Goal: Task Accomplishment & Management: Complete application form

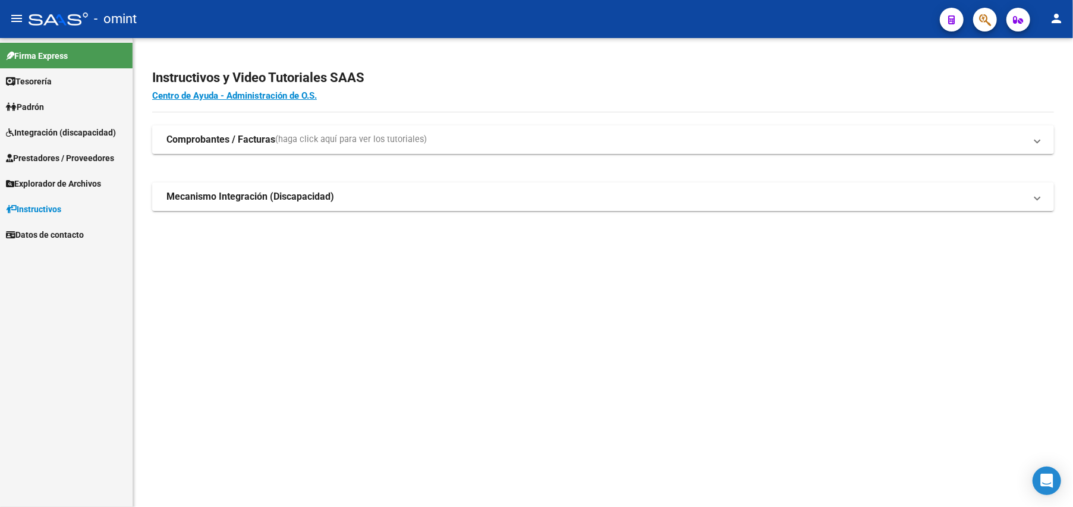
click at [51, 136] on span "Integración (discapacidad)" at bounding box center [61, 132] width 110 height 13
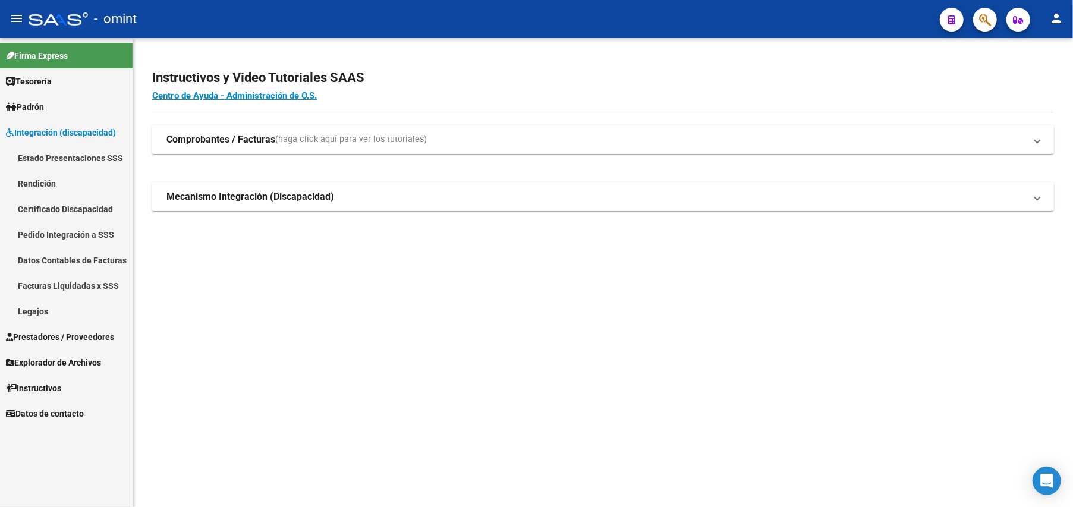
click at [44, 312] on link "Legajos" at bounding box center [66, 311] width 133 height 26
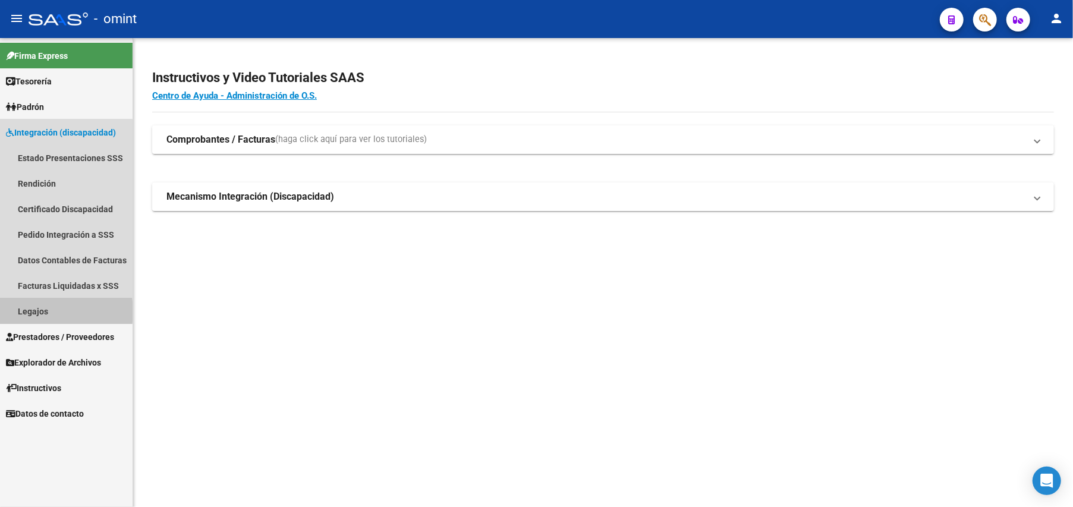
click at [44, 312] on link "Legajos" at bounding box center [66, 311] width 133 height 26
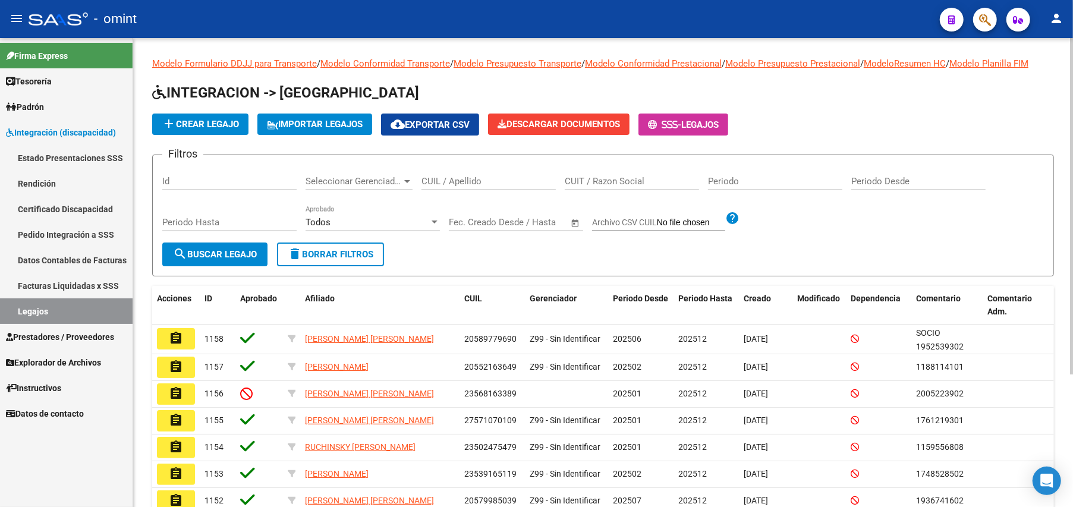
click at [469, 189] on div "CUIL / Apellido" at bounding box center [489, 178] width 134 height 26
paste input "20589779690"
type input "20589779690"
click at [212, 248] on button "search Buscar Legajo" at bounding box center [214, 255] width 105 height 24
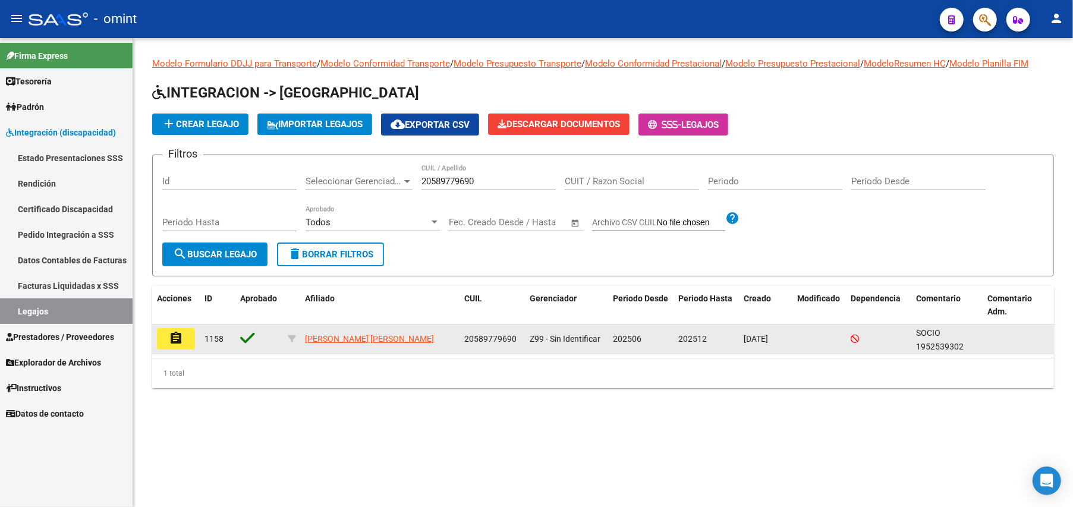
click at [177, 334] on mat-icon "assignment" at bounding box center [176, 338] width 14 height 14
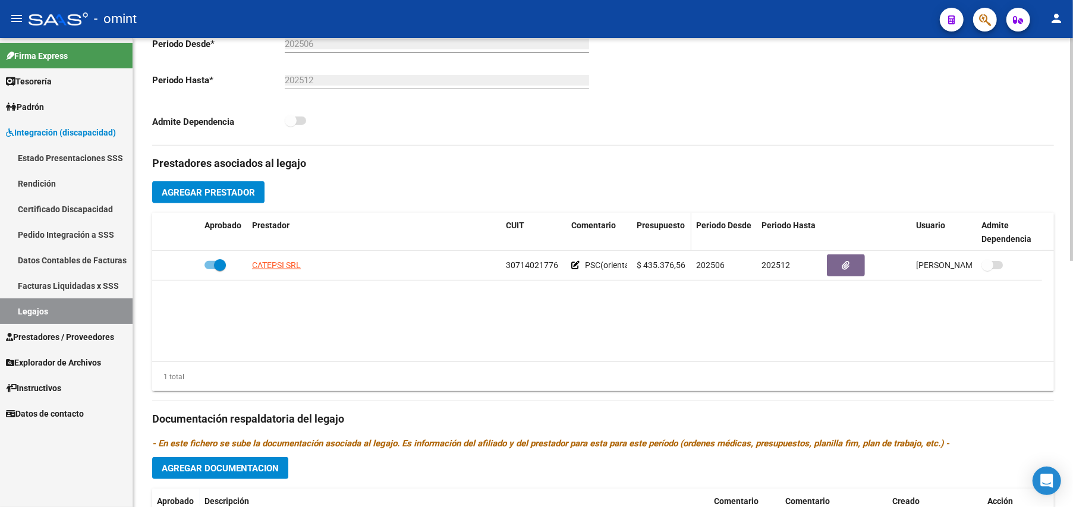
scroll to position [476, 0]
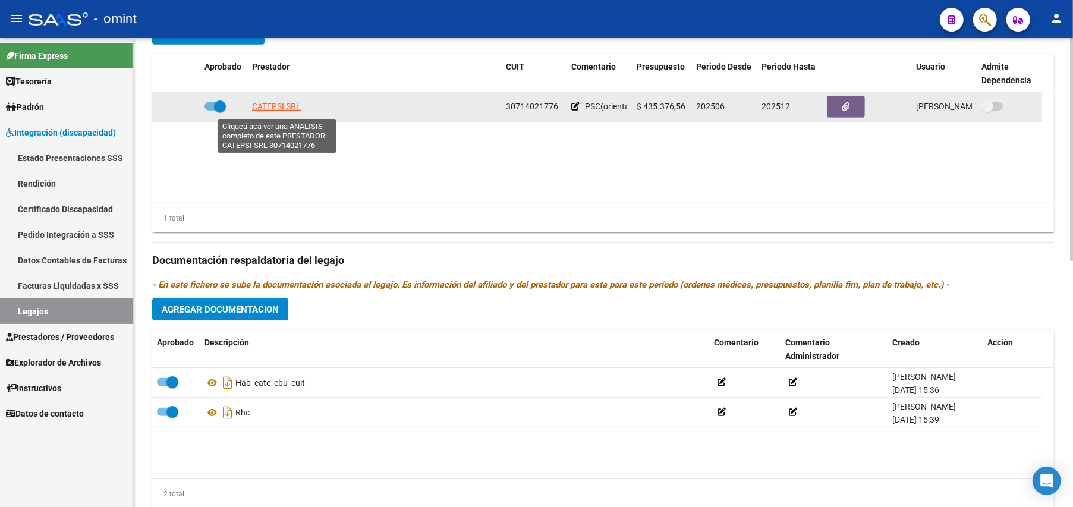
click at [277, 109] on span "CATEPSI SRL" at bounding box center [276, 107] width 49 height 10
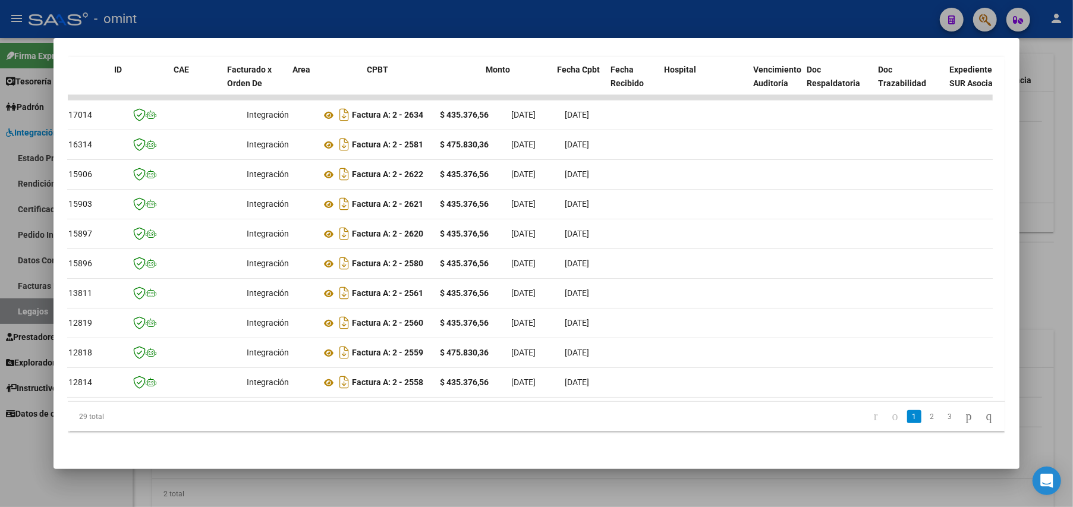
scroll to position [0, 0]
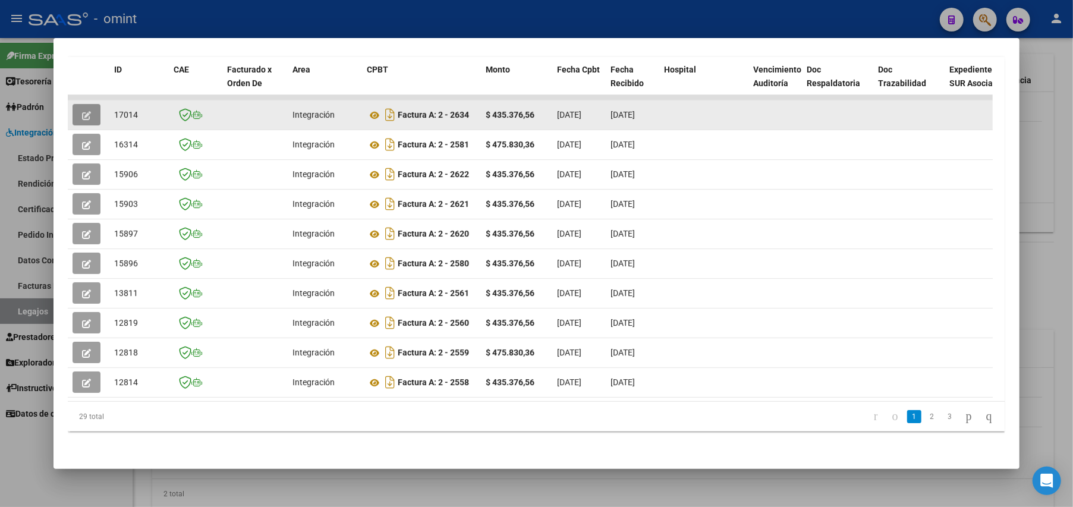
click at [81, 104] on button "button" at bounding box center [87, 114] width 28 height 21
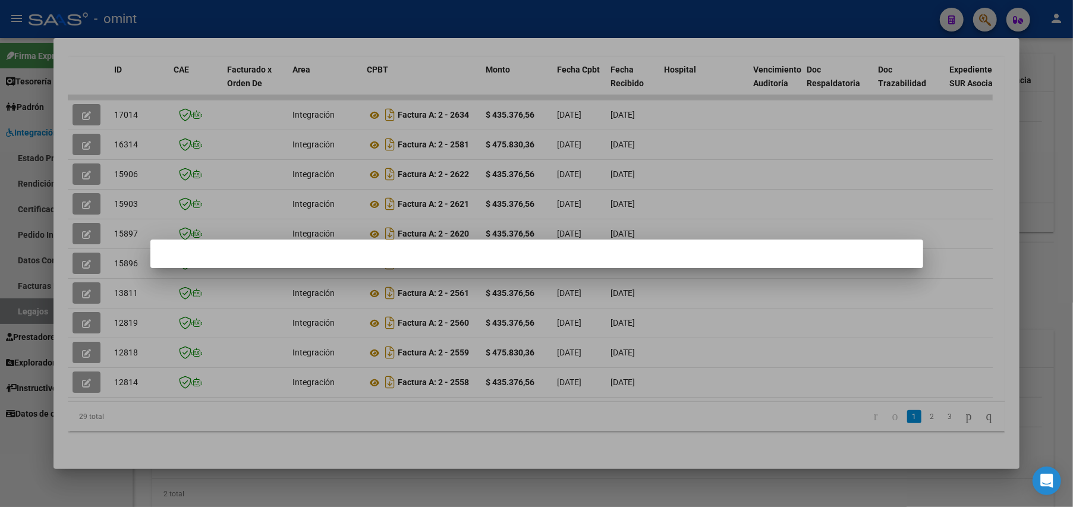
click at [597, 249] on mat-dialog-container at bounding box center [536, 254] width 773 height 29
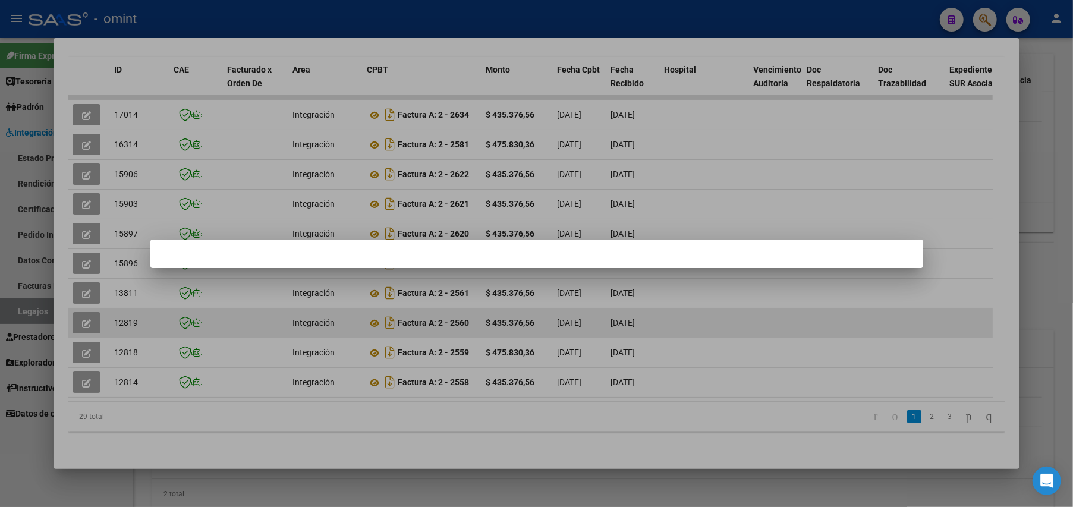
drag, startPoint x: 316, startPoint y: 394, endPoint x: 636, endPoint y: 323, distance: 327.5
click at [557, 396] on div at bounding box center [536, 253] width 1073 height 507
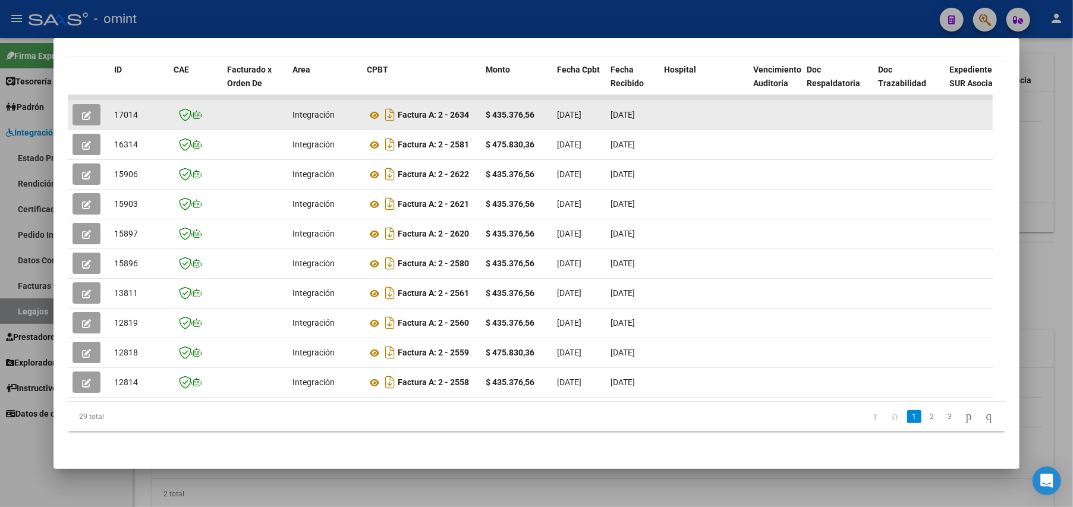
click at [96, 104] on button "button" at bounding box center [87, 114] width 28 height 21
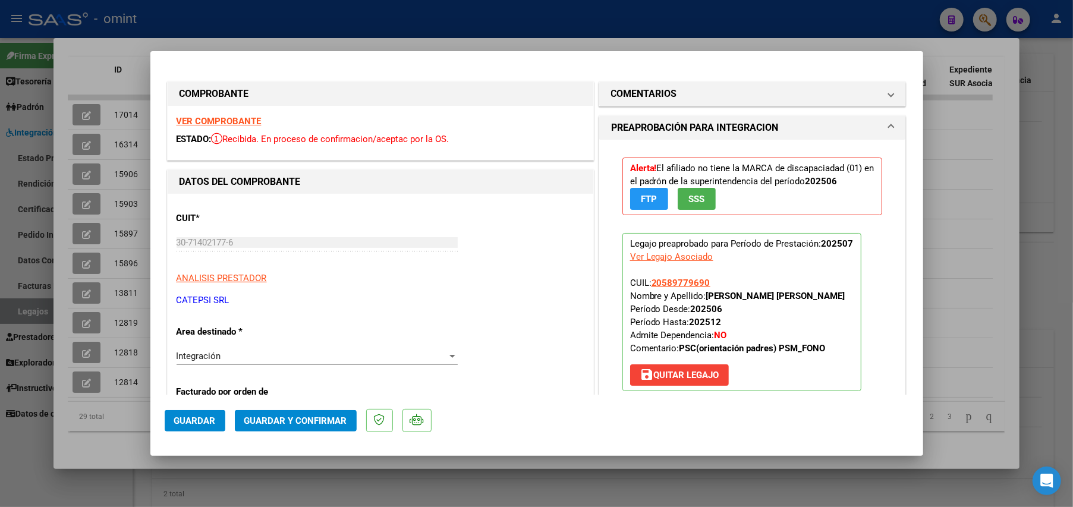
click at [227, 117] on strong "VER COMPROBANTE" at bounding box center [219, 121] width 85 height 11
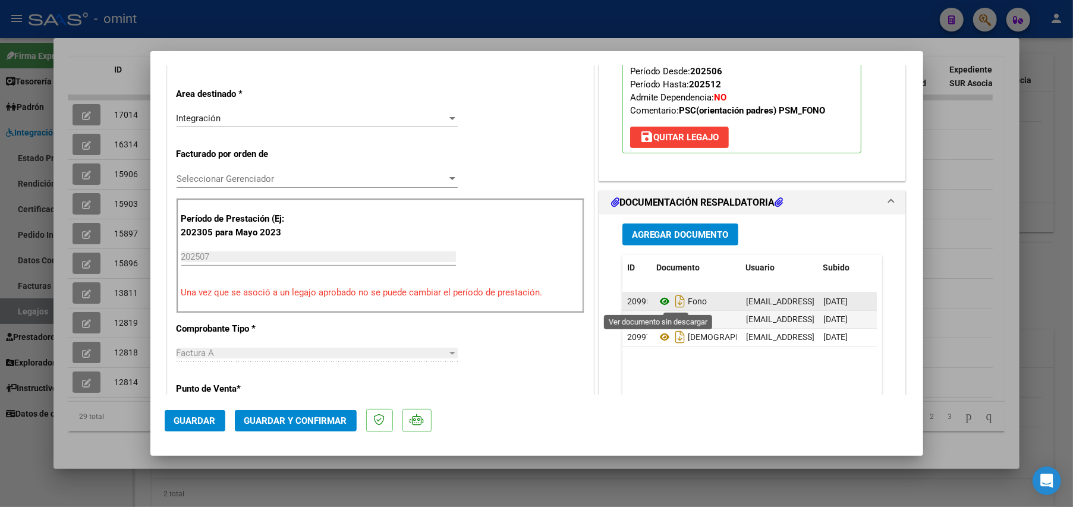
click at [658, 303] on icon at bounding box center [664, 301] width 15 height 14
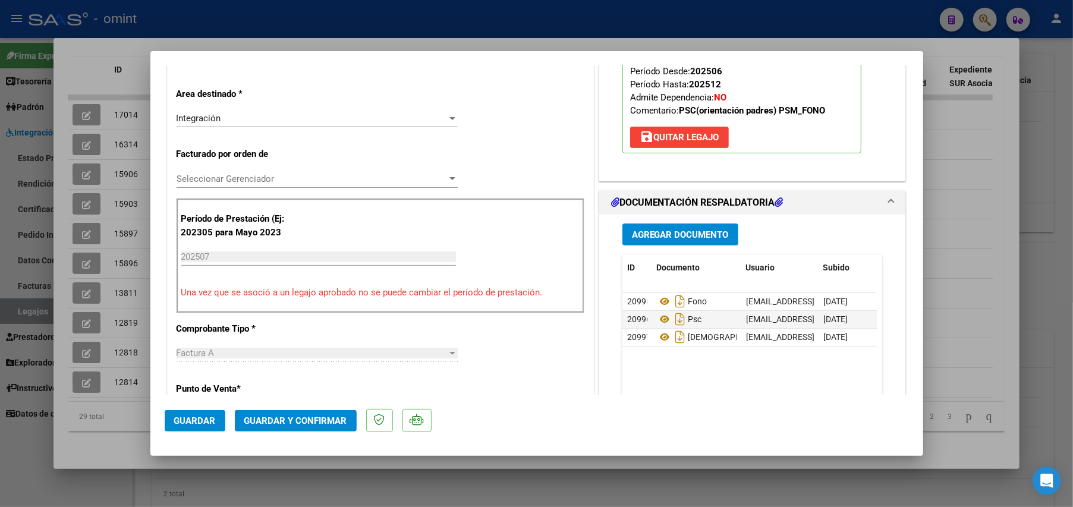
click at [268, 179] on span "Seleccionar Gerenciador" at bounding box center [312, 179] width 271 height 11
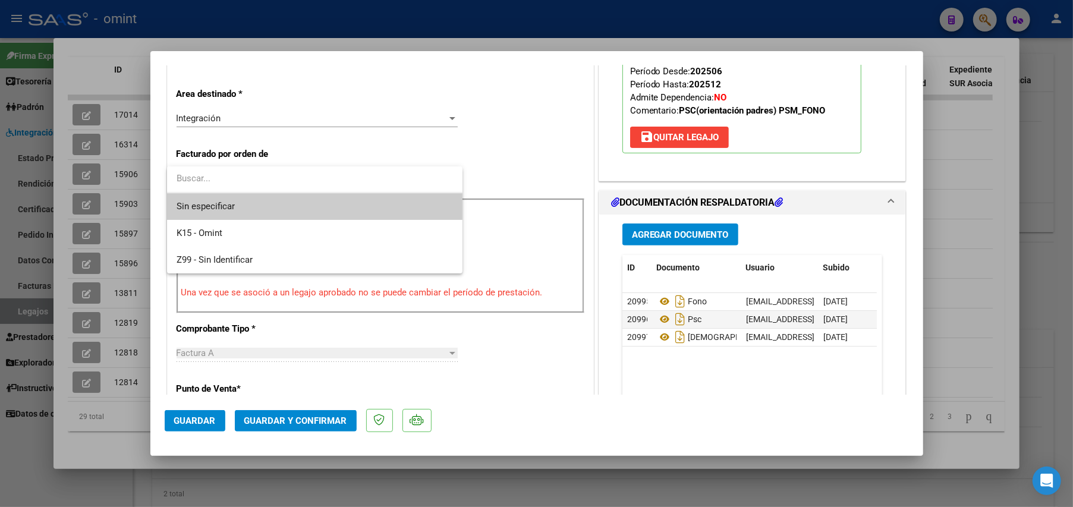
click at [268, 179] on input "dropdown search" at bounding box center [314, 178] width 295 height 27
click at [203, 205] on span "Sin especificar" at bounding box center [315, 206] width 276 height 27
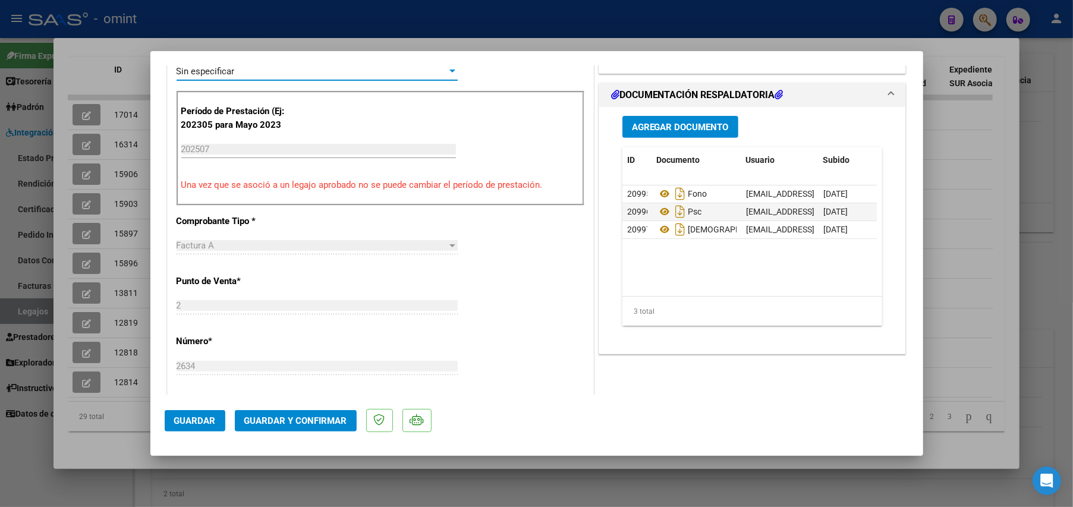
scroll to position [0, 0]
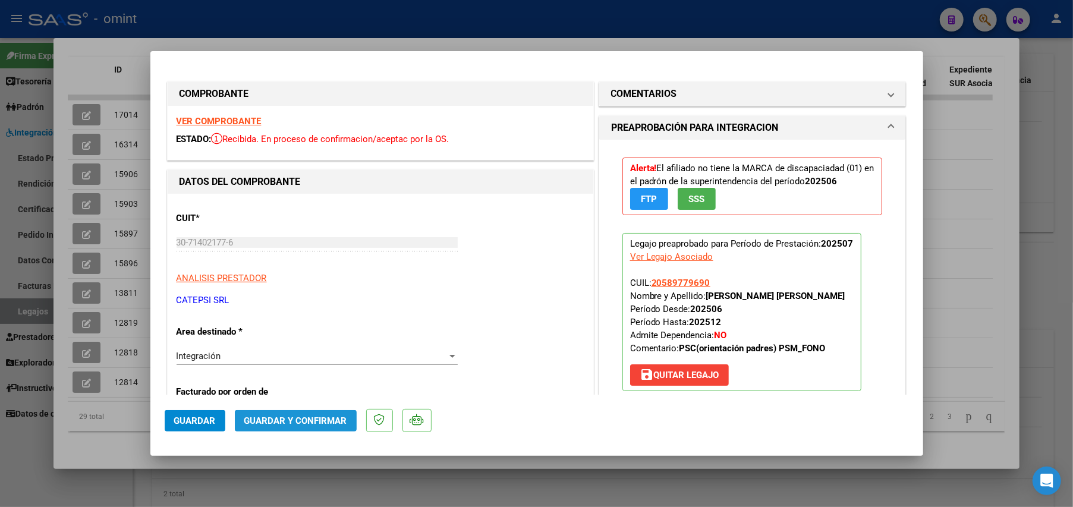
click at [312, 423] on span "Guardar y Confirmar" at bounding box center [295, 421] width 103 height 11
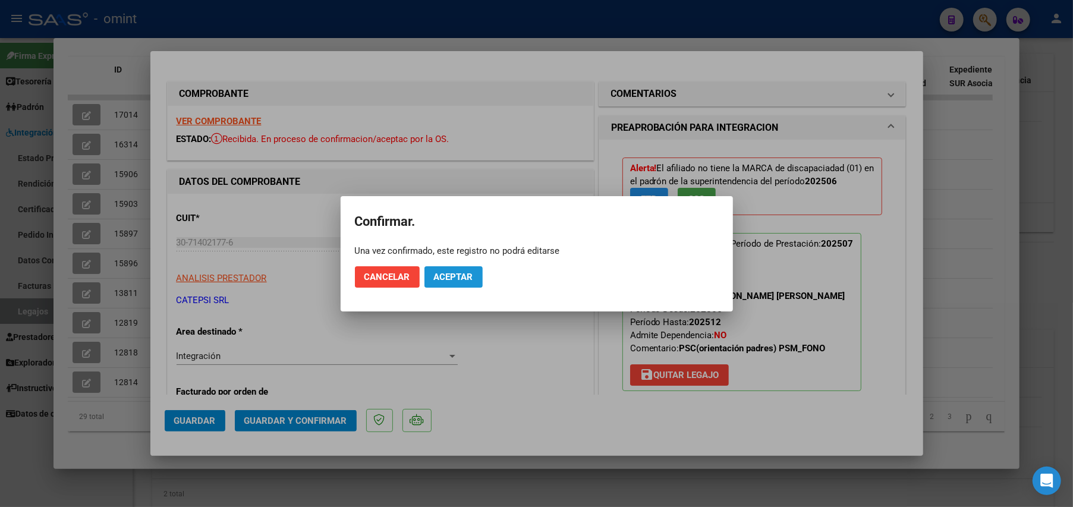
click at [458, 283] on button "Aceptar" at bounding box center [453, 276] width 58 height 21
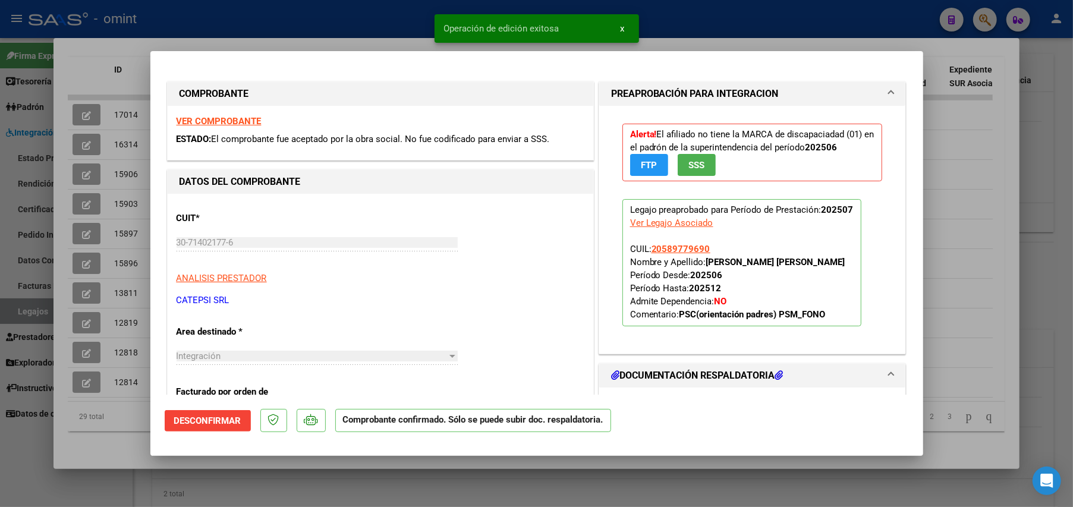
click at [960, 127] on div at bounding box center [536, 253] width 1073 height 507
type input "$ 0,00"
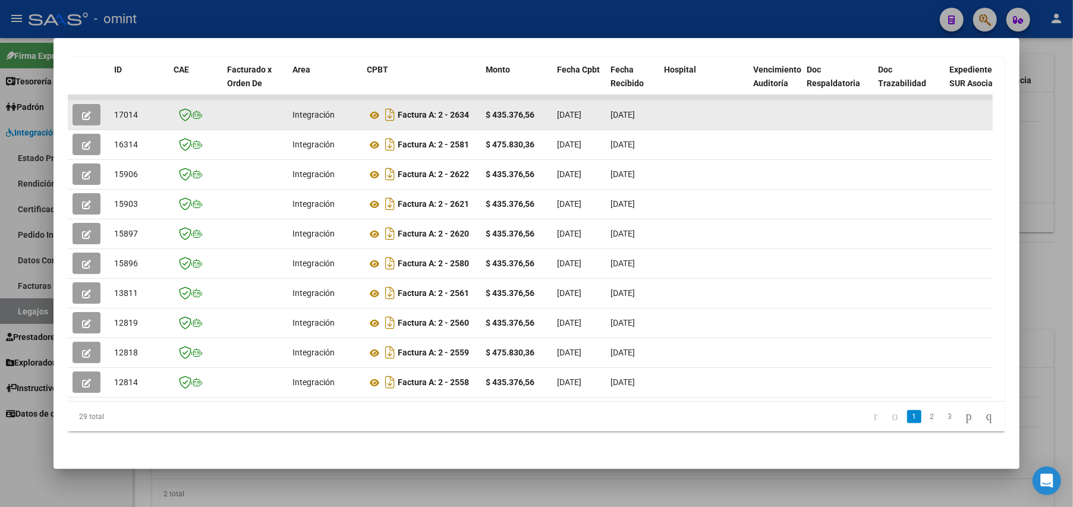
click at [82, 111] on icon "button" at bounding box center [86, 115] width 9 height 9
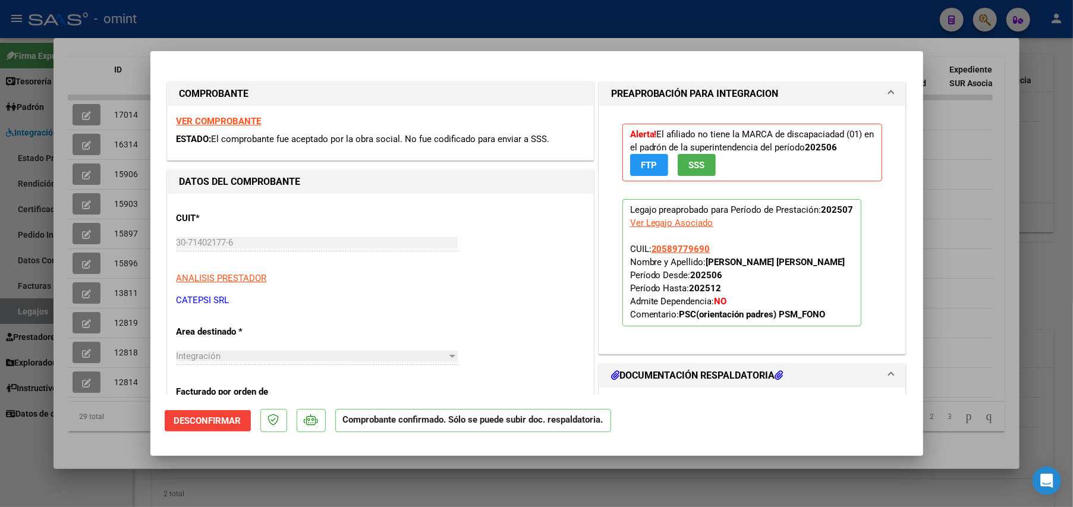
drag, startPoint x: 1044, startPoint y: 102, endPoint x: 983, endPoint y: 65, distance: 71.8
click at [1044, 103] on div at bounding box center [536, 253] width 1073 height 507
type input "$ 0,00"
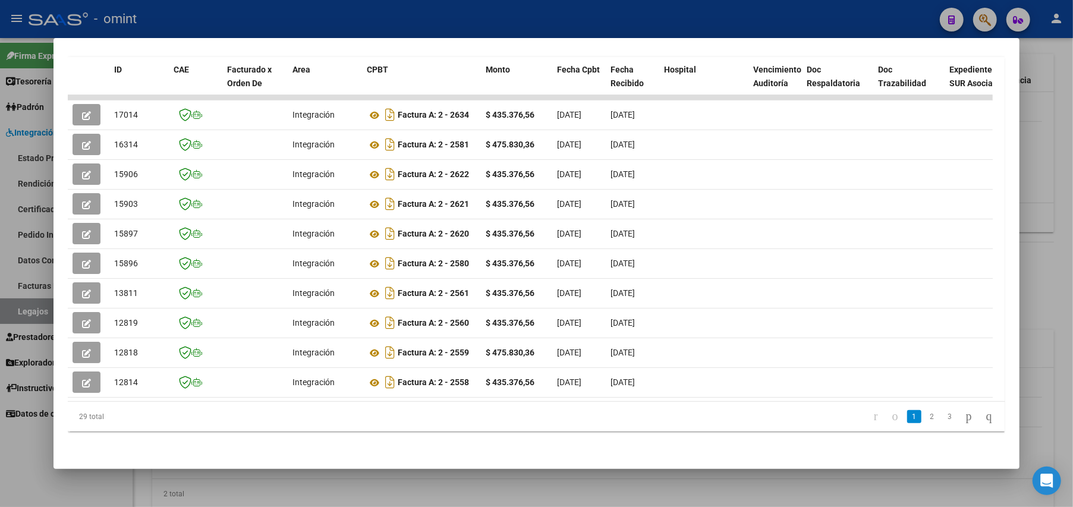
click at [1050, 188] on div at bounding box center [536, 253] width 1073 height 507
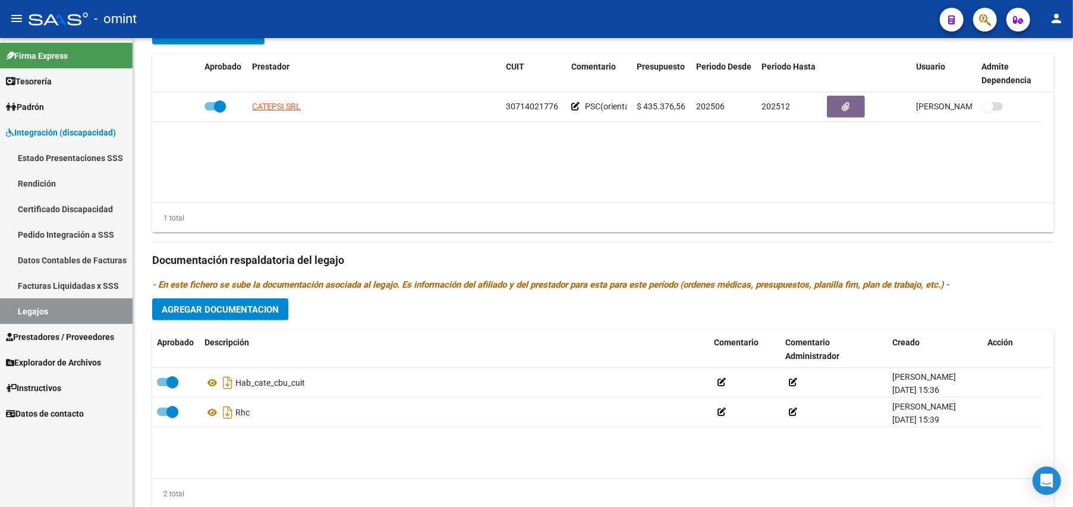
click at [38, 313] on link "Legajos" at bounding box center [66, 311] width 133 height 26
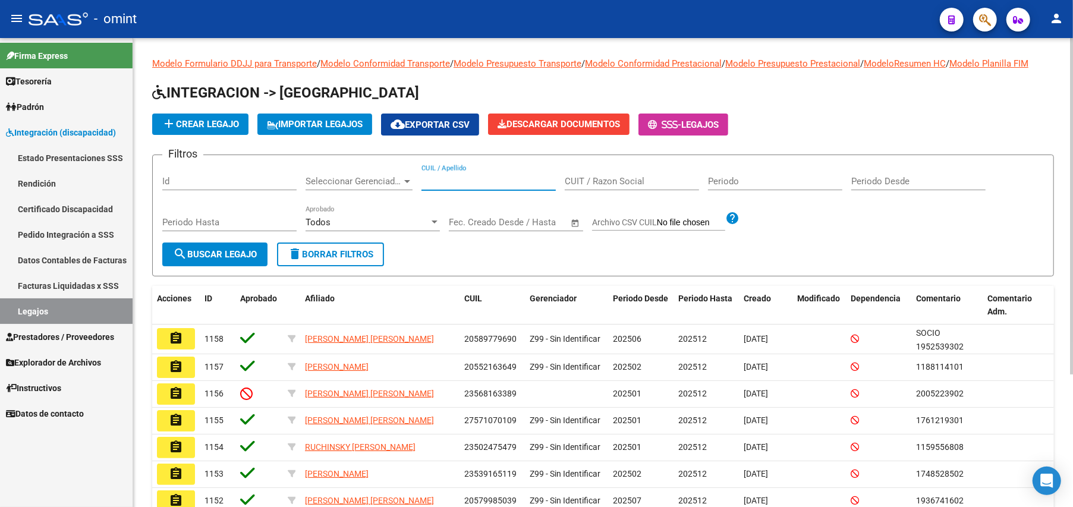
click at [442, 177] on input "CUIL / Apellido" at bounding box center [489, 181] width 134 height 11
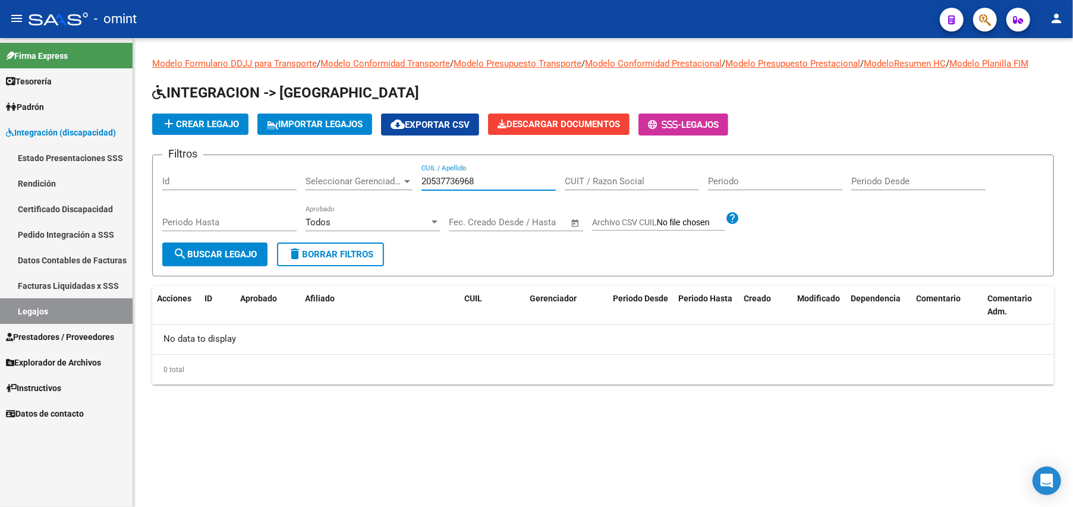
type input "20537736968"
click at [231, 250] on span "search Buscar Legajo" at bounding box center [215, 254] width 84 height 11
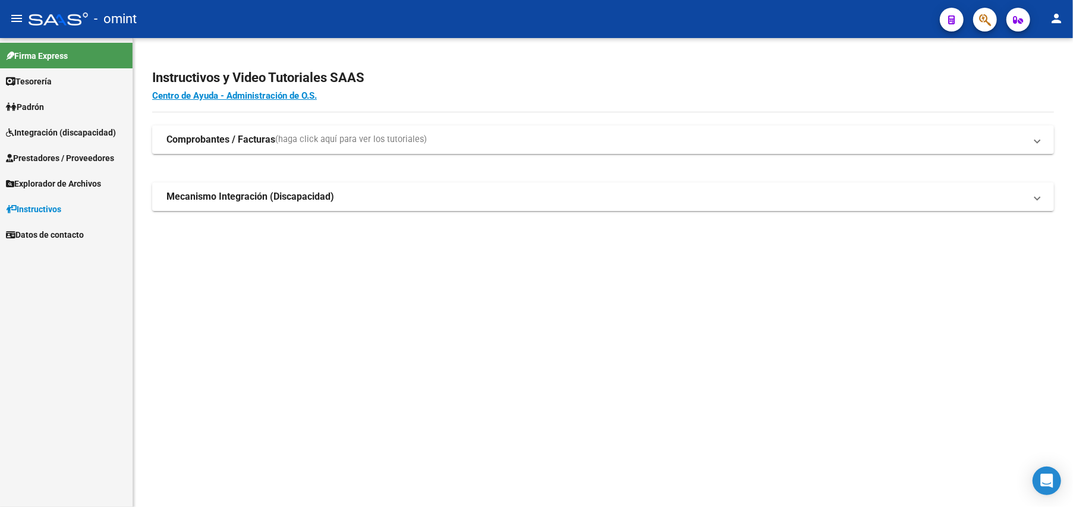
click at [44, 155] on span "Prestadores / Proveedores" at bounding box center [60, 158] width 108 height 13
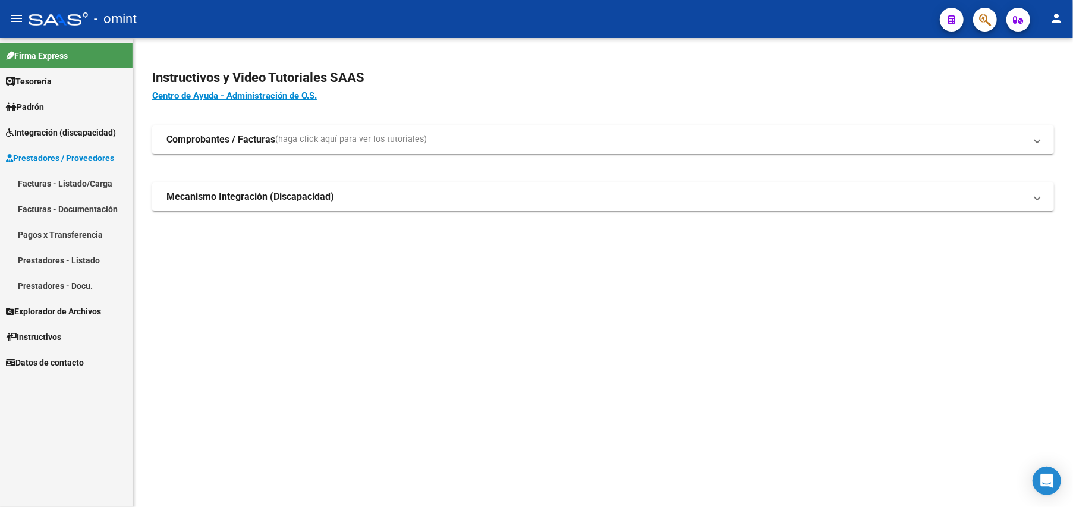
click at [65, 185] on link "Facturas - Listado/Carga" at bounding box center [66, 184] width 133 height 26
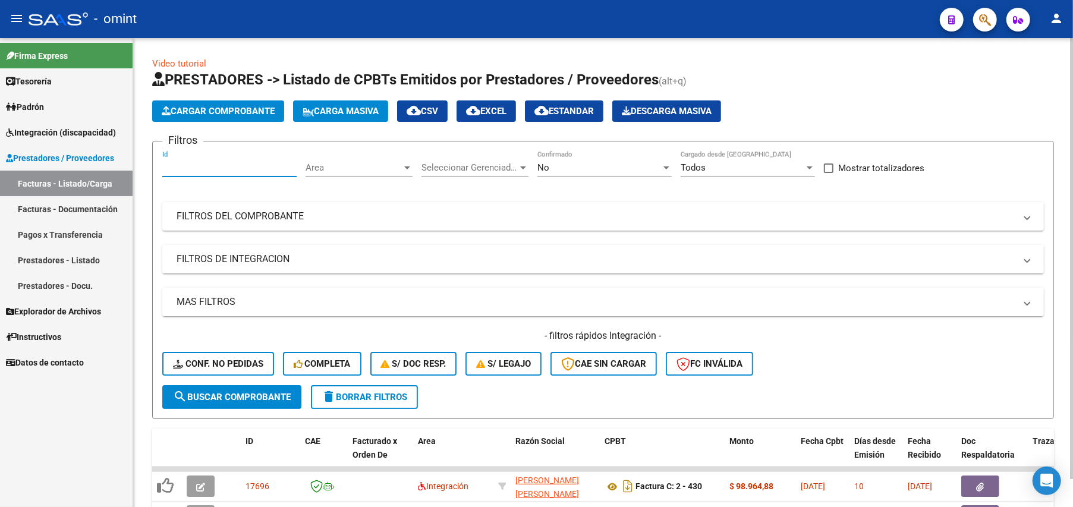
click at [224, 169] on input "Id" at bounding box center [229, 167] width 134 height 11
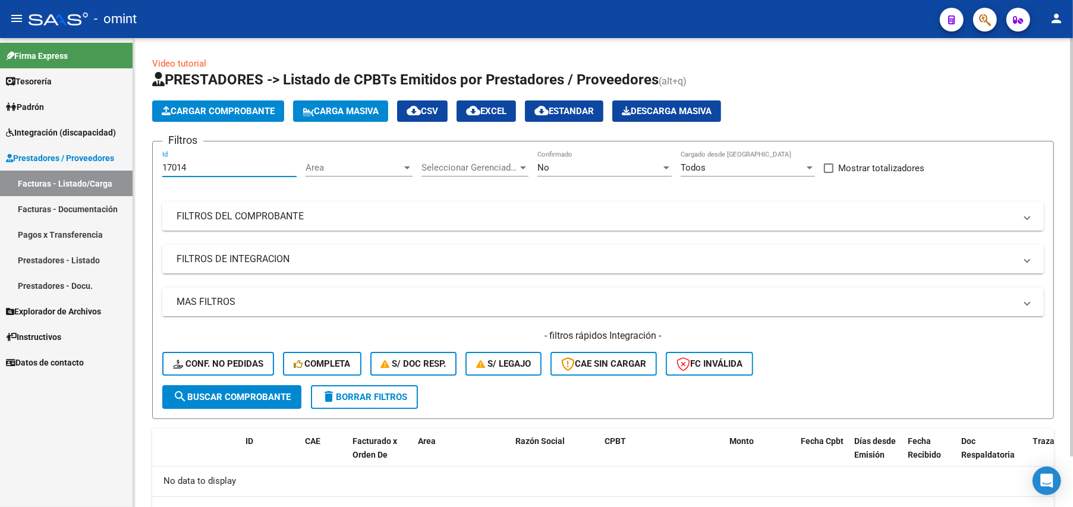
type input "17014"
click at [375, 394] on span "delete Borrar Filtros" at bounding box center [365, 397] width 86 height 11
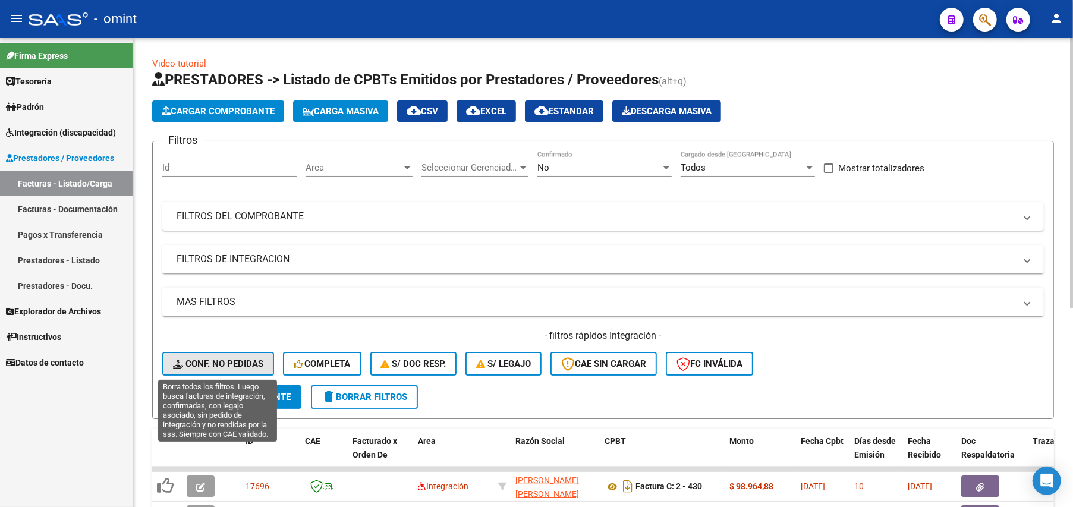
click at [227, 364] on span "Conf. no pedidas" at bounding box center [218, 363] width 90 height 11
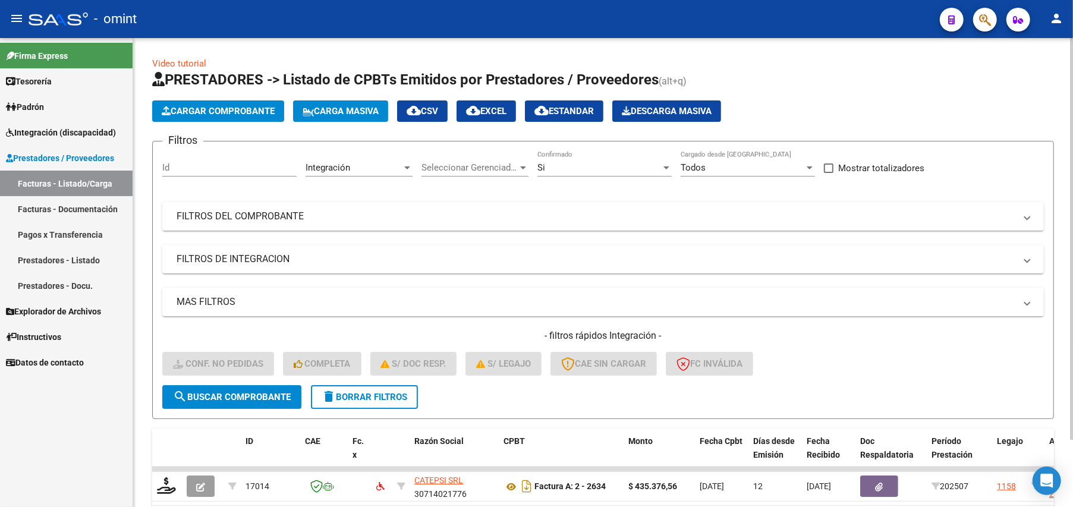
scroll to position [78, 0]
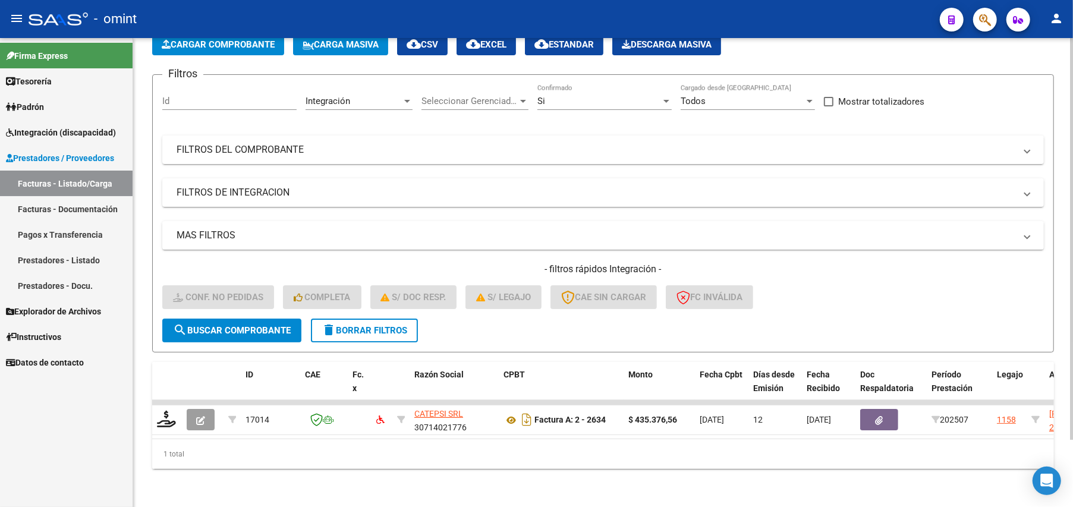
drag, startPoint x: 168, startPoint y: 405, endPoint x: 518, endPoint y: 200, distance: 406.0
click at [518, 200] on div "Video tutorial PRESTADORES -> Listado de CPBTs Emitidos por Prestadores / Prove…" at bounding box center [603, 229] width 902 height 479
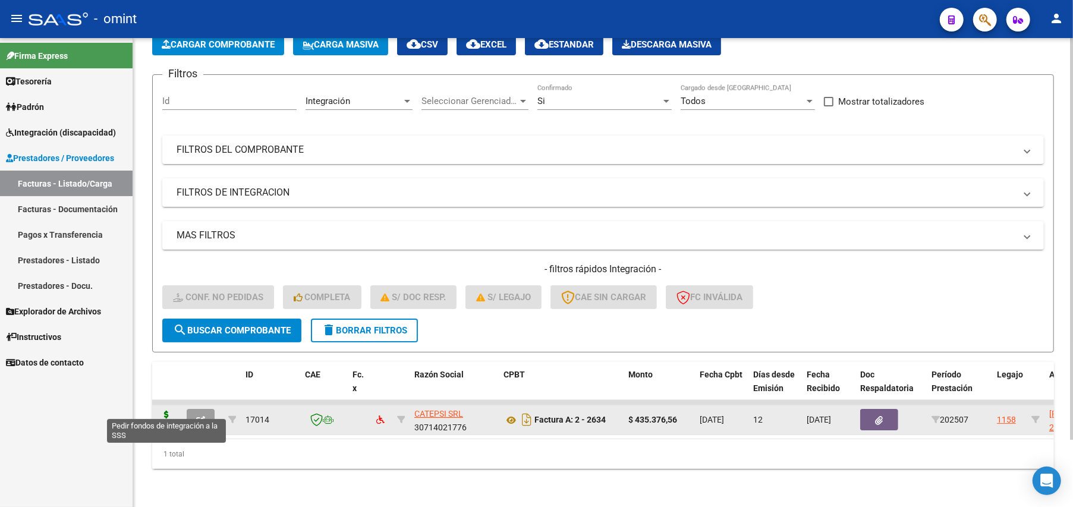
click at [161, 413] on icon at bounding box center [166, 419] width 19 height 17
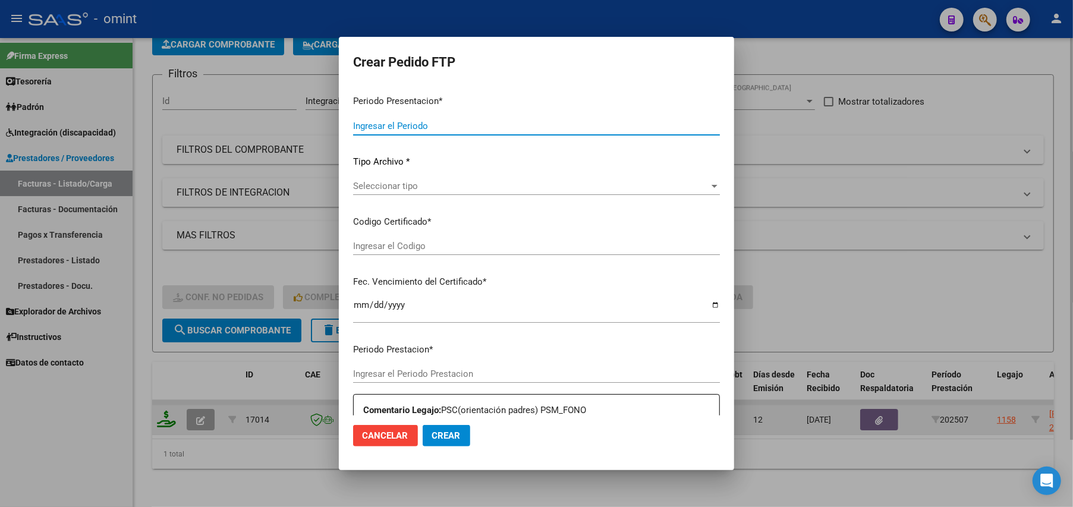
type input "202507"
type input "$ 435.376,56"
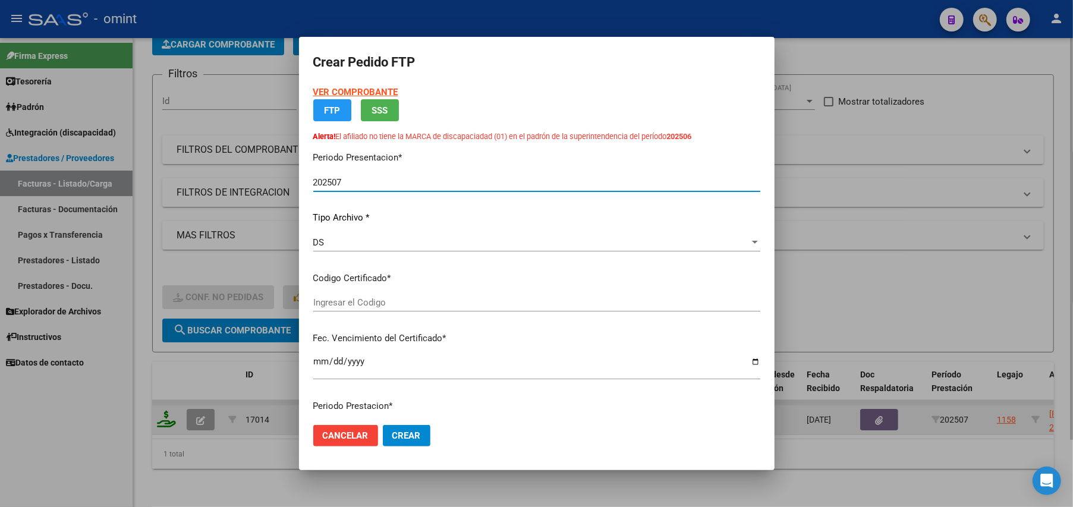
type input "6982130117"
type input "[DATE]"
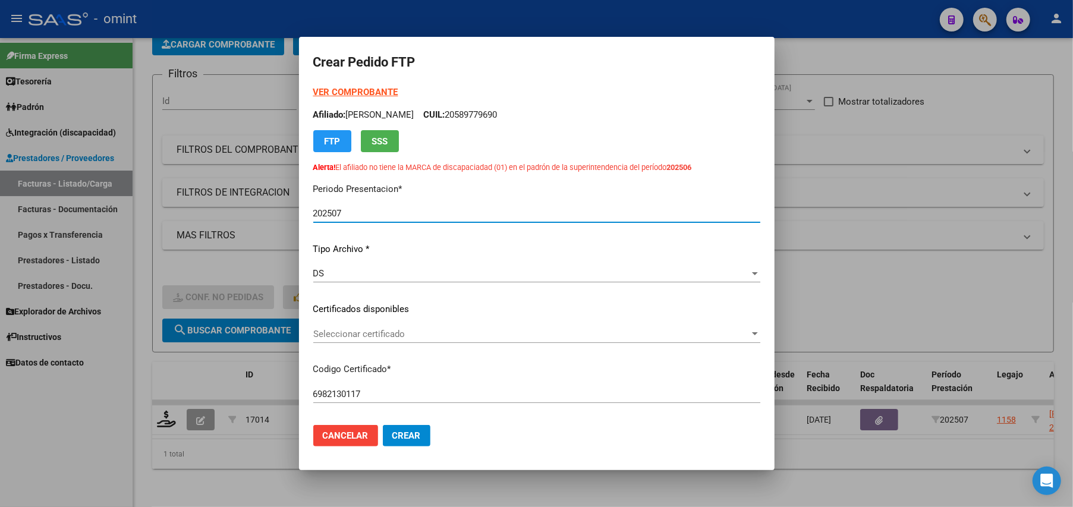
click at [358, 334] on span "Seleccionar certificado" at bounding box center [531, 334] width 436 height 11
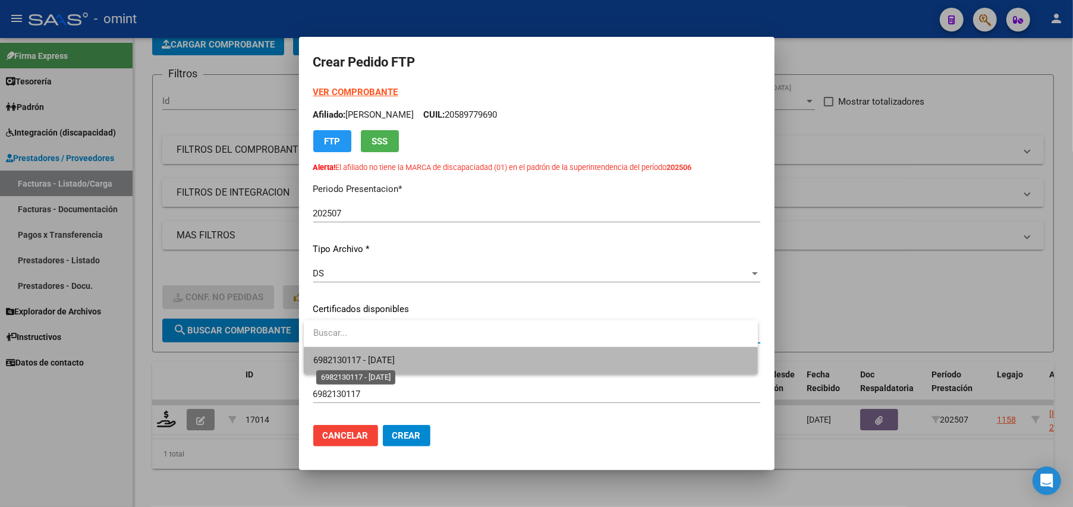
click at [362, 360] on span "6982130117 - [DATE]" at bounding box center [353, 360] width 81 height 11
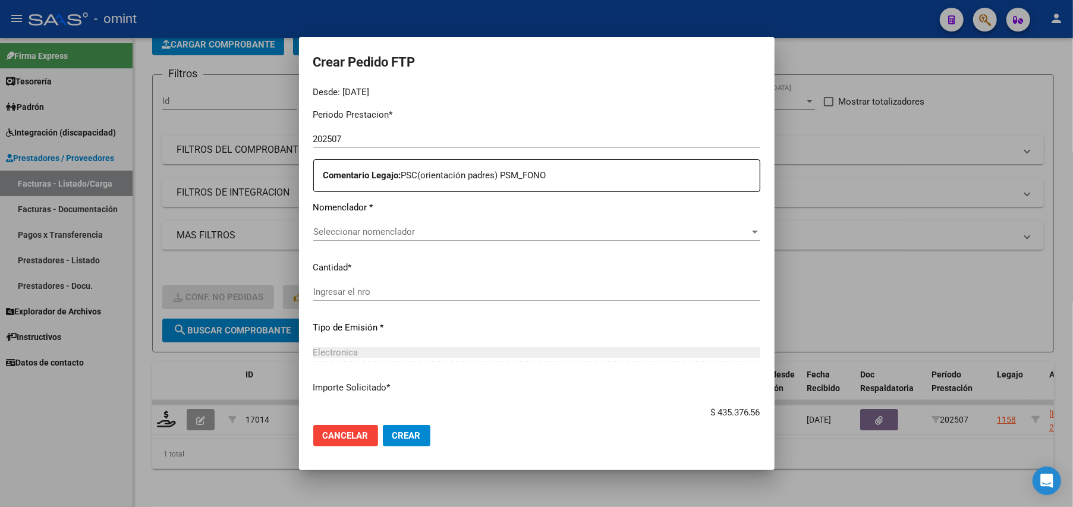
scroll to position [473, 0]
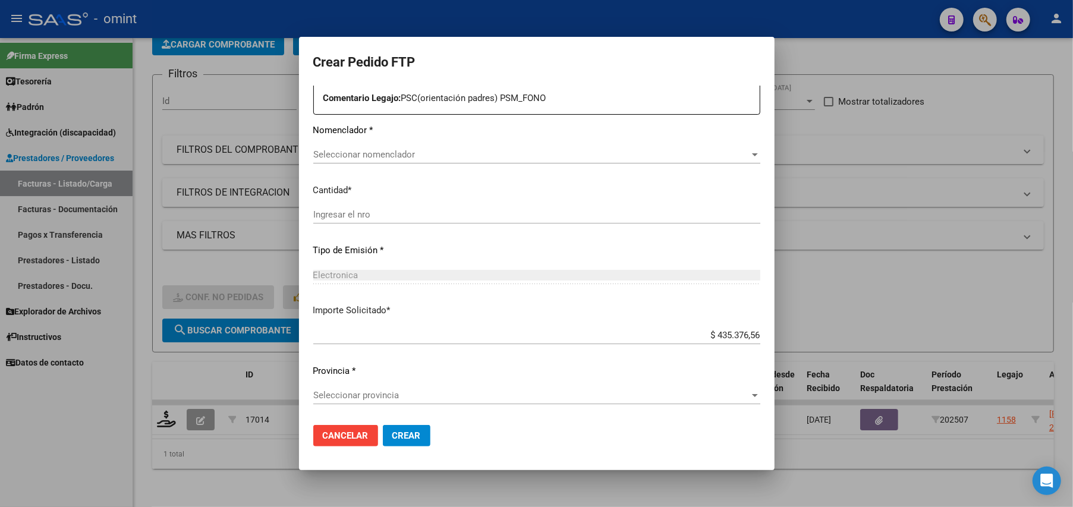
click at [377, 408] on div "Seleccionar provincia Seleccionar provincia" at bounding box center [536, 400] width 447 height 29
click at [379, 396] on span "Seleccionar provincia" at bounding box center [531, 395] width 436 height 11
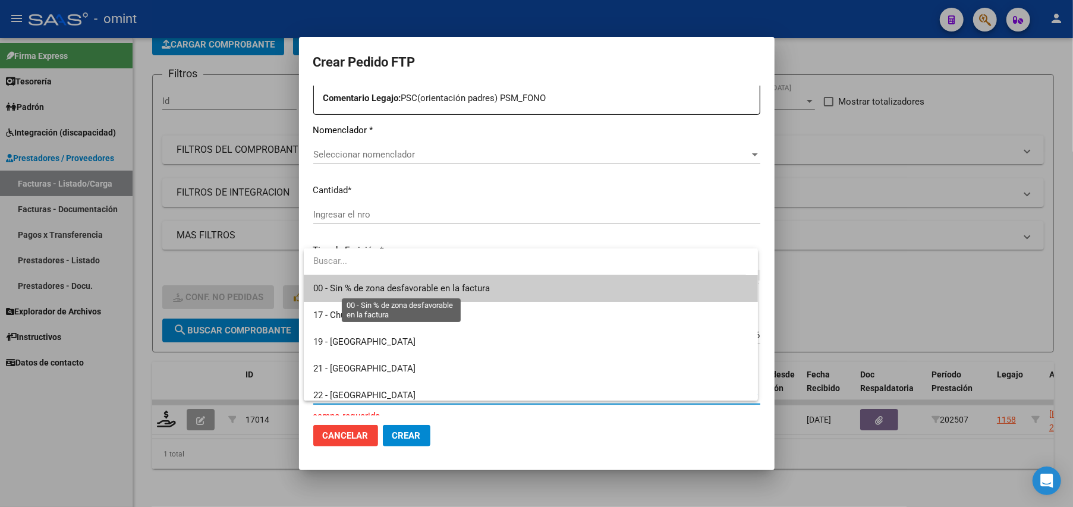
click at [360, 287] on span "00 - Sin % de zona desfavorable en la factura" at bounding box center [401, 288] width 177 height 11
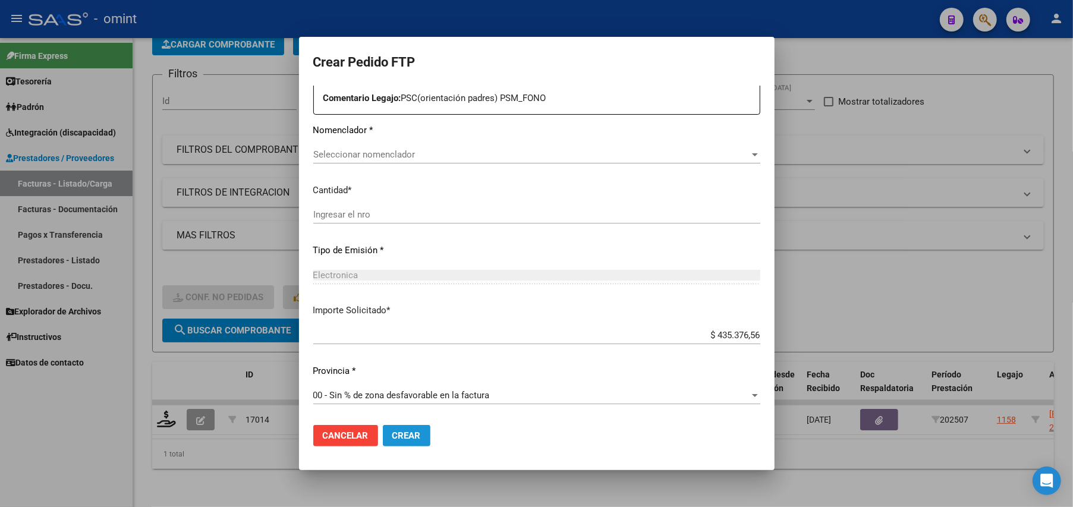
click at [414, 433] on span "Crear" at bounding box center [406, 435] width 29 height 11
click at [357, 157] on span "Seleccionar nomenclador" at bounding box center [531, 154] width 436 height 11
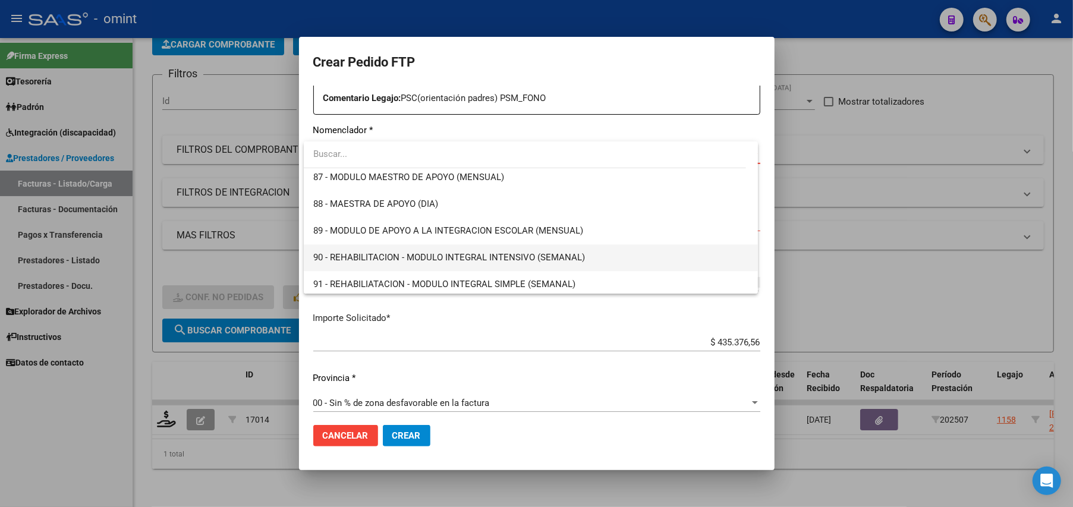
scroll to position [2384, 0]
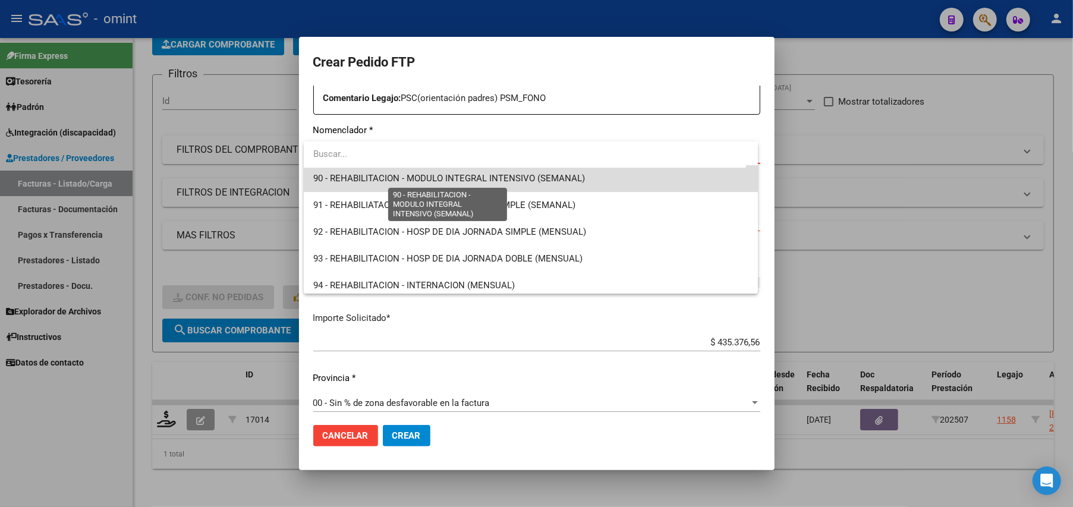
click at [537, 177] on span "90 - REHABILITACION - MODULO INTEGRAL INTENSIVO (SEMANAL)" at bounding box center [449, 178] width 272 height 11
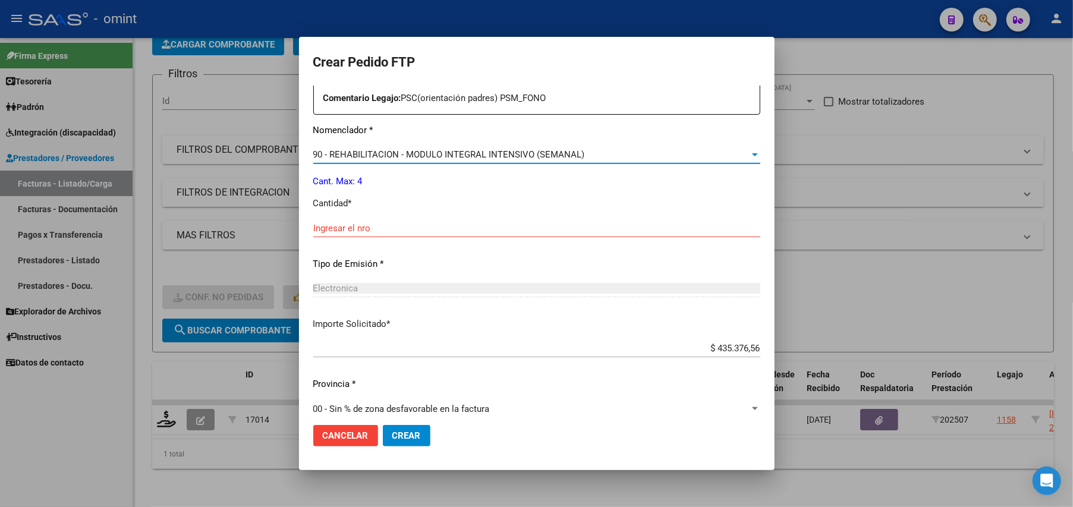
click at [334, 220] on div "Ingresar el nro" at bounding box center [536, 228] width 447 height 18
click at [334, 224] on input "Ingresar el nro" at bounding box center [536, 228] width 447 height 11
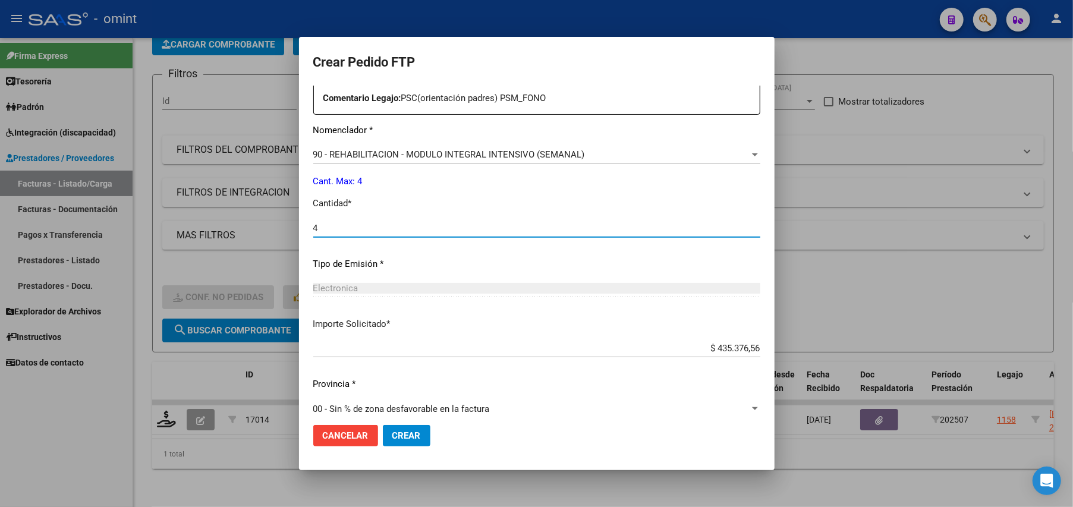
type input "4"
click at [398, 441] on span "Crear" at bounding box center [406, 435] width 29 height 11
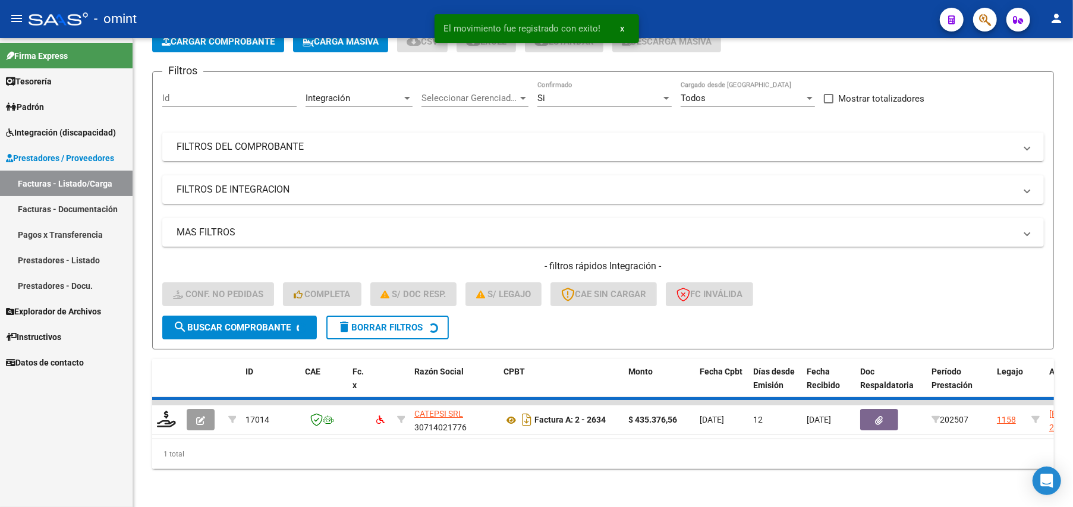
scroll to position [56, 0]
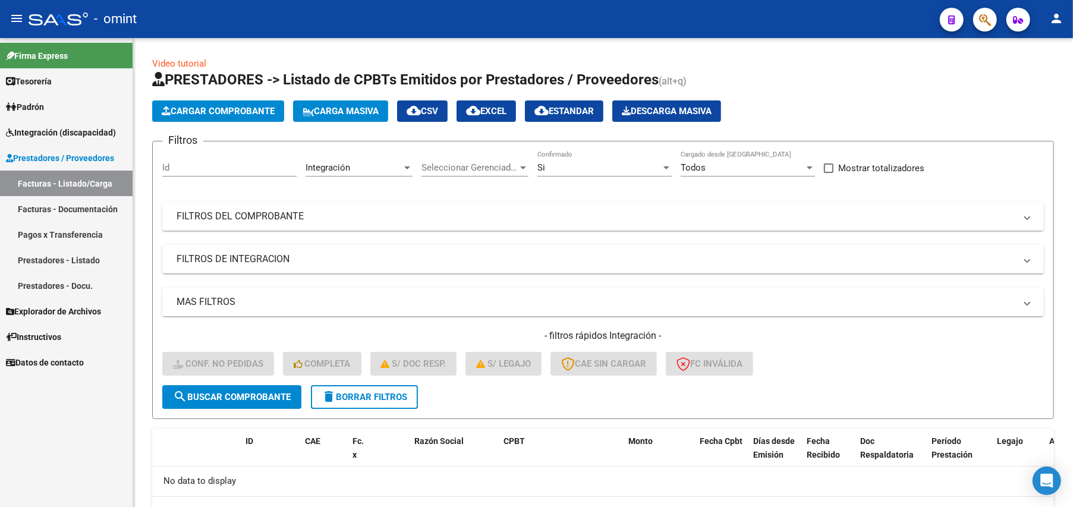
scroll to position [56, 0]
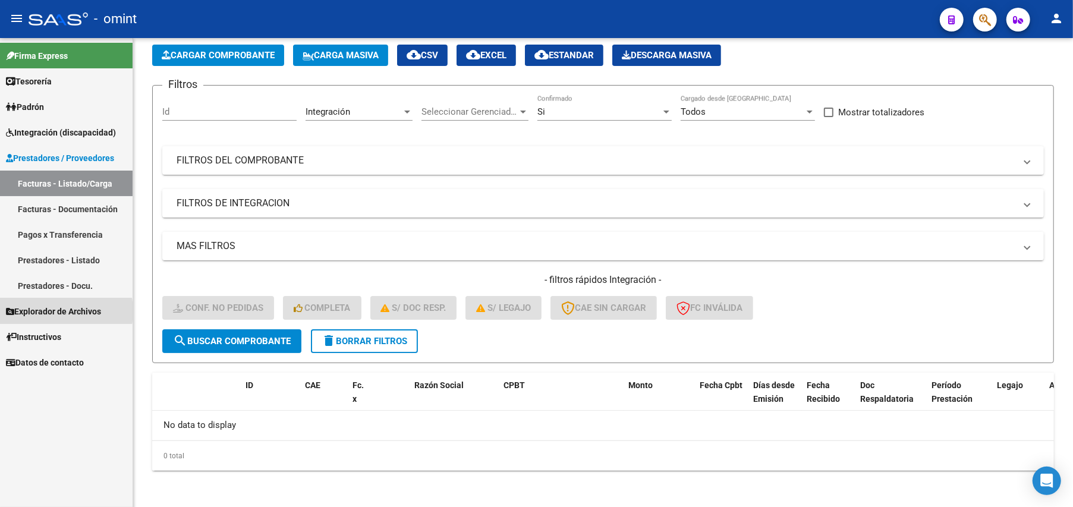
click at [48, 312] on span "Explorador de Archivos" at bounding box center [53, 311] width 95 height 13
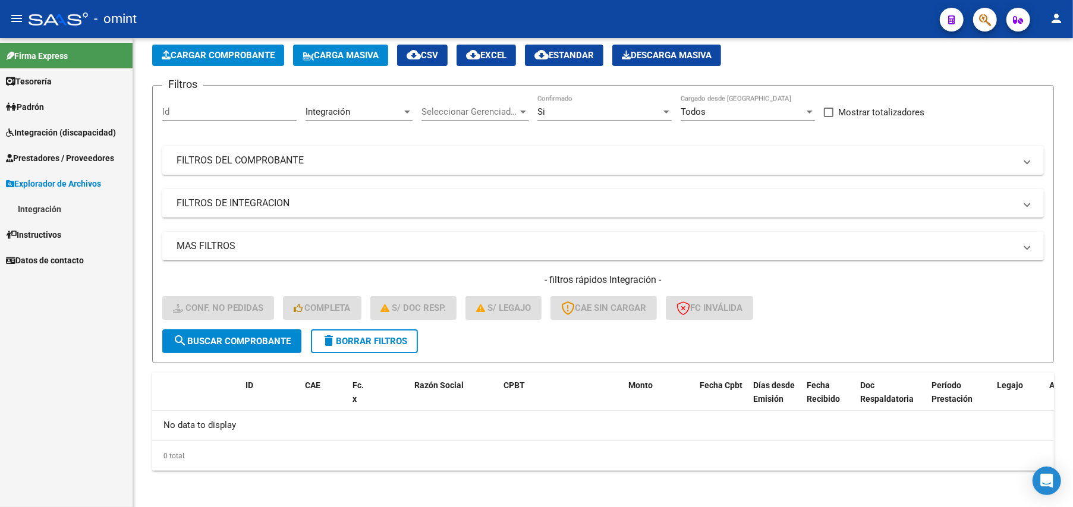
click at [60, 127] on span "Integración (discapacidad)" at bounding box center [61, 132] width 110 height 13
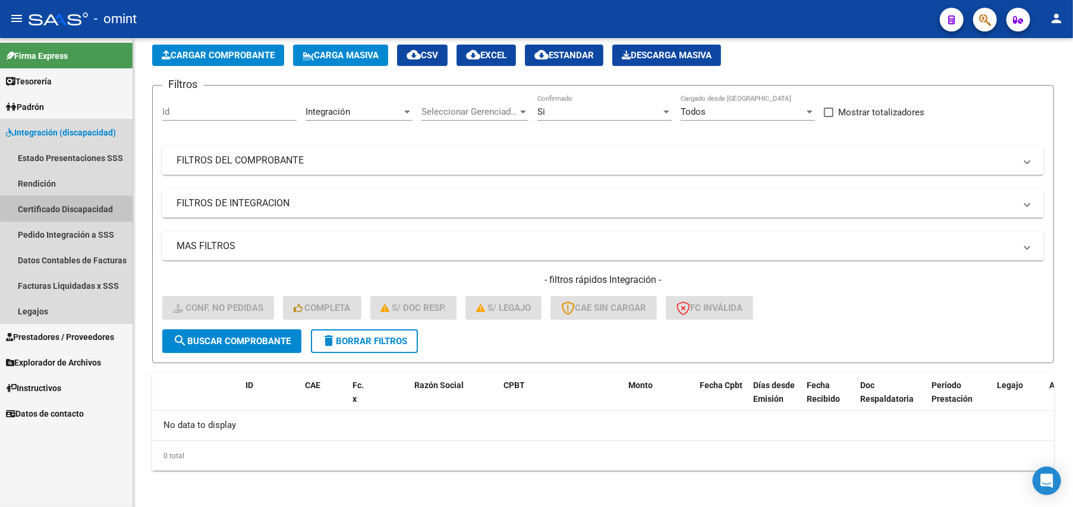
click at [80, 208] on link "Certificado Discapacidad" at bounding box center [66, 209] width 133 height 26
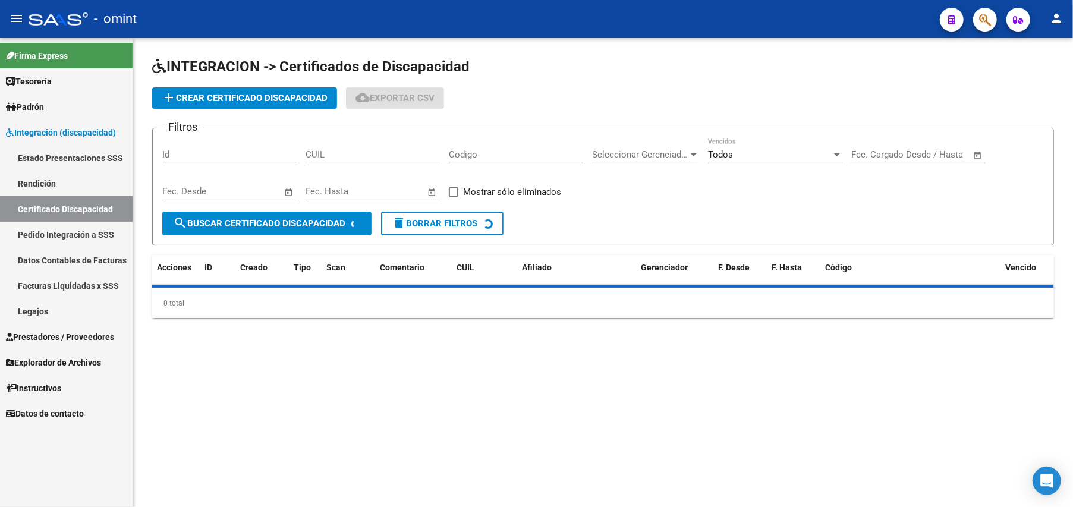
click at [252, 92] on button "add Crear Certificado Discapacidad" at bounding box center [244, 97] width 185 height 21
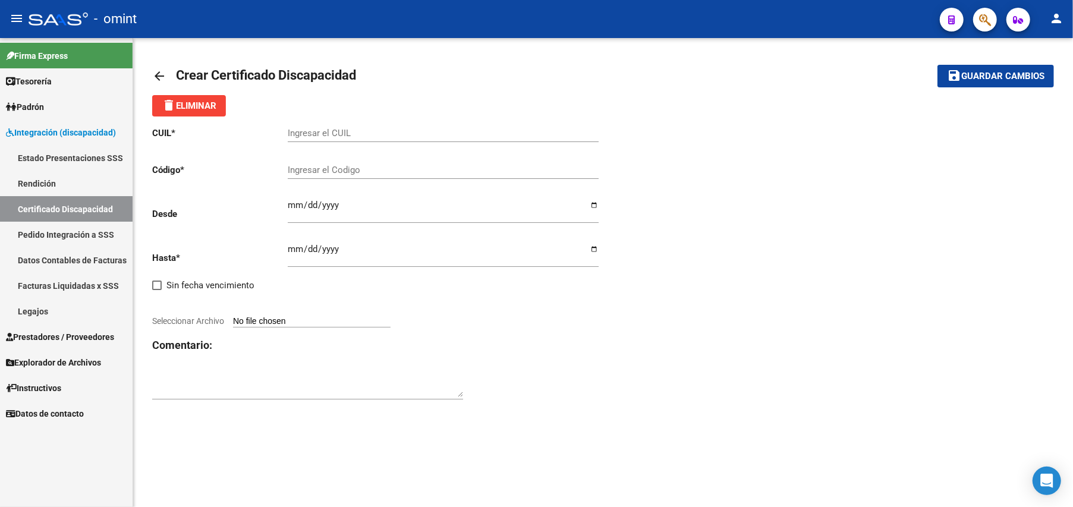
click at [352, 137] on input "Ingresar el CUIL" at bounding box center [443, 133] width 311 height 11
type input "20-53773496-6"
click at [345, 168] on input "Ingresar el Codigo" at bounding box center [443, 170] width 311 height 11
click at [301, 164] on div "Ingresar el Codigo" at bounding box center [443, 166] width 311 height 26
type input "8180070263"
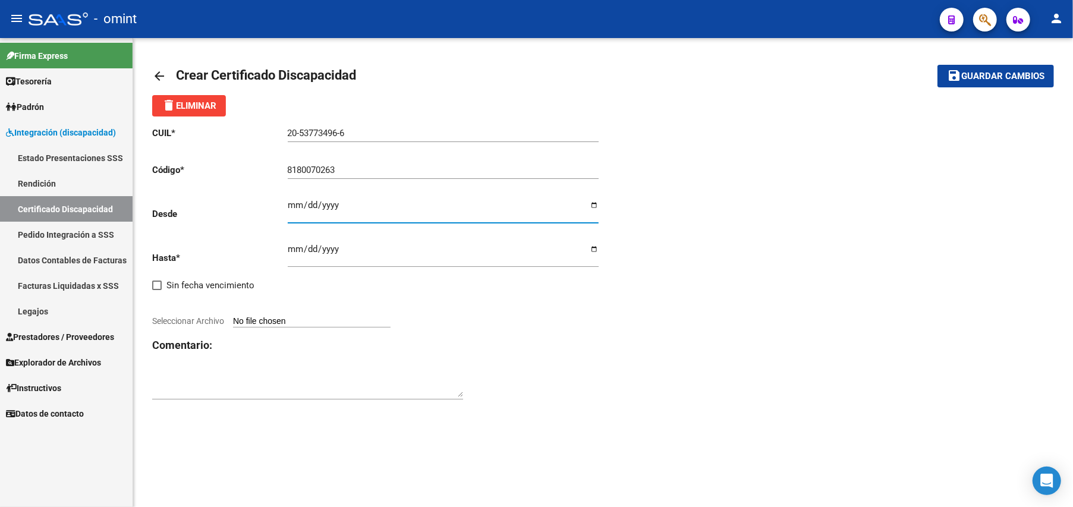
click at [293, 205] on input "Ingresar fec. Desde" at bounding box center [443, 209] width 311 height 19
type input "2023-02-09"
click at [295, 249] on input "Ingresar fec. Hasta" at bounding box center [443, 253] width 311 height 19
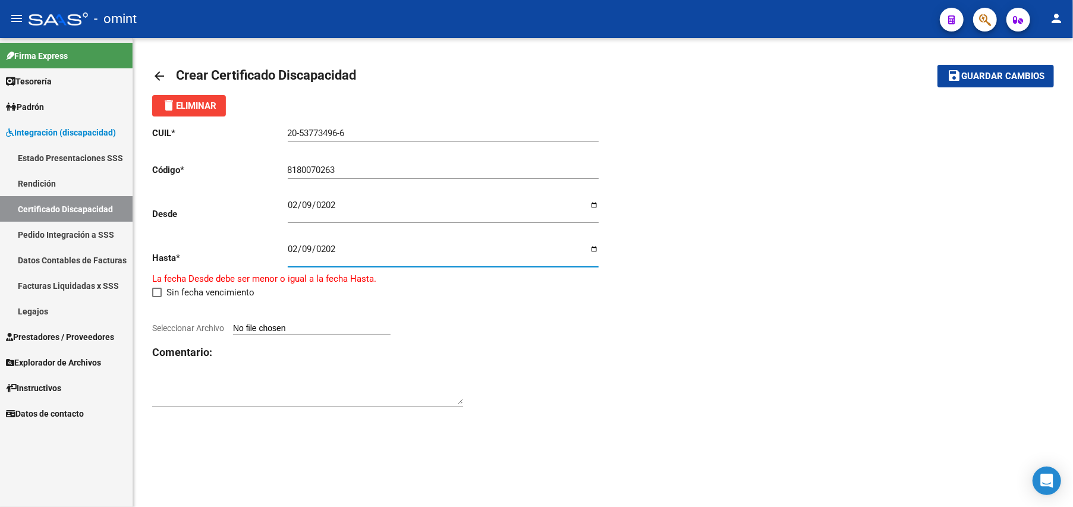
type input "2026-02-09"
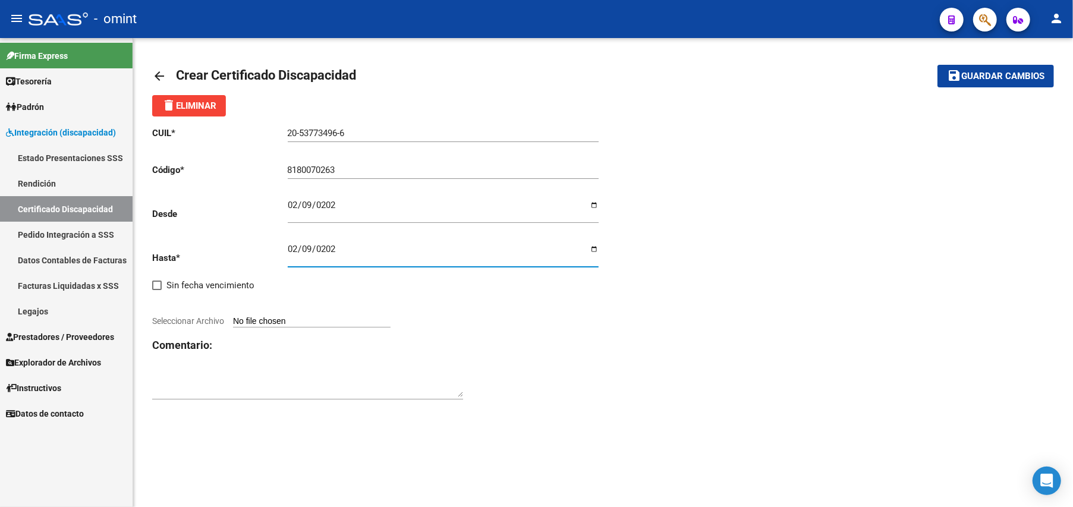
click at [313, 322] on input "Seleccionar Archivo" at bounding box center [312, 321] width 158 height 11
click at [298, 319] on input "Seleccionar Archivo" at bounding box center [312, 321] width 158 height 11
type input "C:\fakepath\CUD.pdf"
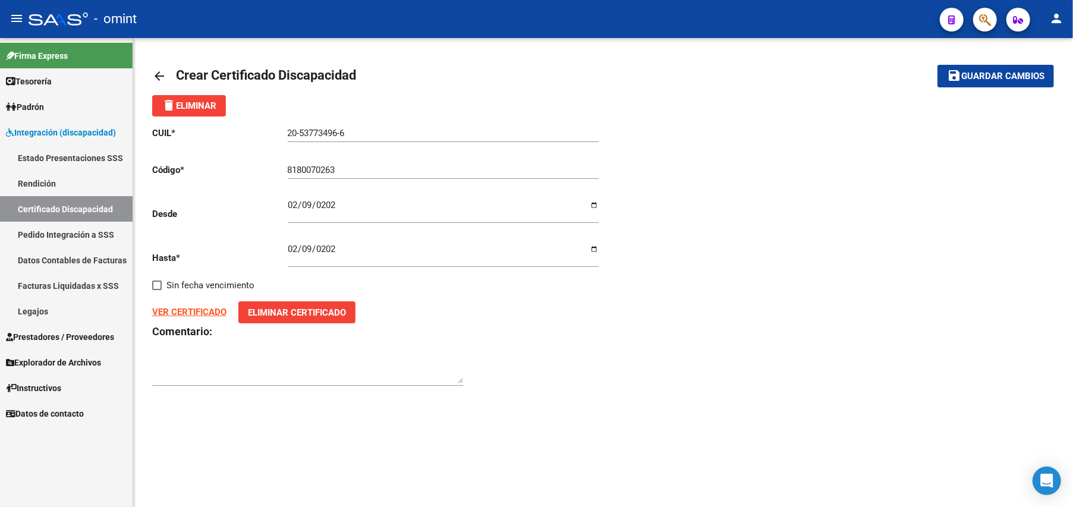
click at [184, 419] on div "arrow_back Crear Certificado Discapacidad save Guardar cambios delete Eliminar …" at bounding box center [603, 232] width 940 height 388
click at [200, 379] on textarea at bounding box center [307, 372] width 311 height 24
type textarea "SOCIO 4873075803"
click at [998, 73] on span "Guardar cambios" at bounding box center [1002, 76] width 83 height 11
drag, startPoint x: 548, startPoint y: 339, endPoint x: 584, endPoint y: 314, distance: 43.5
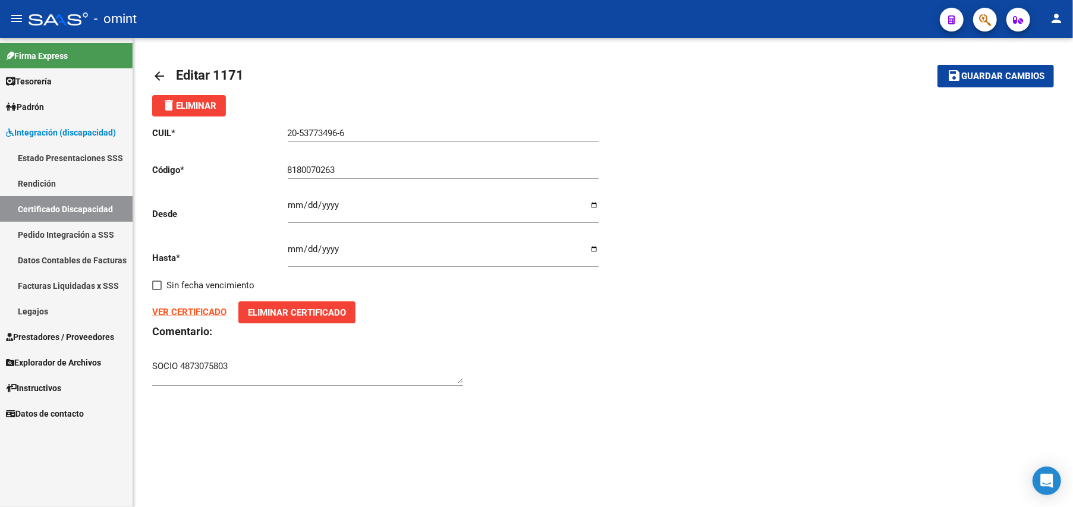
click at [584, 314] on div "CUIL * 20-53773496-6 Ingresar el CUIL Código * 8180070263 Ingresar el Codigo De…" at bounding box center [377, 257] width 451 height 281
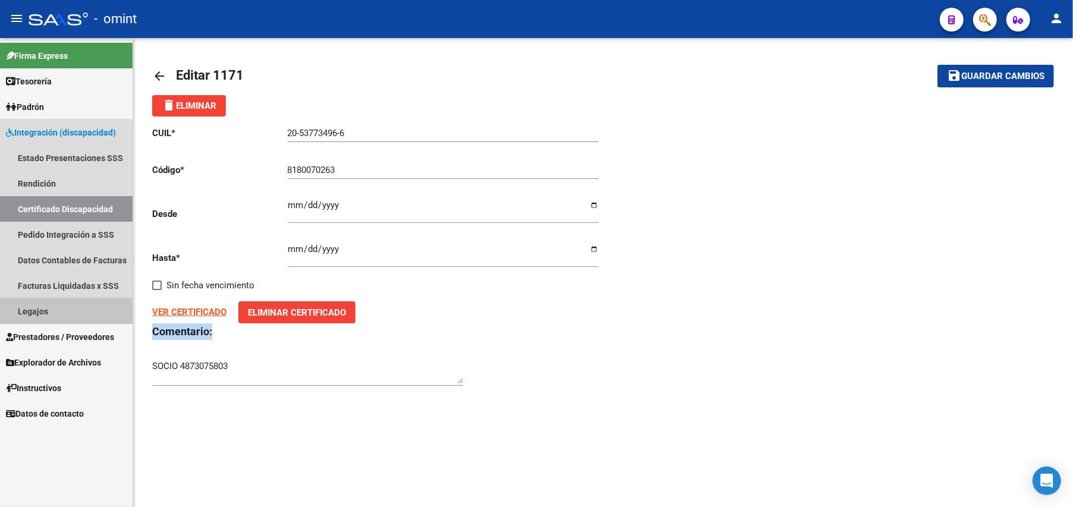
click at [30, 312] on link "Legajos" at bounding box center [66, 311] width 133 height 26
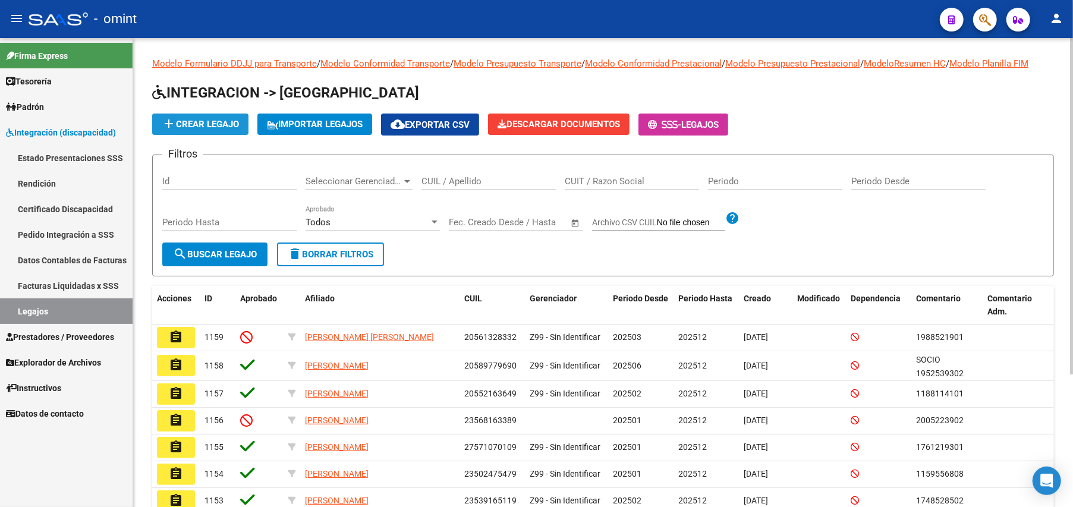
click at [213, 119] on span "add Crear Legajo" at bounding box center [200, 124] width 77 height 11
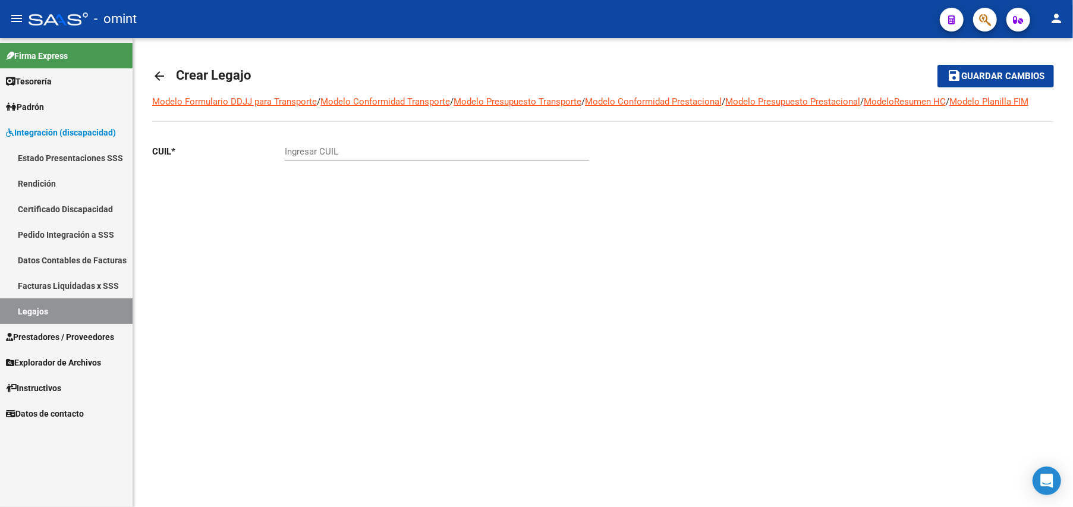
click at [334, 153] on input "Ingresar CUIL" at bounding box center [437, 151] width 304 height 11
type input "20-53773496-6"
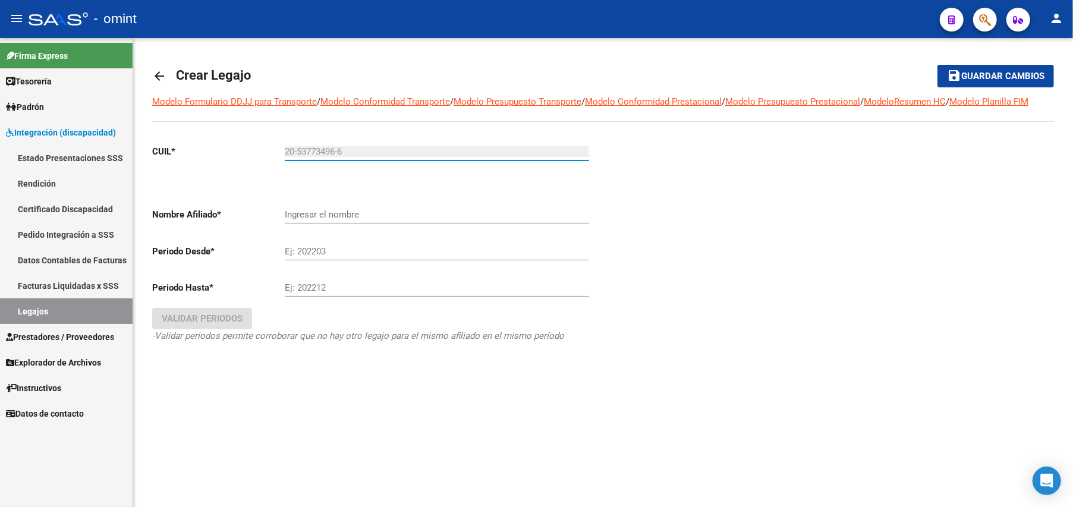
type input "FISCHER ALAN"
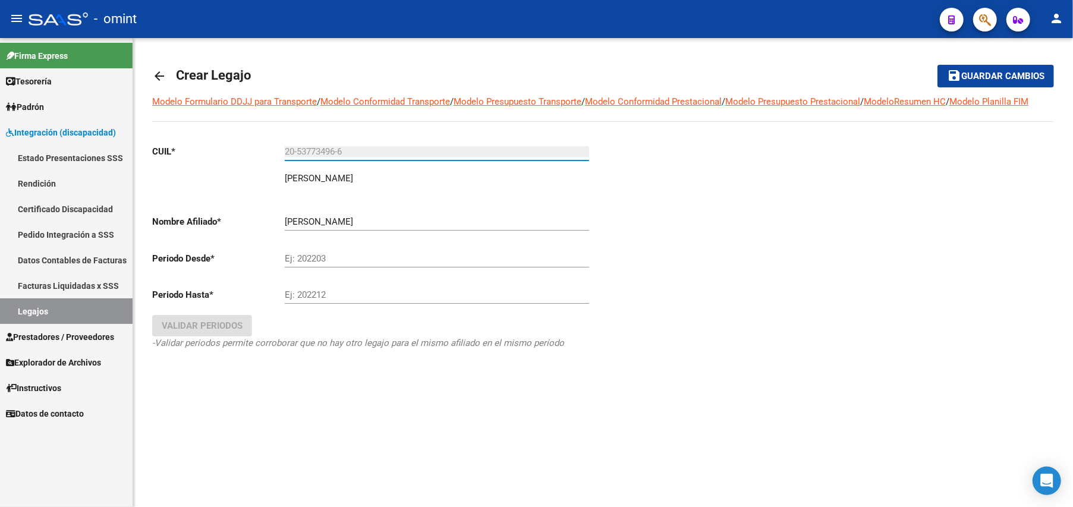
type input "20-53773496-6"
click at [329, 252] on div "Ej: 202203" at bounding box center [437, 255] width 304 height 26
type input "202502"
click at [314, 295] on input "Ej: 202212" at bounding box center [437, 295] width 304 height 11
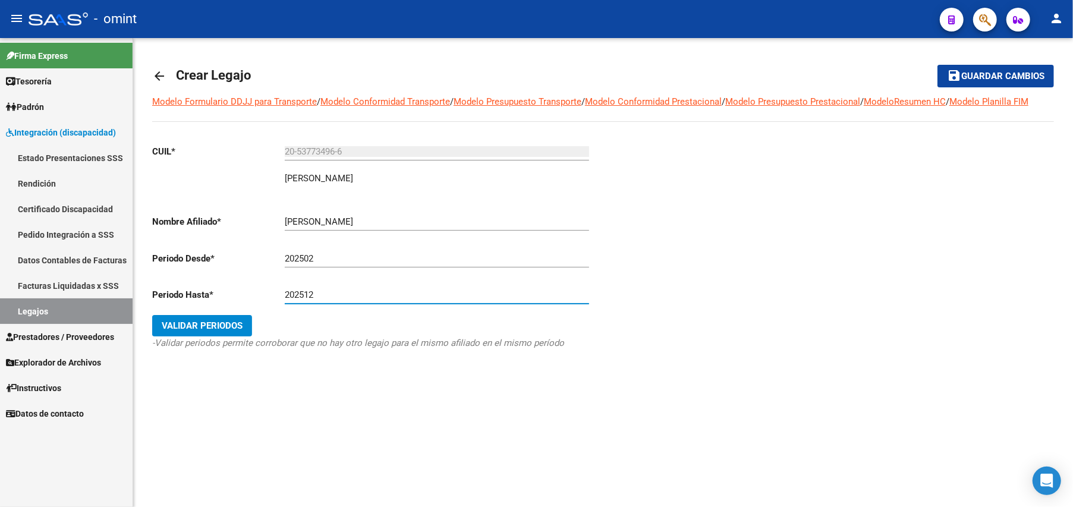
type input "202512"
click at [208, 329] on span "Validar Periodos" at bounding box center [202, 325] width 81 height 11
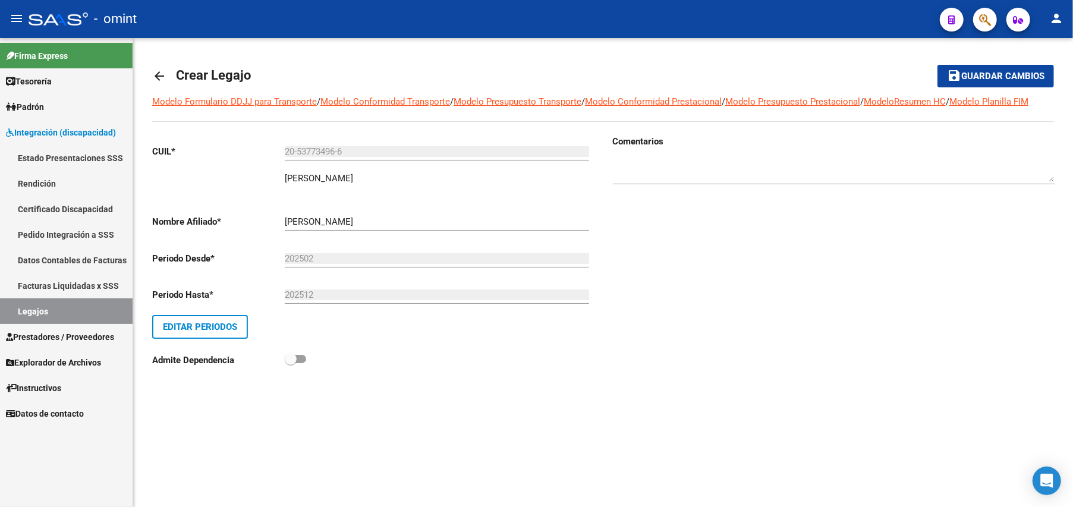
click at [663, 175] on textarea at bounding box center [834, 170] width 442 height 24
click at [624, 169] on textarea at bounding box center [834, 170] width 442 height 24
type textarea "Socio 4873075803"
click at [1012, 72] on span "Guardar cambios" at bounding box center [1002, 76] width 83 height 11
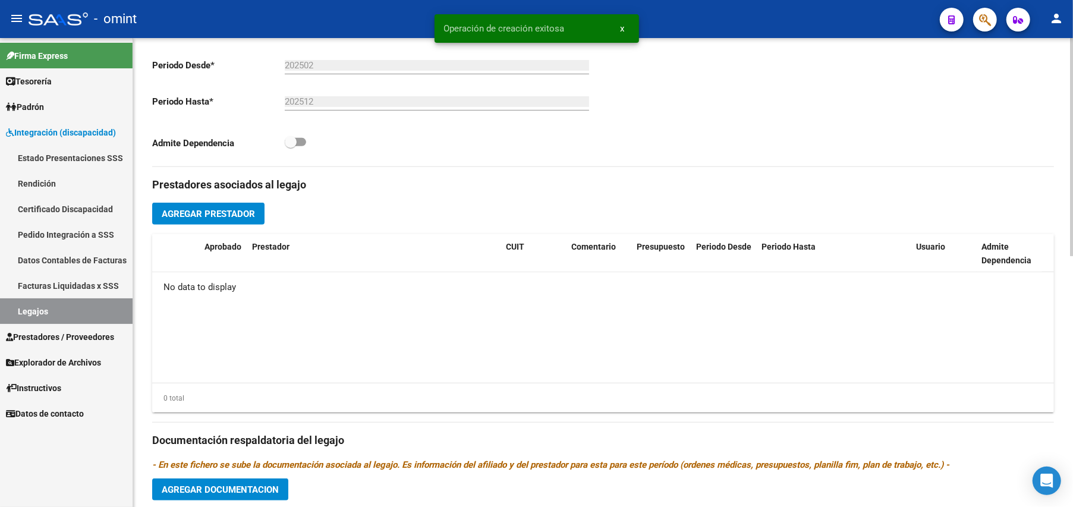
scroll to position [79, 0]
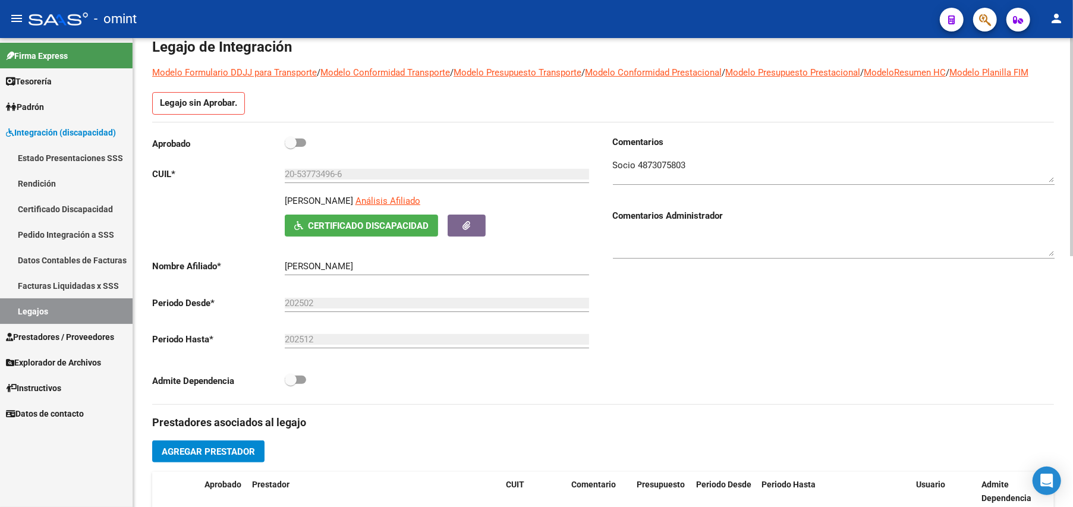
click at [384, 224] on span "Certificado Discapacidad" at bounding box center [368, 226] width 121 height 11
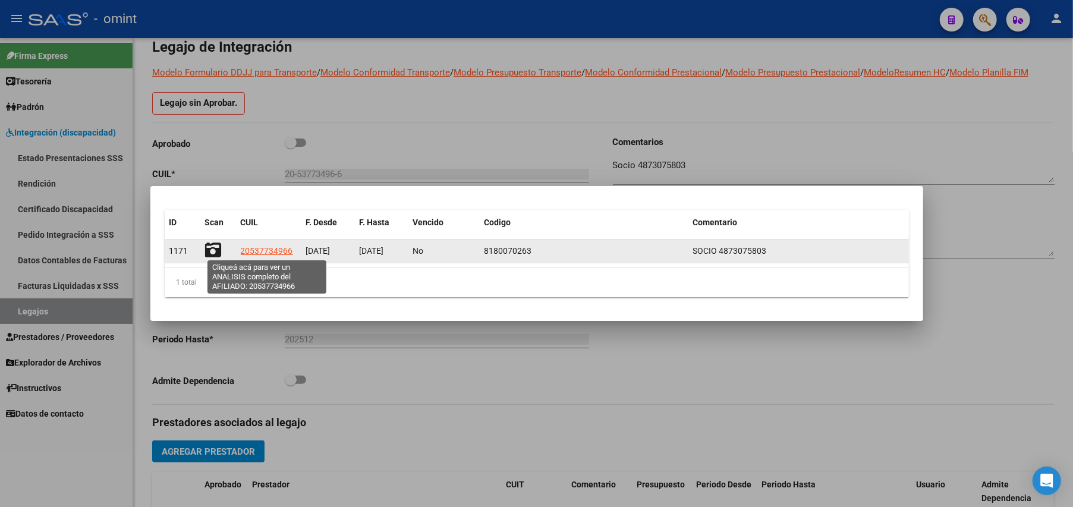
click at [260, 250] on span "20537734966" at bounding box center [267, 251] width 52 height 10
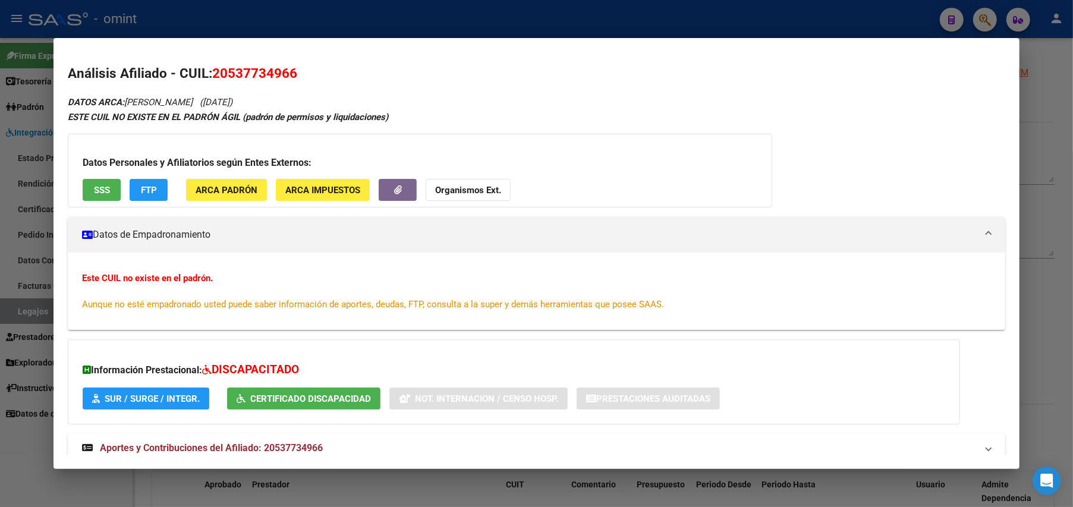
scroll to position [34, 0]
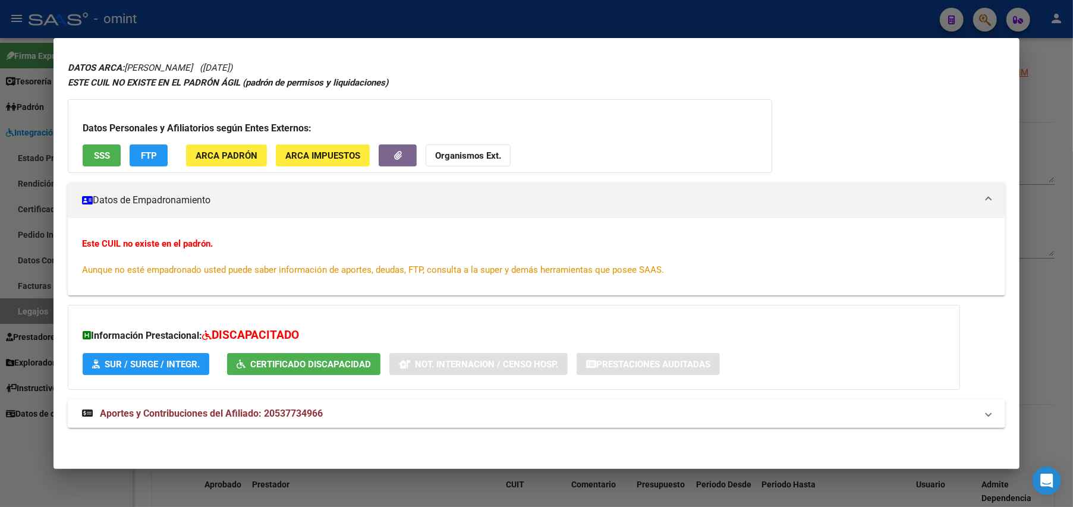
click at [1054, 105] on div at bounding box center [536, 253] width 1073 height 507
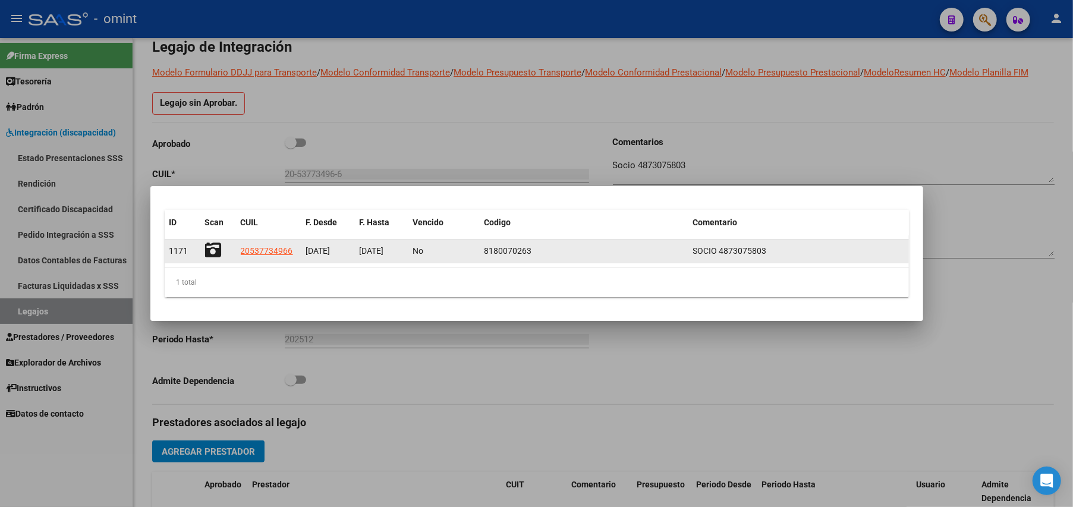
click at [212, 250] on icon at bounding box center [213, 250] width 17 height 17
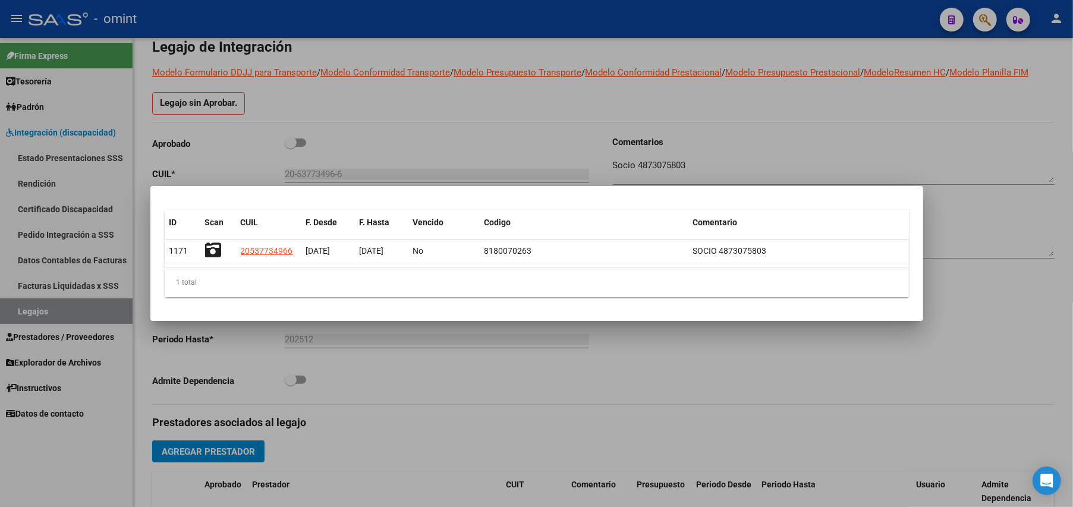
click at [912, 139] on div at bounding box center [536, 253] width 1073 height 507
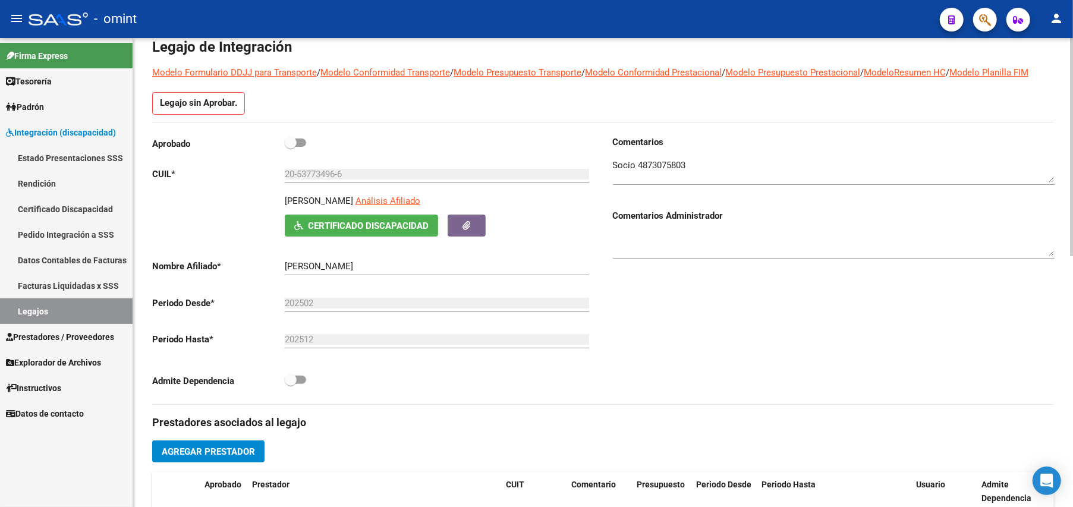
scroll to position [317, 0]
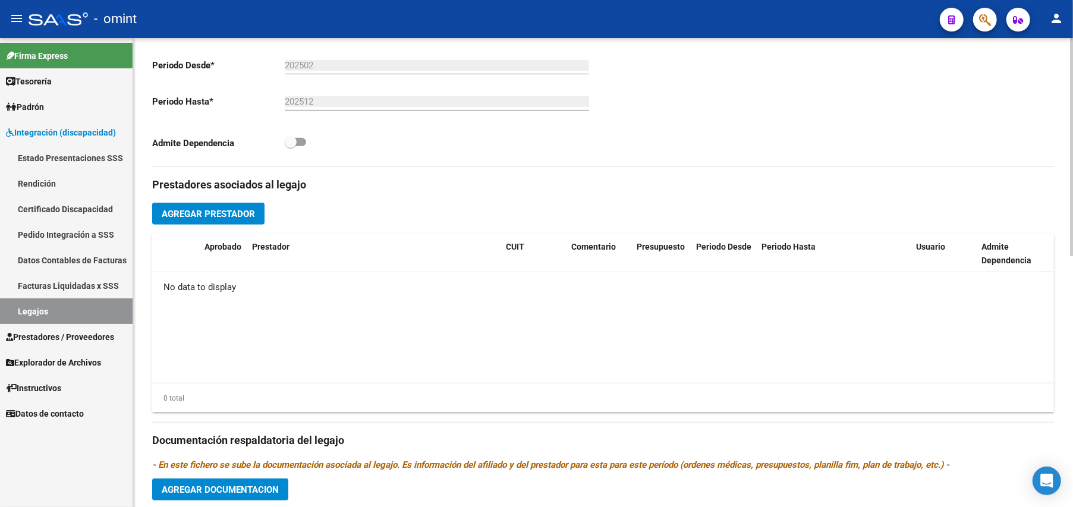
click at [210, 215] on span "Agregar Prestador" at bounding box center [208, 214] width 93 height 11
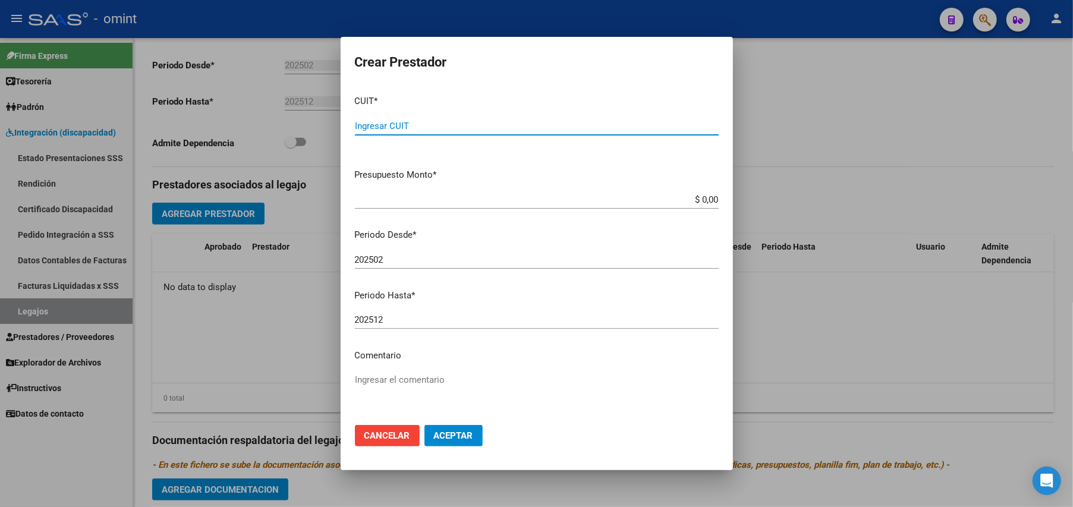
click at [416, 124] on input "Ingresar CUIT" at bounding box center [537, 126] width 364 height 11
type input "30-71165468-9"
click at [704, 193] on div "$ 0,00 Ingresar el monto" at bounding box center [537, 200] width 364 height 18
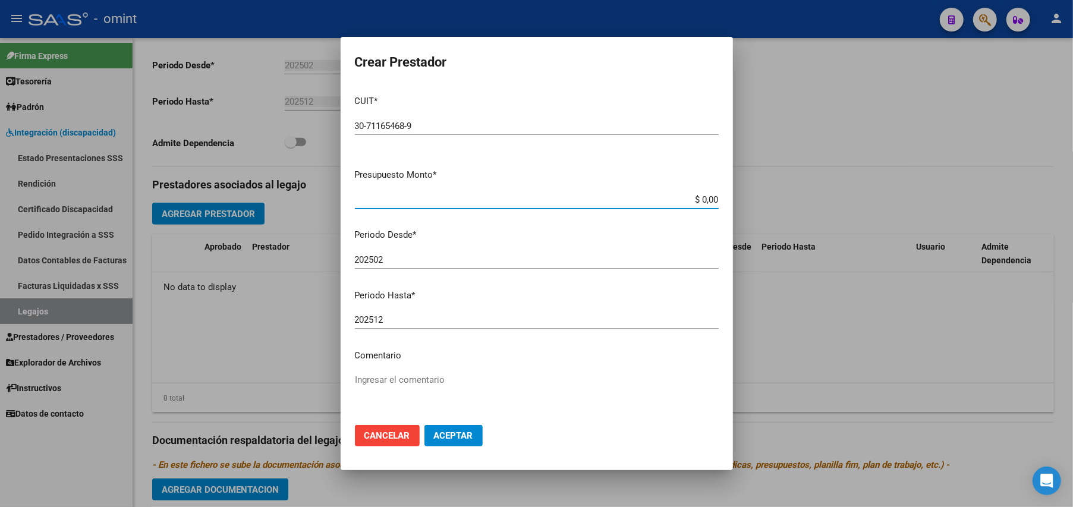
click at [705, 200] on input "$ 0,00" at bounding box center [537, 199] width 364 height 11
type input "$ 465.054,85"
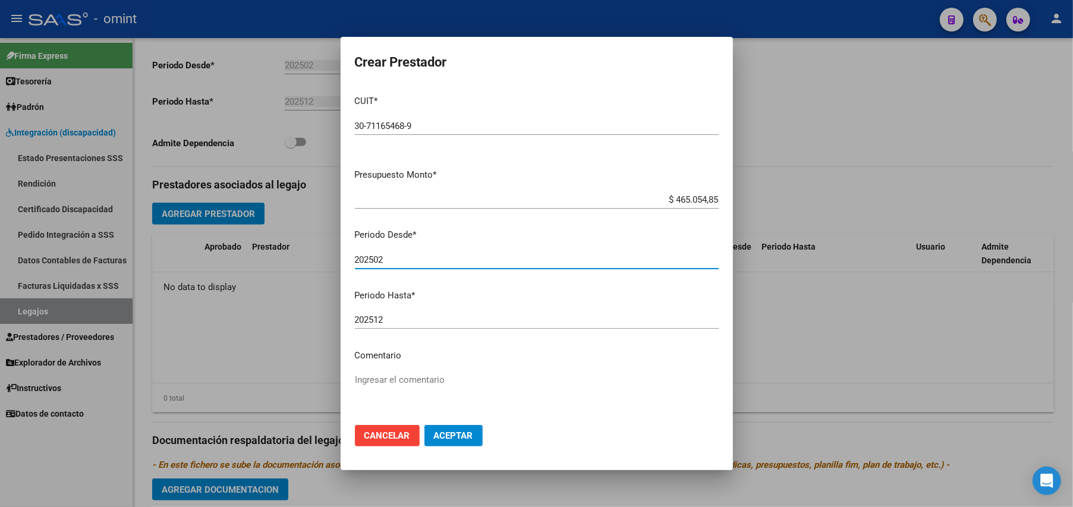
click at [409, 262] on input "202502" at bounding box center [537, 259] width 364 height 11
drag, startPoint x: 445, startPoint y: 433, endPoint x: 386, endPoint y: 364, distance: 90.7
click at [386, 364] on form "Crear Prestador CUIT * 30-71165468-9 Ingresar CUIT ARCA Padrón Presupuesto Mont…" at bounding box center [537, 253] width 364 height 404
click at [386, 372] on div "Ingresar el comentario" at bounding box center [537, 401] width 364 height 61
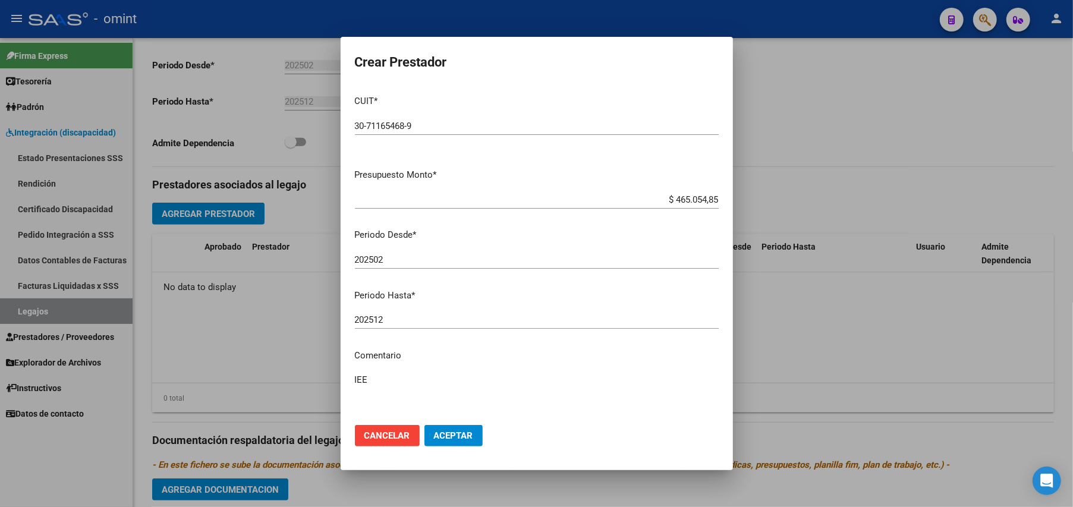
type textarea "IEE"
click at [454, 433] on span "Aceptar" at bounding box center [453, 435] width 39 height 11
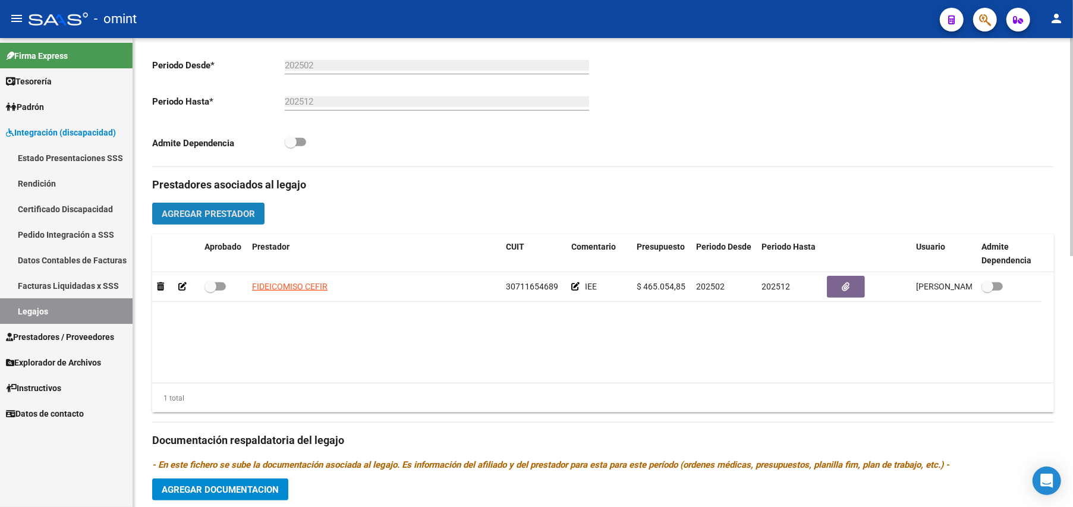
click at [224, 210] on span "Agregar Prestador" at bounding box center [208, 214] width 93 height 11
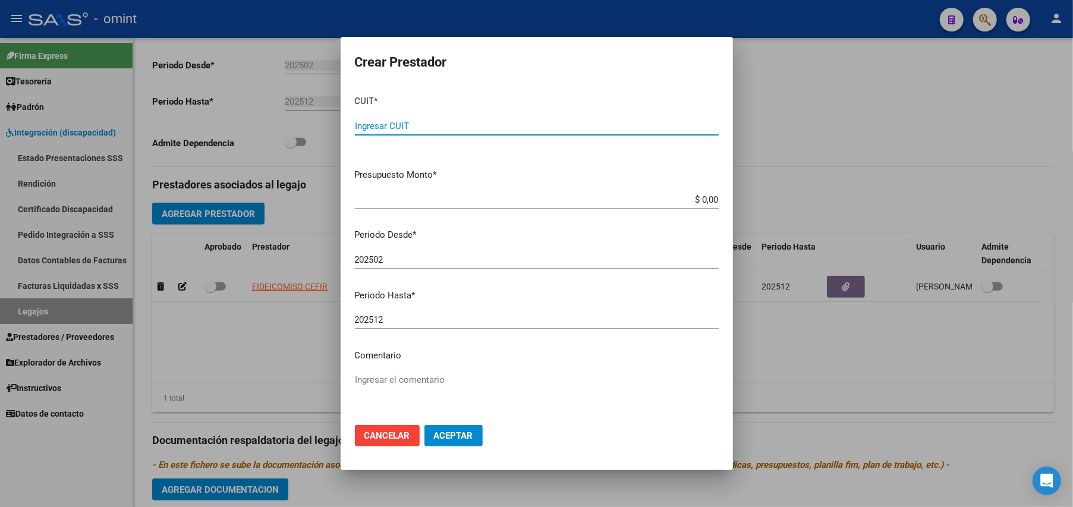
click at [395, 127] on input "Ingresar CUIT" at bounding box center [537, 126] width 364 height 11
type input "27-17425527-5"
click at [716, 195] on app-form-text-field "Presupuesto Monto * $ 0,00 Ingresar el monto" at bounding box center [541, 186] width 373 height 37
click at [709, 199] on app-form-text-field "Presupuesto Monto * $ 0,00 Ingresar el monto" at bounding box center [541, 186] width 373 height 37
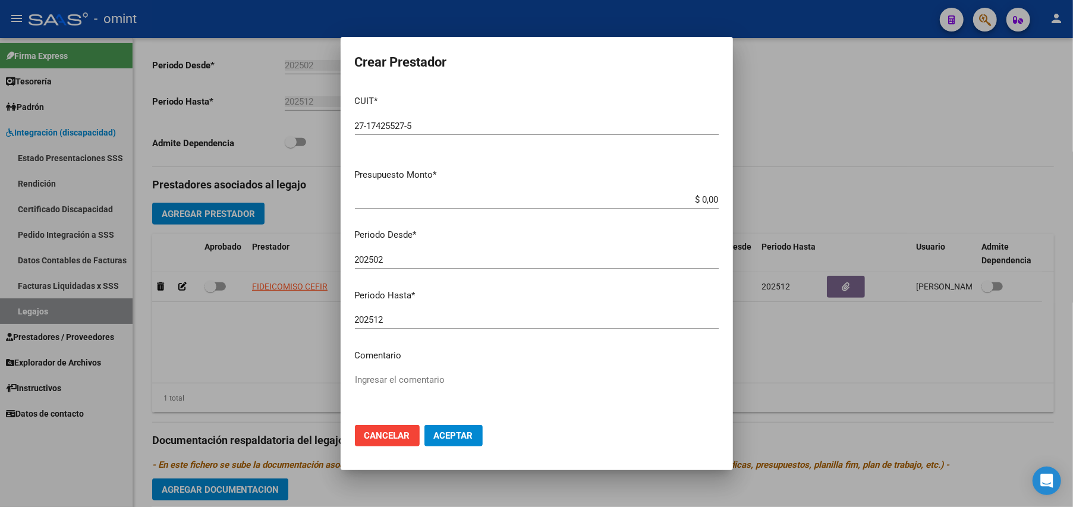
click at [709, 199] on app-form-text-field "Presupuesto Monto * $ 0,00 Ingresar el monto" at bounding box center [541, 186] width 373 height 37
click at [702, 196] on input "$ 0,00" at bounding box center [537, 199] width 364 height 11
click at [704, 196] on input "$ 0,00" at bounding box center [537, 199] width 364 height 11
type input "$ 96.723,76"
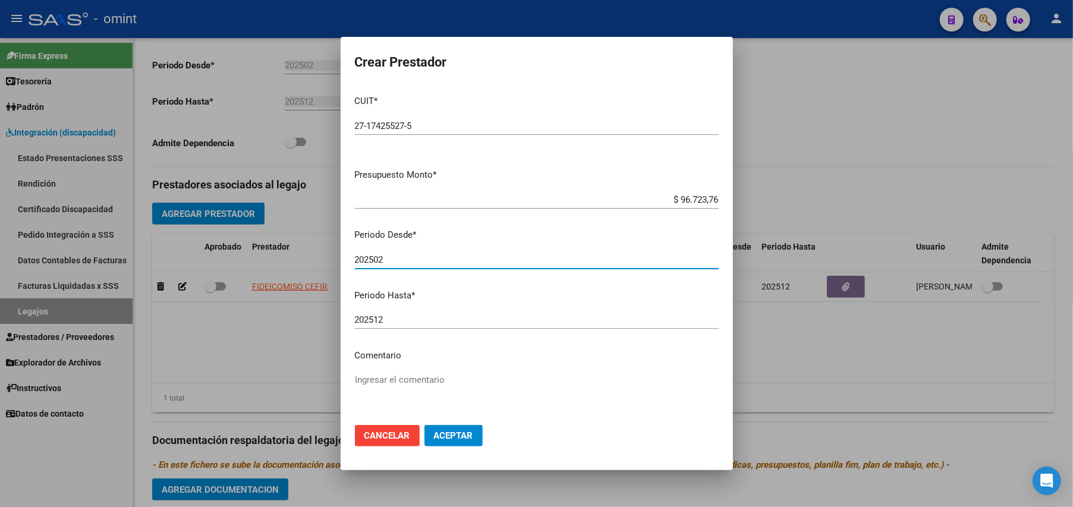
click at [410, 256] on input "202502" at bounding box center [537, 259] width 364 height 11
type input "202503"
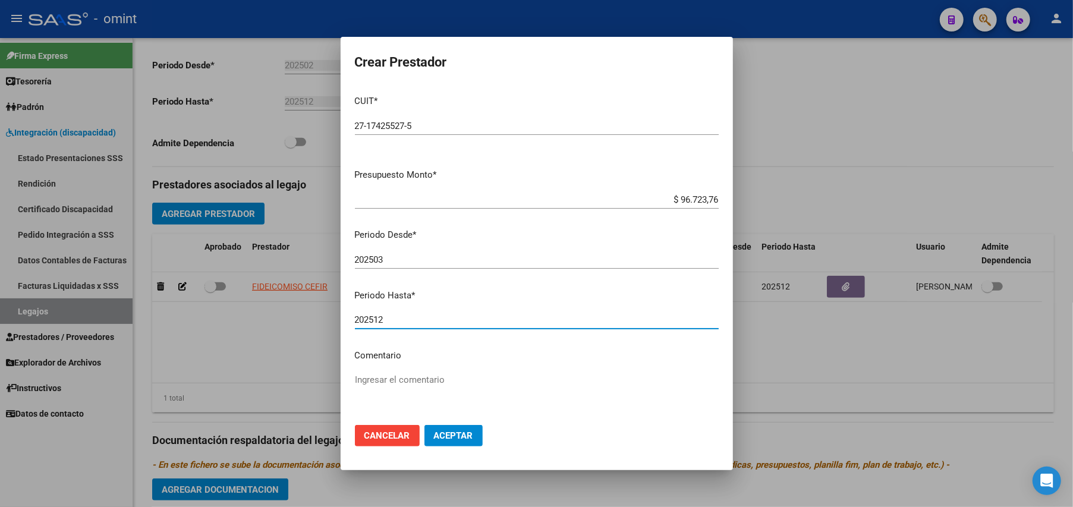
click at [393, 320] on input "202512" at bounding box center [537, 320] width 364 height 11
click at [390, 376] on textarea "Ingresar el comentario" at bounding box center [537, 401] width 364 height 56
type textarea "FONO"
click at [464, 435] on span "Aceptar" at bounding box center [453, 435] width 39 height 11
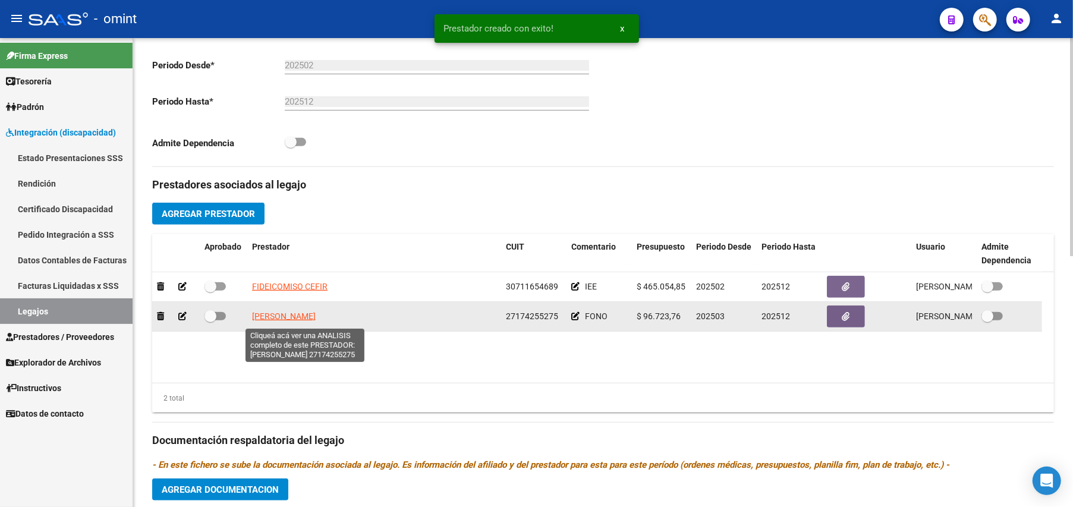
click at [313, 315] on span "ABALOS JUDIT ALEJANDRA" at bounding box center [284, 317] width 64 height 10
type textarea "27174255275"
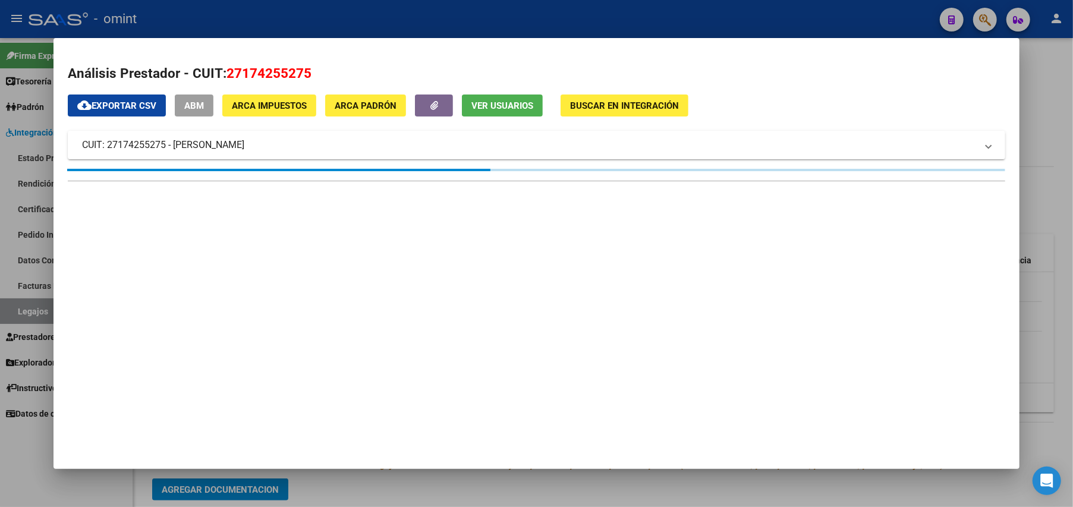
click at [1057, 93] on div at bounding box center [536, 253] width 1073 height 507
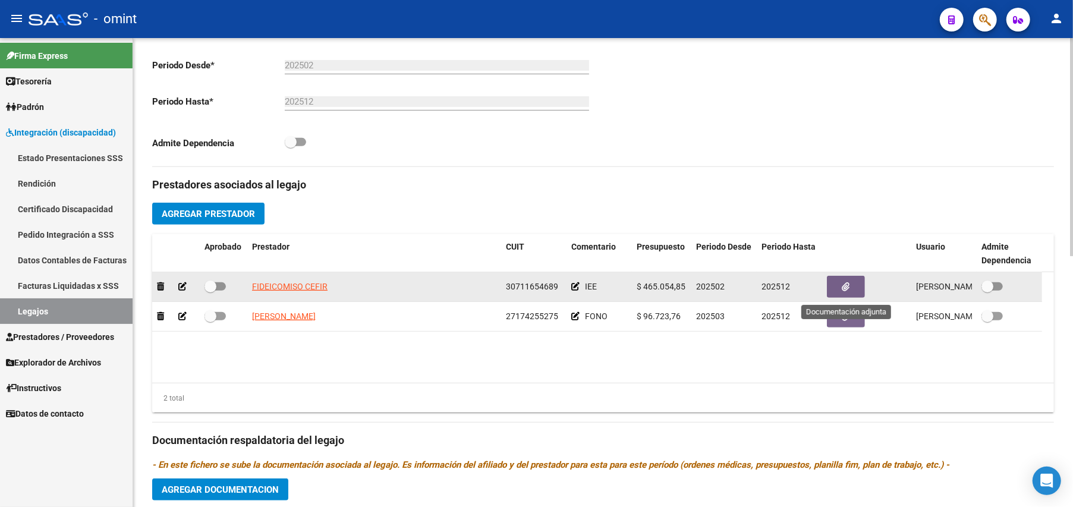
click at [845, 291] on icon "button" at bounding box center [846, 286] width 8 height 9
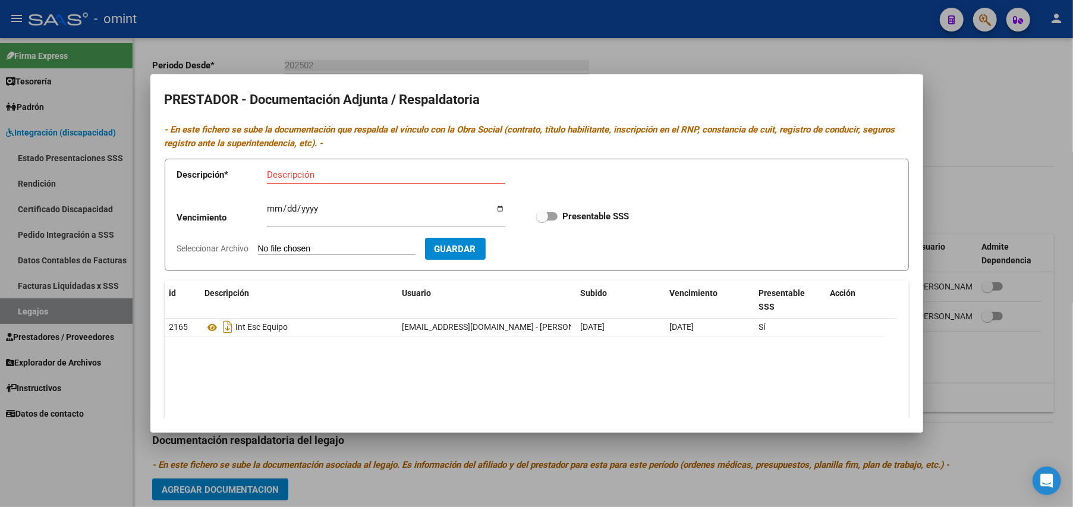
click at [322, 243] on form "Descripción * Descripción Vencimiento Ingresar vencimiento Presentable SSS Sele…" at bounding box center [537, 215] width 744 height 112
click at [333, 247] on input "Seleccionar Archivo" at bounding box center [337, 249] width 158 height 11
type input "C:\fakepath\IEE CIFER.pdf"
click at [289, 176] on input "Descripción" at bounding box center [386, 174] width 238 height 11
type input "IEE CIFER"
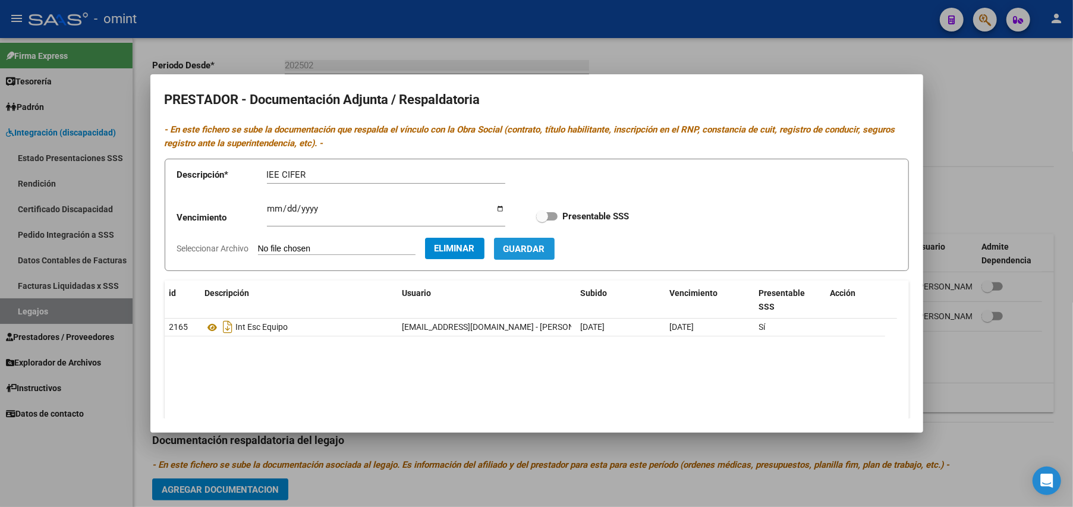
click at [545, 244] on span "Guardar" at bounding box center [525, 249] width 42 height 11
checkbox input "true"
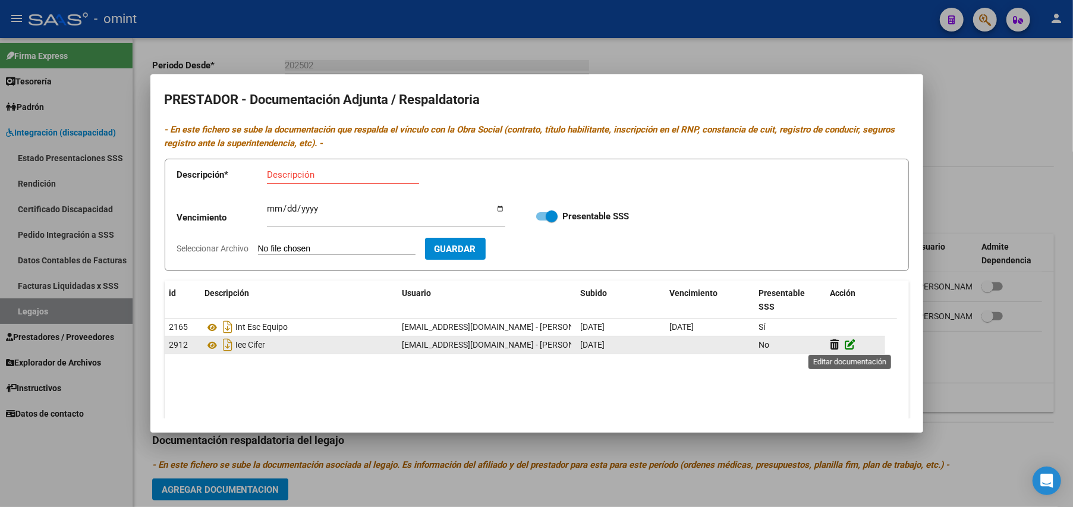
click at [849, 344] on icon at bounding box center [850, 344] width 11 height 11
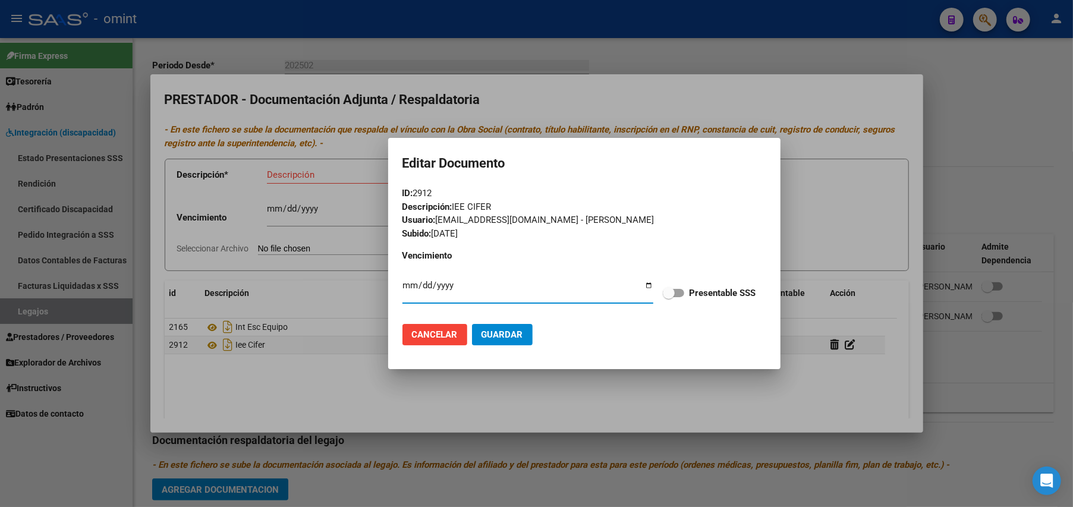
click at [428, 337] on span "Cancelar" at bounding box center [435, 334] width 46 height 11
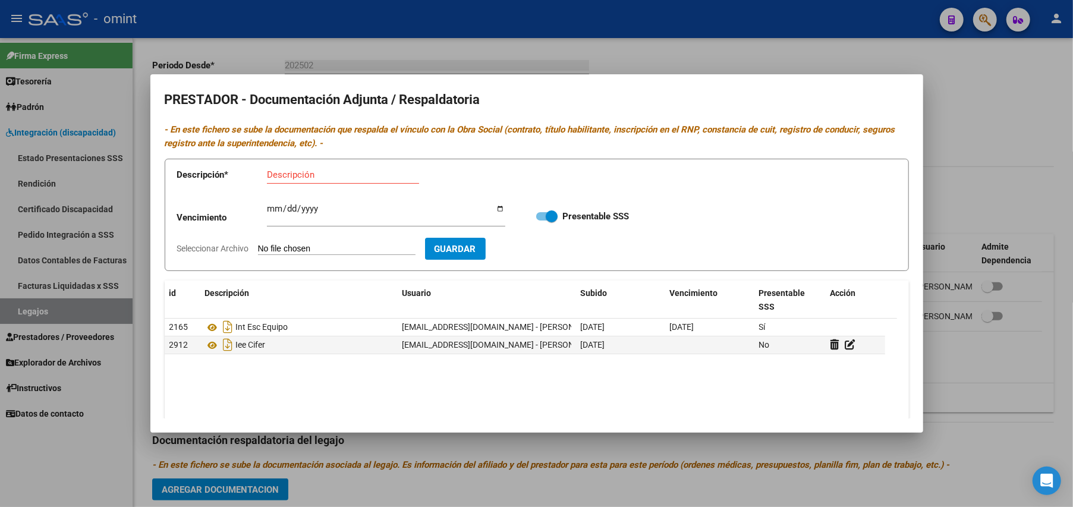
click at [985, 130] on div at bounding box center [536, 253] width 1073 height 507
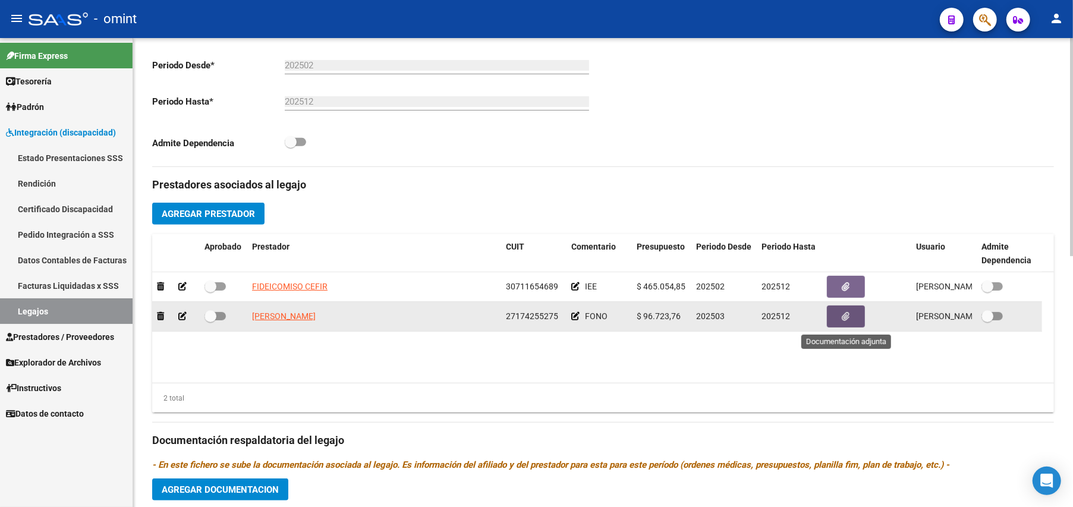
click at [853, 317] on button "button" at bounding box center [846, 317] width 38 height 22
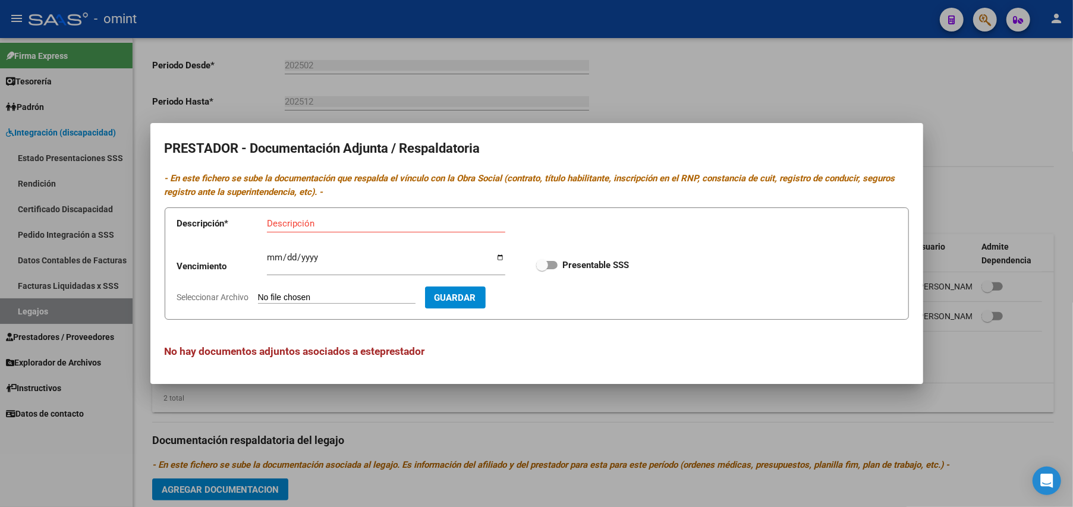
click at [321, 294] on input "Seleccionar Archivo" at bounding box center [337, 298] width 158 height 11
type input "C:\fakepath\FONO ABALOS TIT RNP CBU AFIP.pdf"
click at [288, 209] on app-form-text-field "Descripción * Descripción" at bounding box center [349, 226] width 345 height 36
click at [288, 220] on input "Descripción" at bounding box center [386, 223] width 238 height 11
drag, startPoint x: 295, startPoint y: 224, endPoint x: 174, endPoint y: 217, distance: 122.1
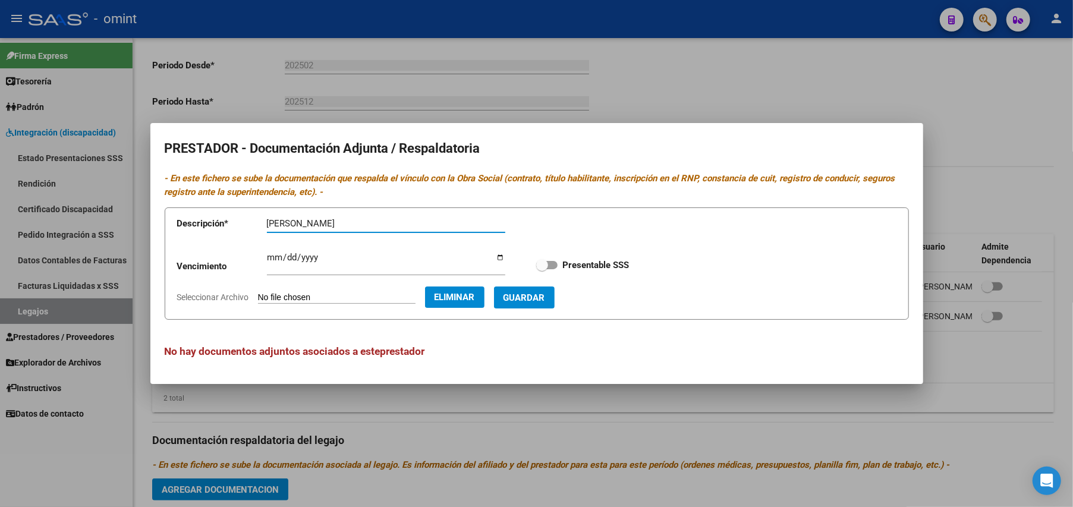
click at [174, 217] on form "Descripción * FONO ABALOS Descripción Vencimiento Ingresar vencimiento Presenta…" at bounding box center [537, 263] width 744 height 112
click at [340, 222] on input "ABALOS" at bounding box center [386, 223] width 238 height 11
paste input "FONO"
type input "ABALOS -FONO"
click at [545, 295] on span "Guardar" at bounding box center [525, 298] width 42 height 11
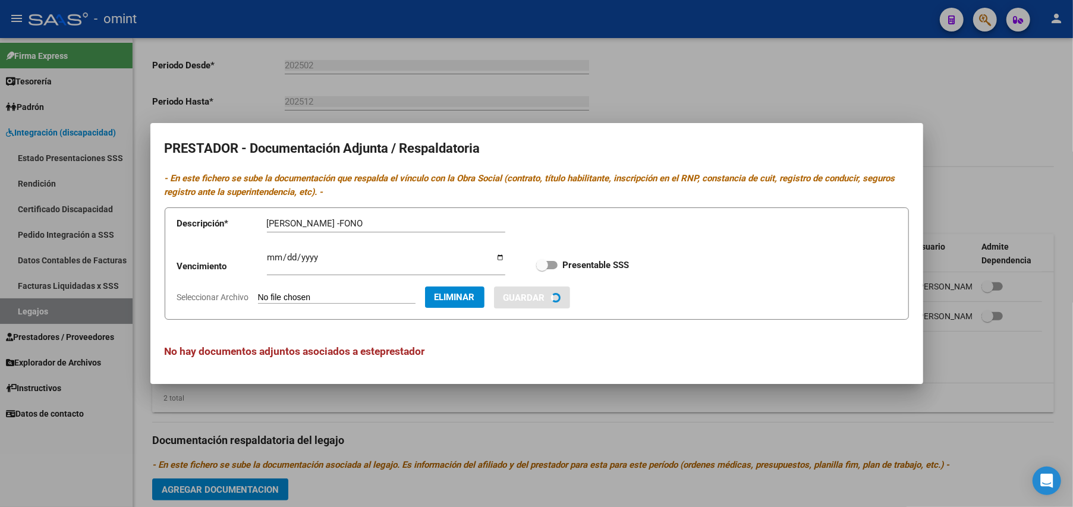
checkbox input "true"
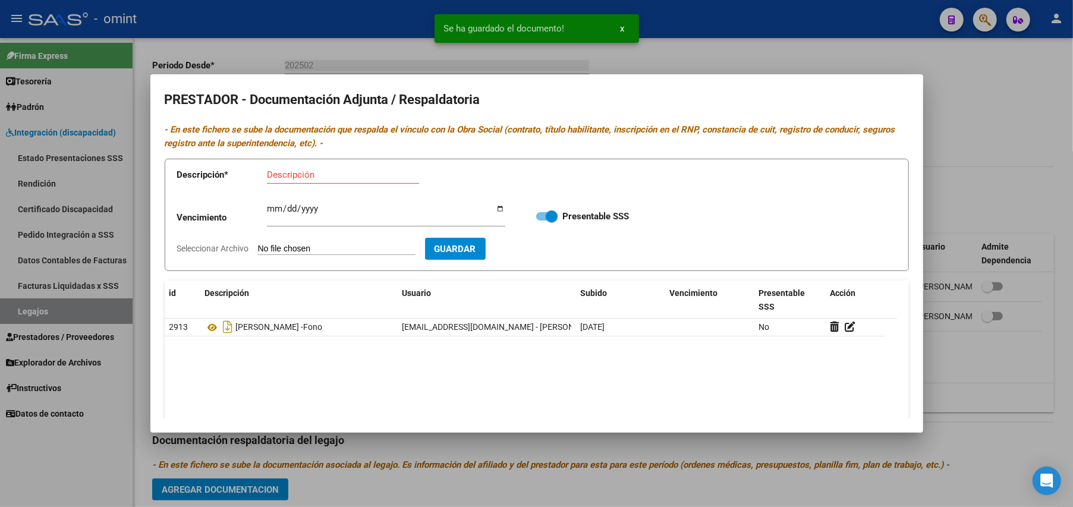
click at [1015, 115] on div at bounding box center [536, 253] width 1073 height 507
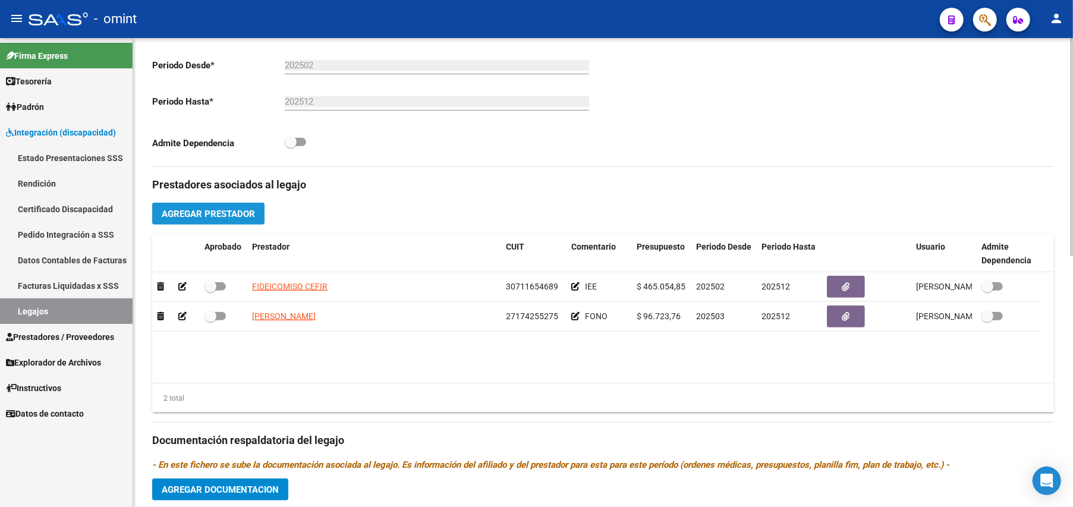
click at [225, 215] on span "Agregar Prestador" at bounding box center [208, 214] width 93 height 11
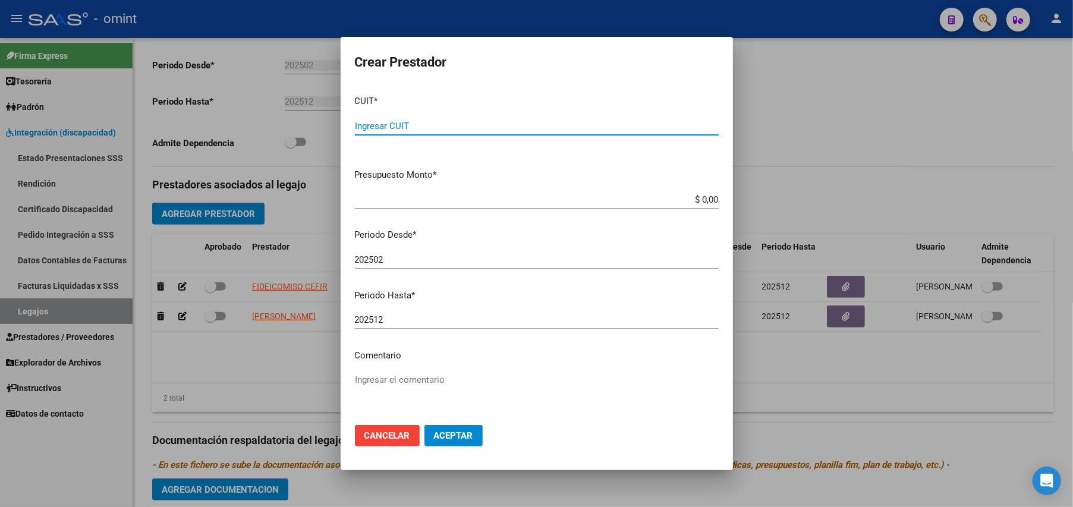
click at [426, 119] on div "Ingresar CUIT" at bounding box center [537, 126] width 364 height 18
type input "20-31263660-4"
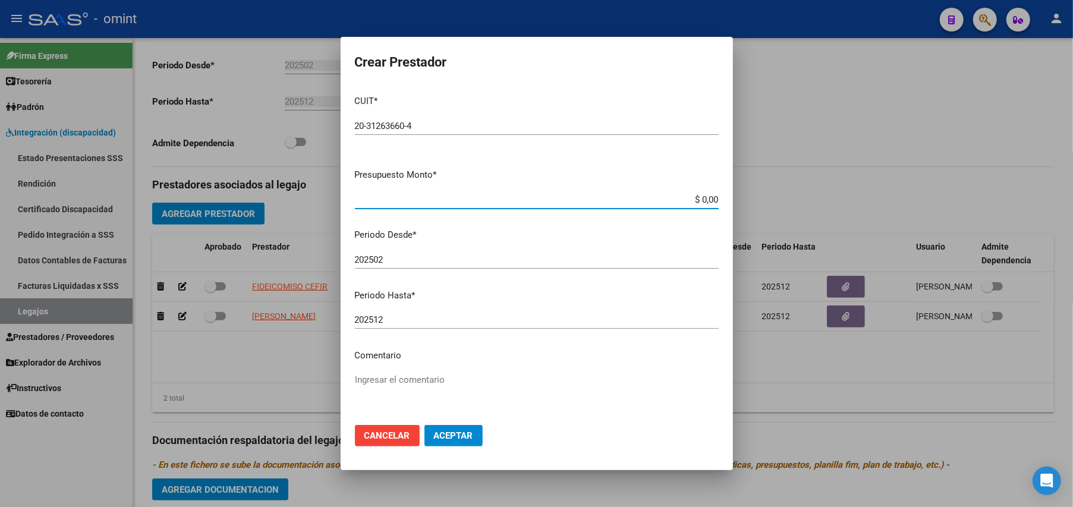
click at [705, 199] on input "$ 0,00" at bounding box center [537, 199] width 364 height 11
type input "$ 96.723,76"
click at [462, 432] on span "Aceptar" at bounding box center [453, 435] width 39 height 11
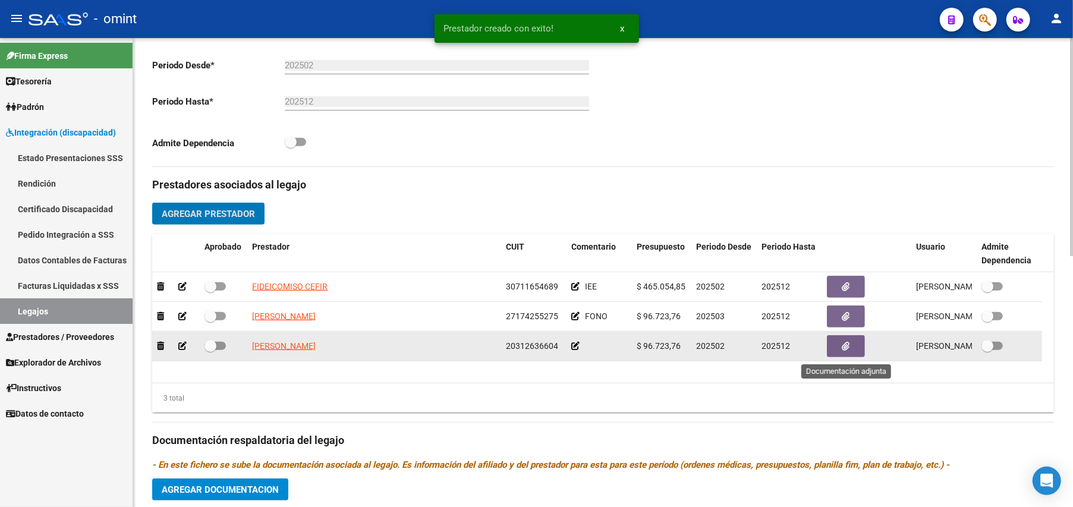
click at [844, 343] on span "button" at bounding box center [846, 346] width 8 height 11
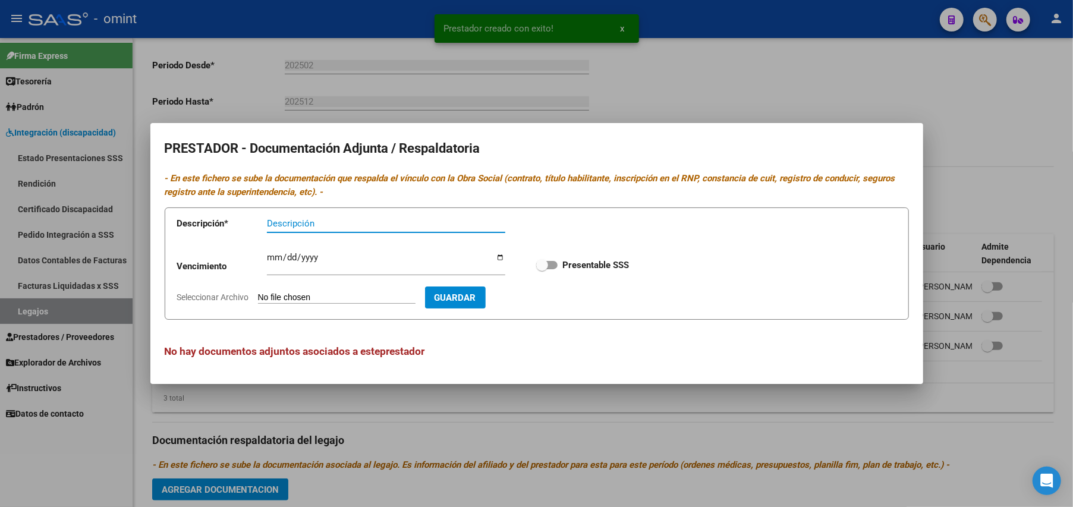
click at [360, 295] on input "Seleccionar Archivo" at bounding box center [337, 298] width 158 height 11
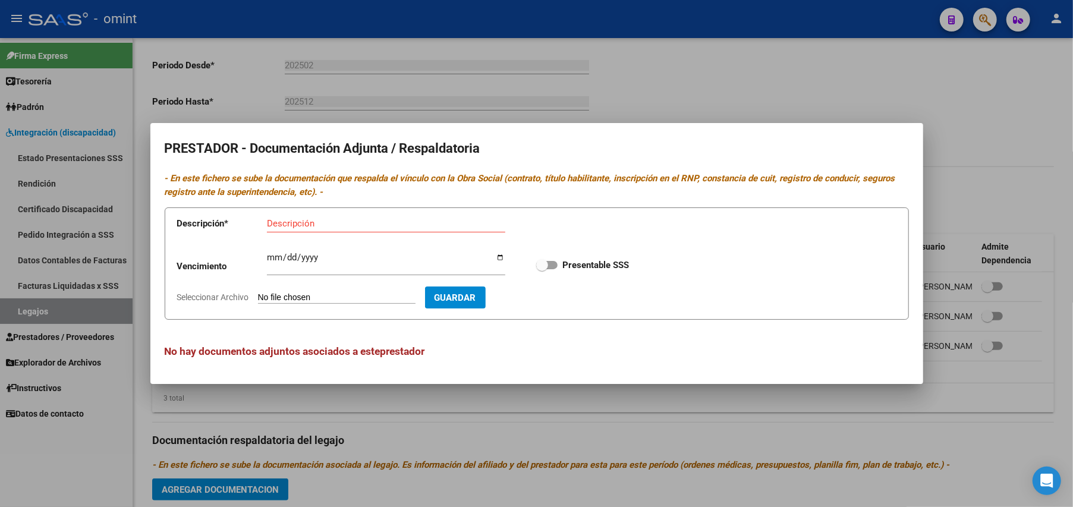
type input "C:\fakepath\PSC TOLOSA TIT_RNP_CBU_ARCA.pdf"
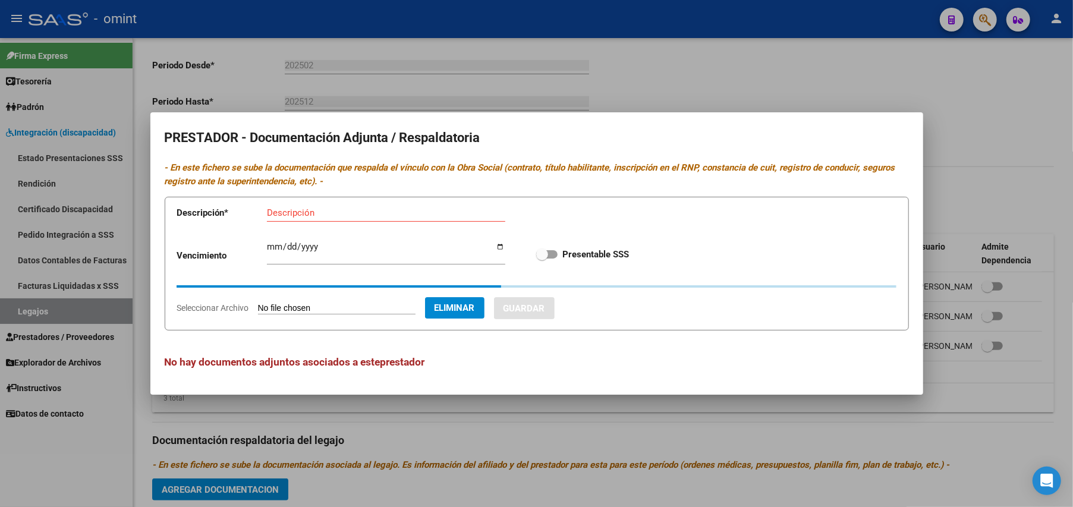
click at [295, 216] on input "Descripción" at bounding box center [386, 212] width 238 height 11
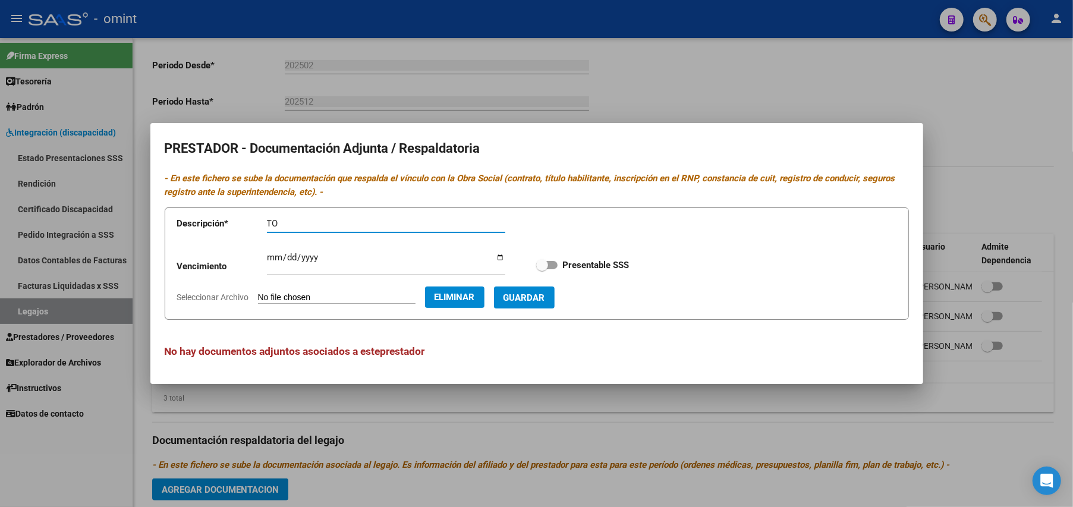
type input "T"
type input "TOLOSA PSC"
click at [545, 300] on span "Guardar" at bounding box center [525, 298] width 42 height 11
checkbox input "true"
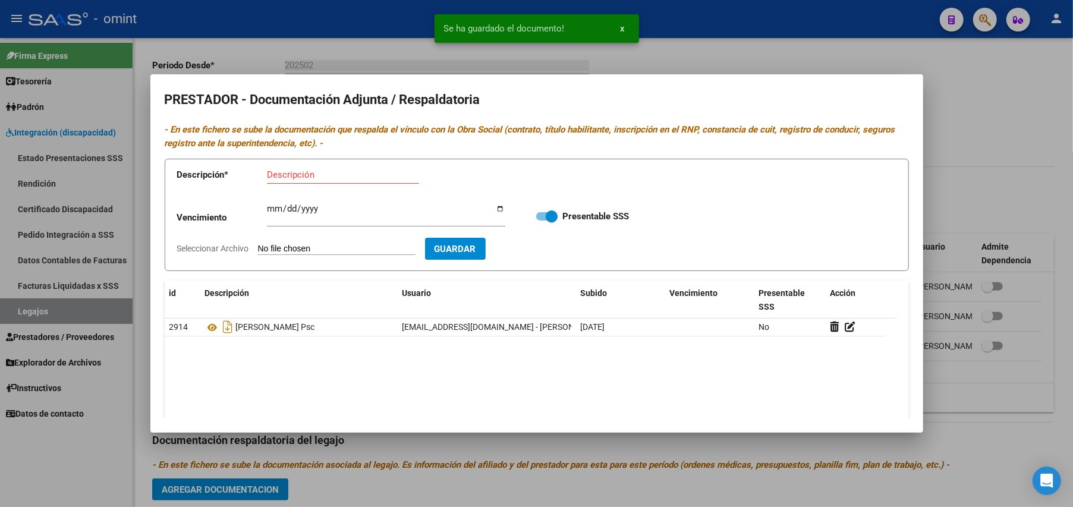
click at [988, 109] on div at bounding box center [536, 253] width 1073 height 507
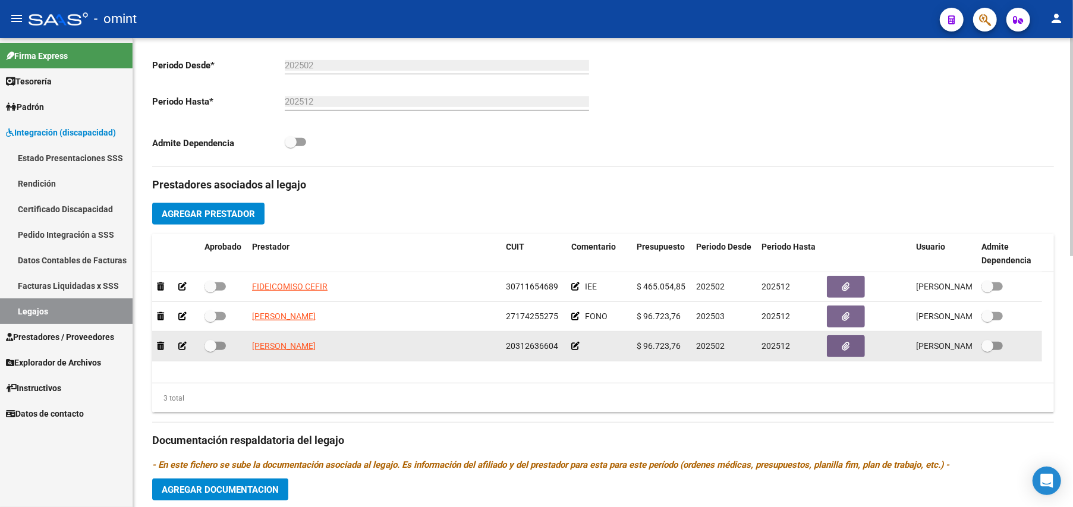
click at [578, 345] on icon at bounding box center [575, 346] width 8 height 8
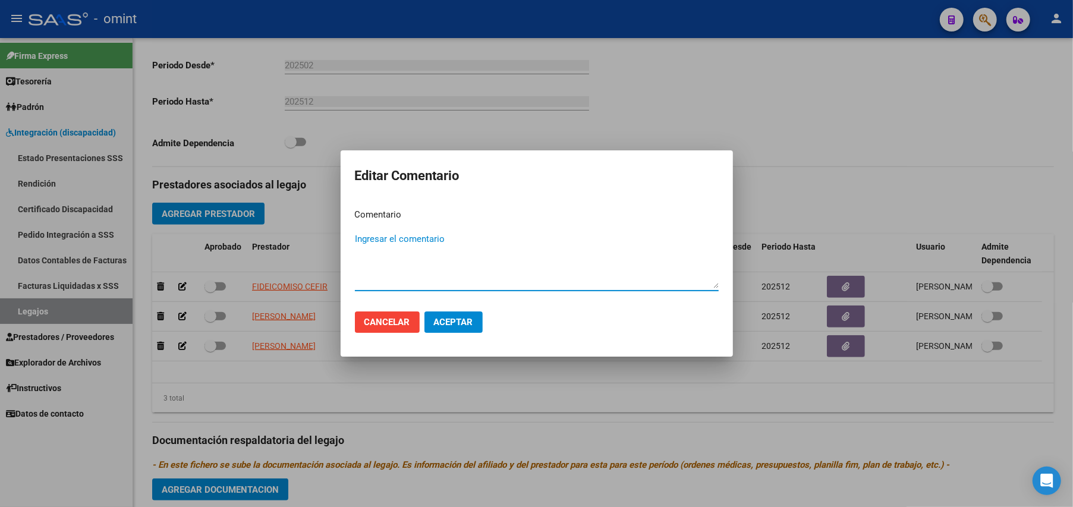
click at [424, 235] on textarea "Ingresar el comentario" at bounding box center [537, 260] width 364 height 56
type textarea "PSC"
click at [452, 322] on span "Aceptar" at bounding box center [453, 322] width 39 height 11
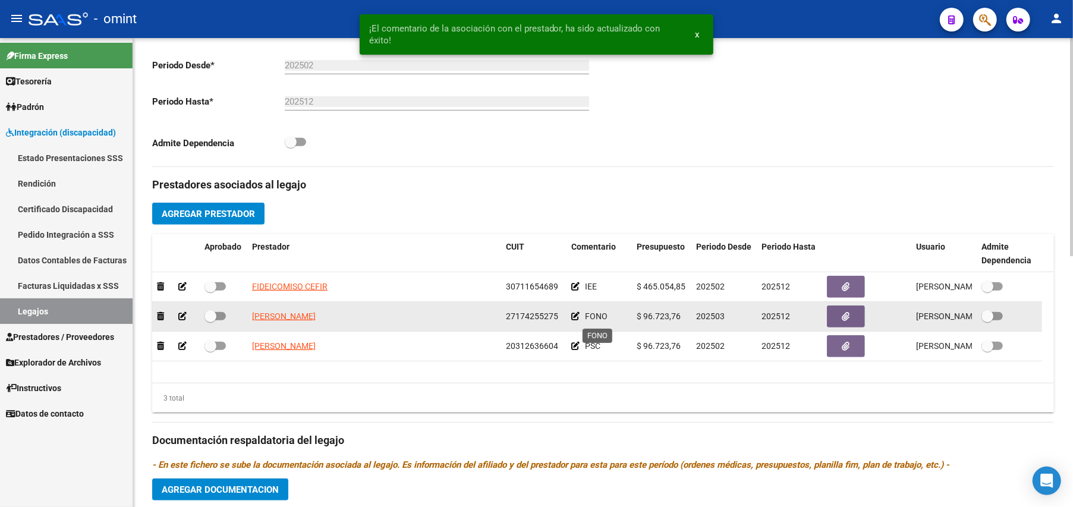
click at [600, 319] on span "FONO" at bounding box center [596, 317] width 23 height 10
click at [571, 319] on icon at bounding box center [575, 316] width 8 height 8
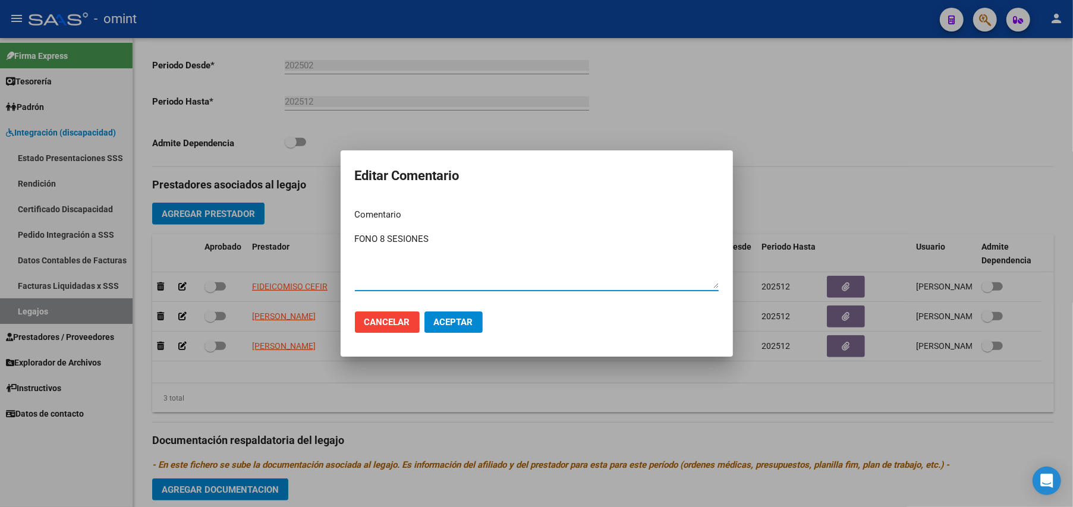
type textarea "FONO 8 SESIONES"
click at [464, 322] on span "Aceptar" at bounding box center [453, 322] width 39 height 11
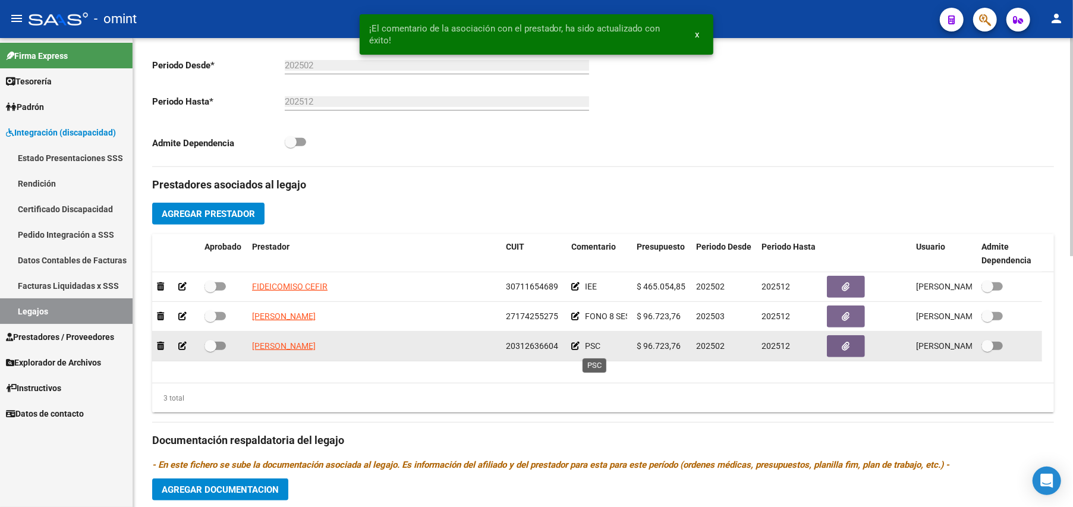
click at [593, 348] on span "PSC" at bounding box center [592, 346] width 15 height 10
click at [577, 346] on icon at bounding box center [575, 346] width 8 height 8
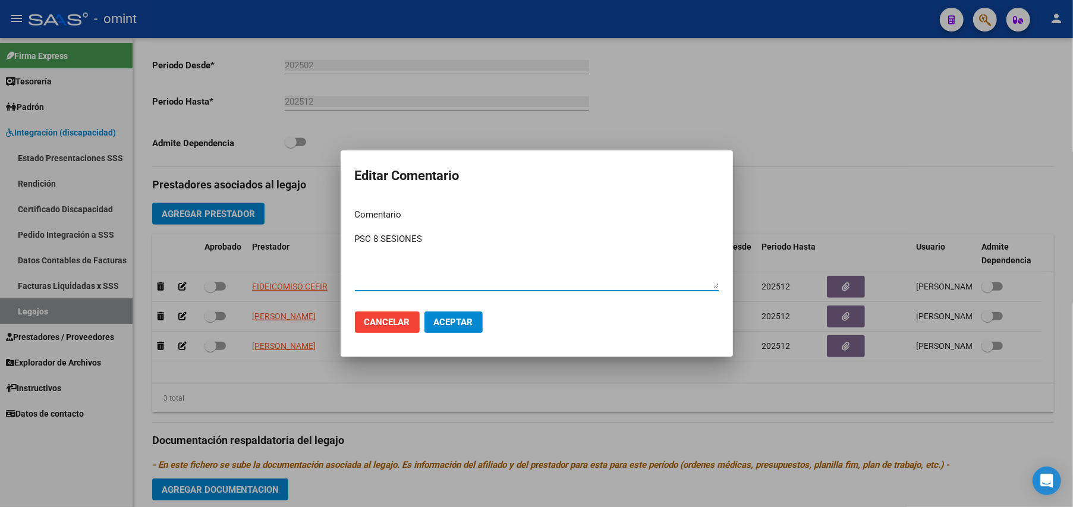
type textarea "PSC 8 SESIONES"
click at [468, 319] on span "Aceptar" at bounding box center [453, 322] width 39 height 11
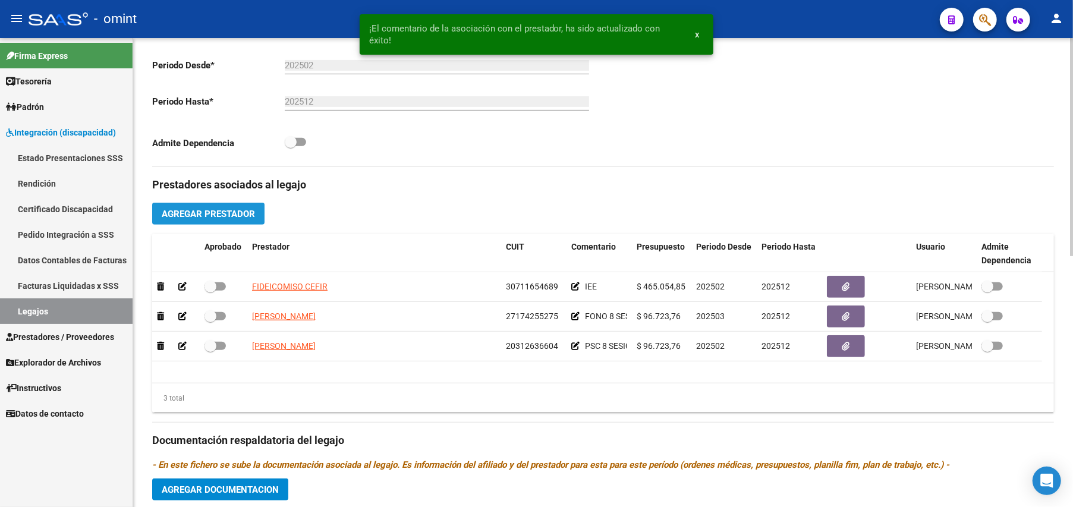
click at [199, 219] on span "Agregar Prestador" at bounding box center [208, 214] width 93 height 11
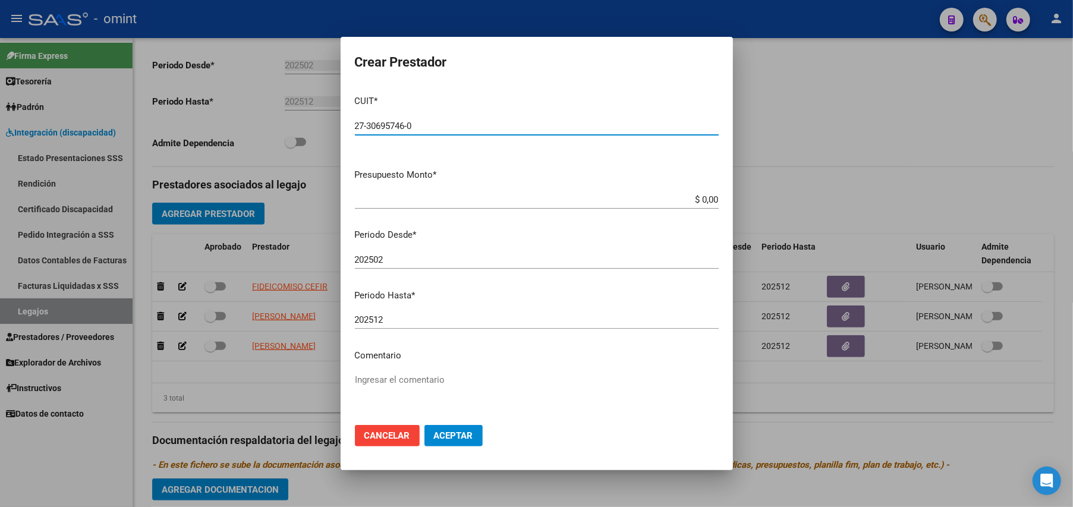
type input "27-30695746-0"
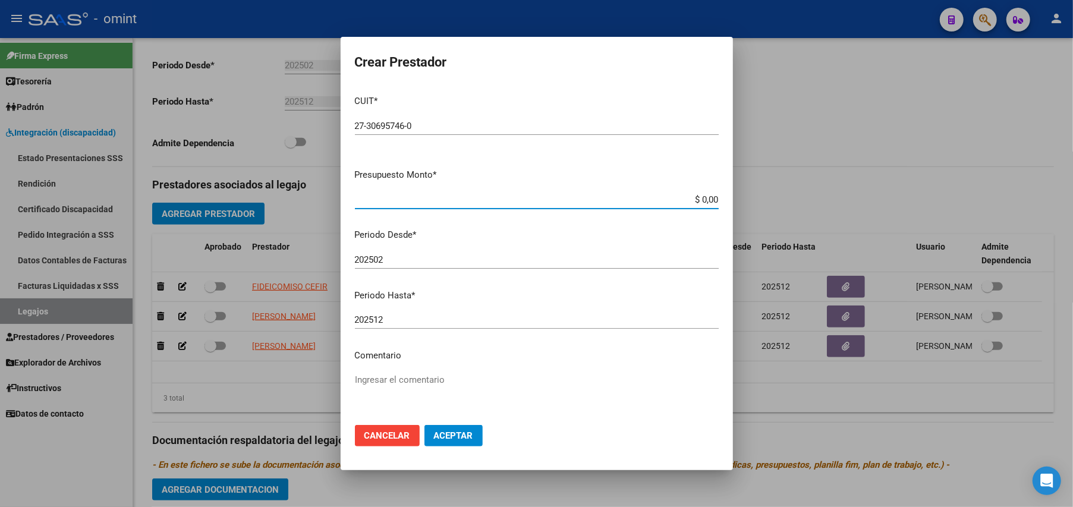
click at [705, 200] on input "$ 0,00" at bounding box center [537, 199] width 364 height 11
type input "$ 98.964,88"
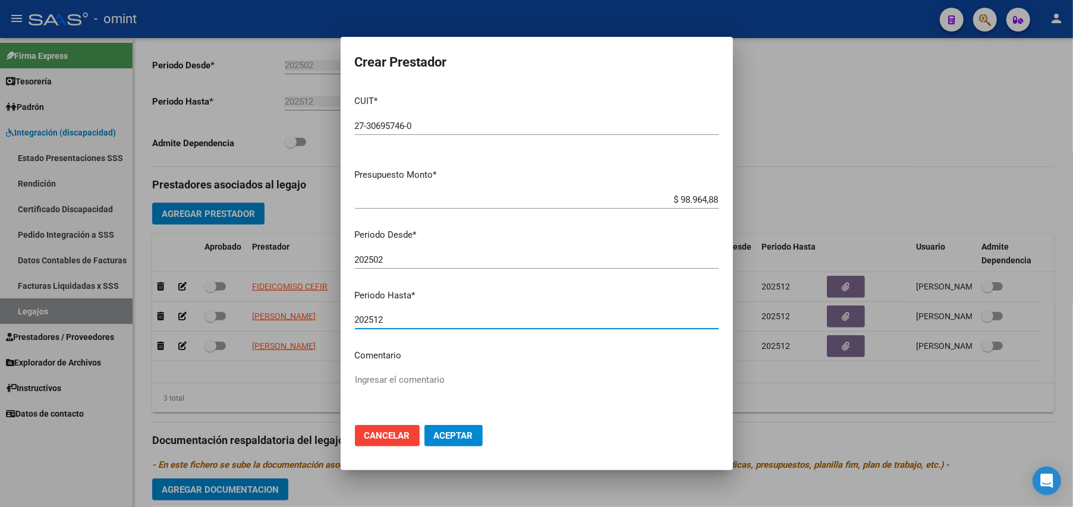
click at [391, 316] on input "202512" at bounding box center [537, 320] width 364 height 11
click at [460, 429] on button "Aceptar" at bounding box center [453, 435] width 58 height 21
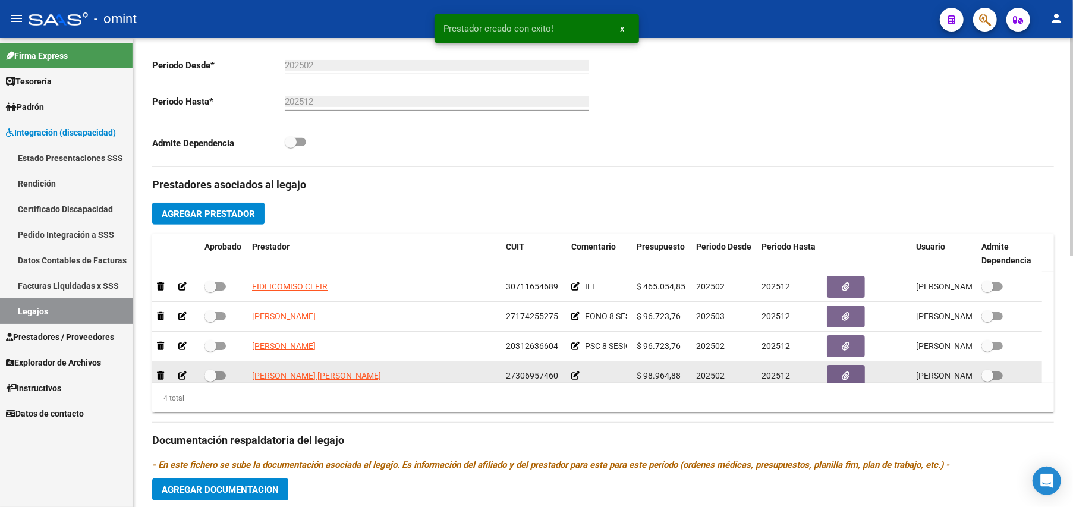
click at [576, 379] on icon at bounding box center [575, 376] width 8 height 8
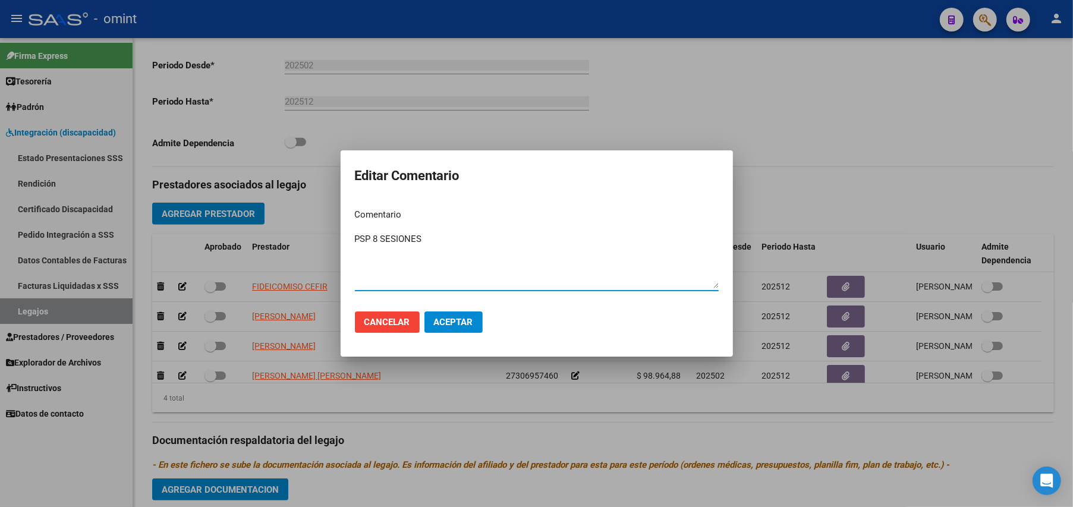
type textarea "PSP 8 SESIONES"
click at [455, 314] on button "Aceptar" at bounding box center [453, 322] width 58 height 21
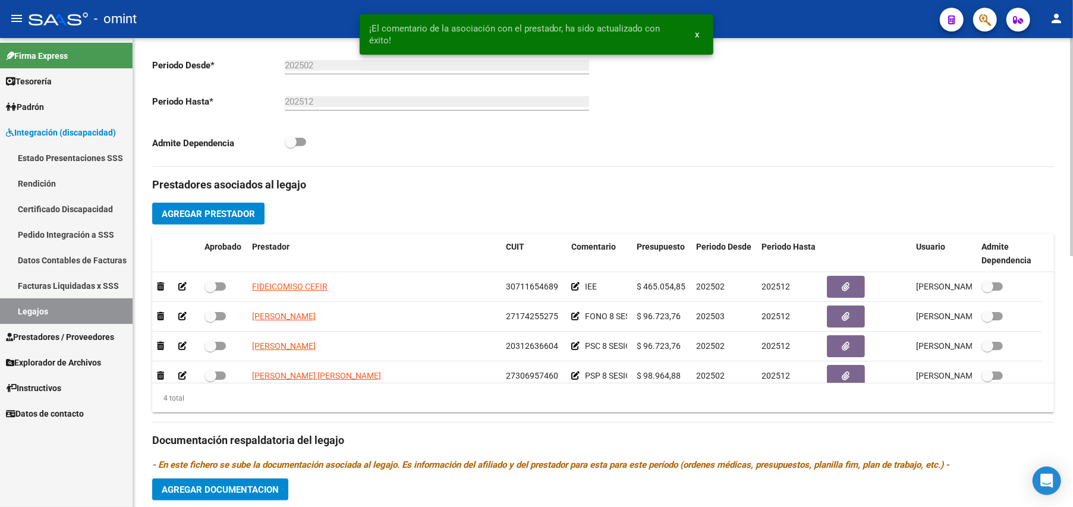
scroll to position [8, 0]
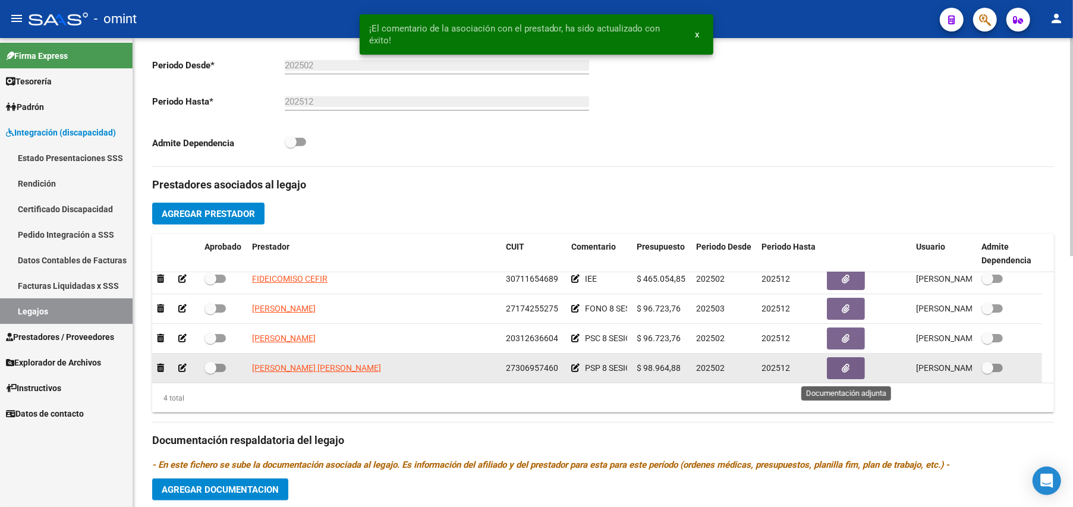
click at [845, 372] on icon "button" at bounding box center [846, 368] width 8 height 9
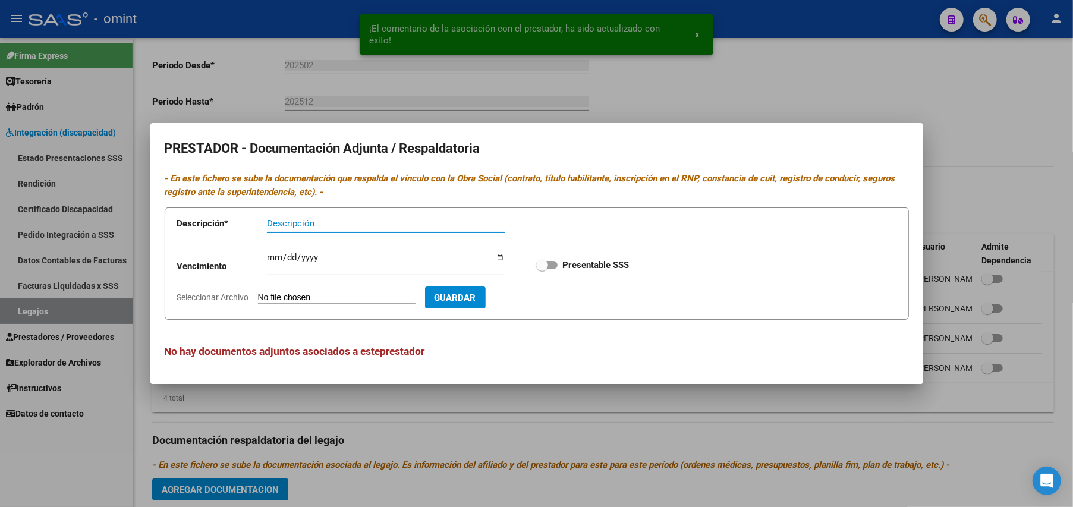
click at [341, 288] on form "Descripción * Descripción Vencimiento Ingresar vencimiento Presentable SSS Sele…" at bounding box center [537, 263] width 744 height 112
click at [342, 293] on input "Seleccionar Archivo" at bounding box center [337, 298] width 158 height 11
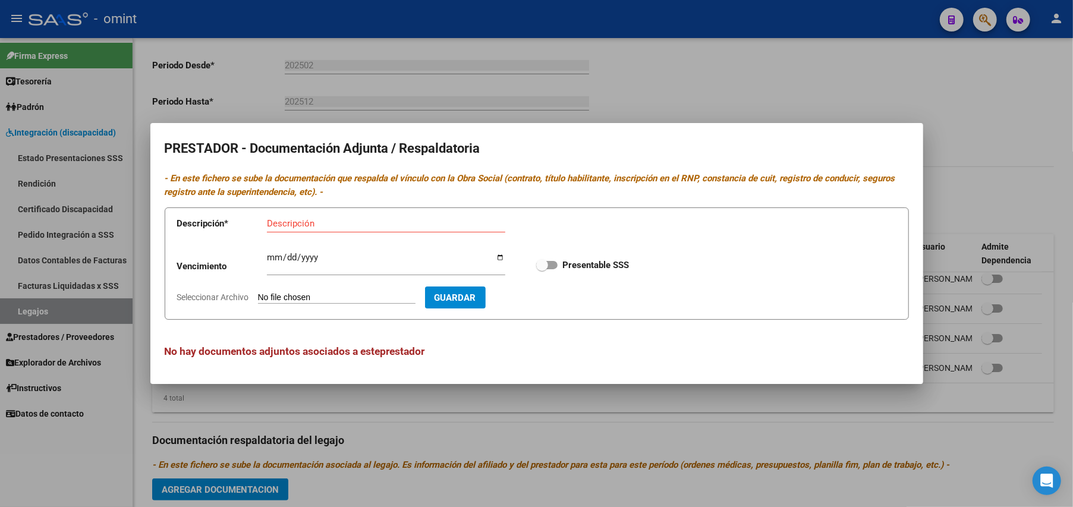
type input "C:\fakepath\PSP GONZALEZ TIT_RNP_CBU_ARCA.pdf"
click at [291, 228] on input "Descripción" at bounding box center [386, 223] width 238 height 11
type input "PSP GONZALEZ"
click at [545, 293] on span "Guardar" at bounding box center [525, 298] width 42 height 11
checkbox input "true"
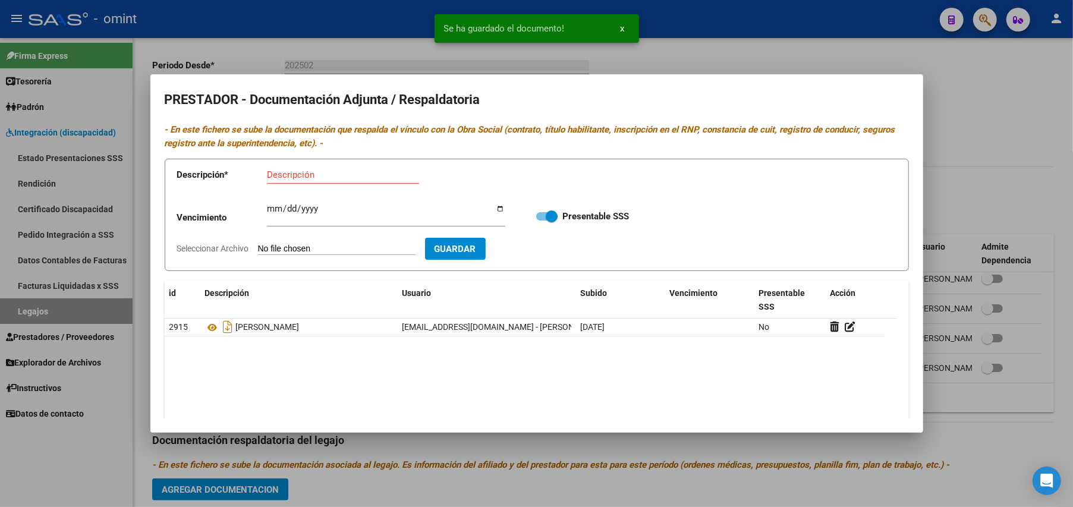
click at [1030, 169] on div at bounding box center [536, 253] width 1073 height 507
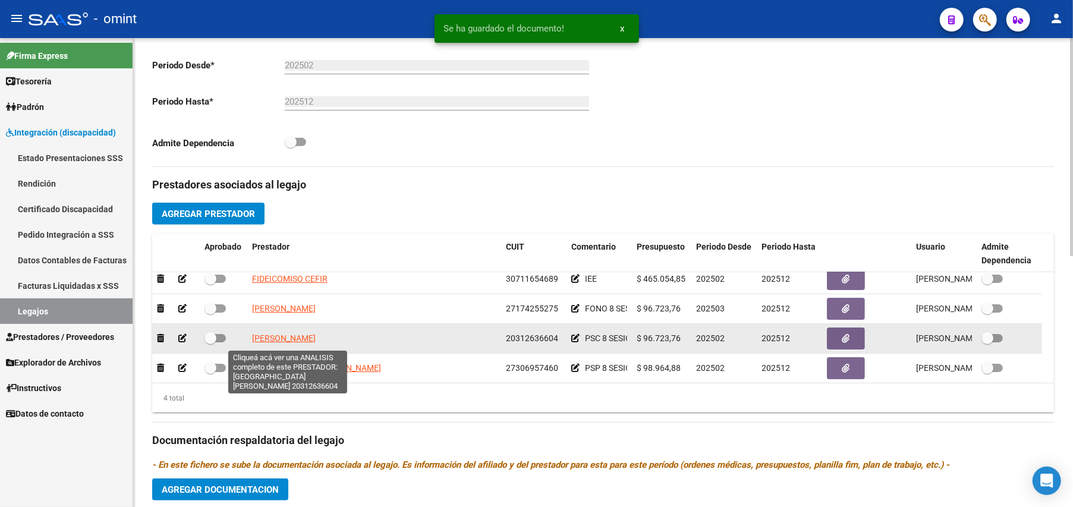
click at [291, 343] on span "TOLOSA FEDERICO" at bounding box center [284, 339] width 64 height 10
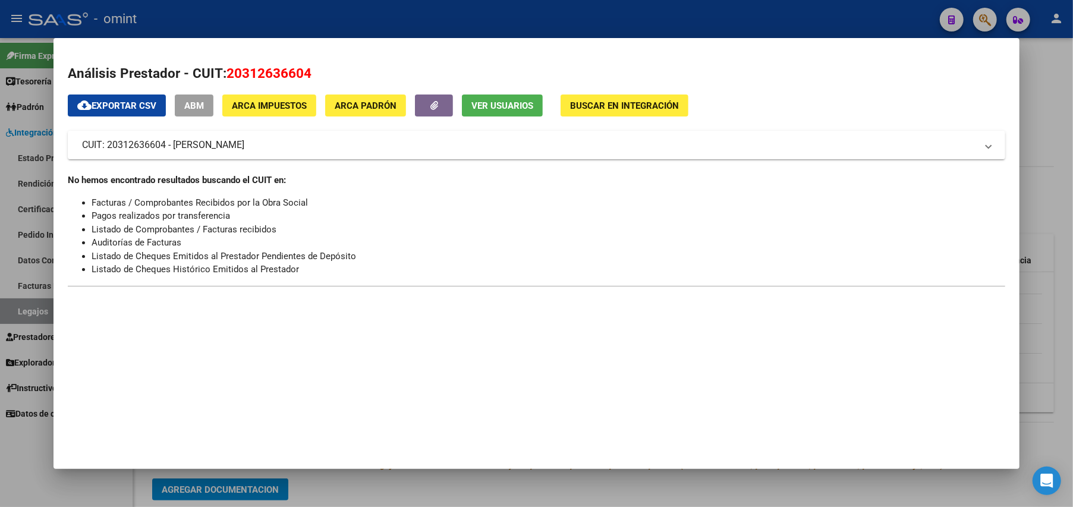
click at [1049, 81] on div at bounding box center [536, 253] width 1073 height 507
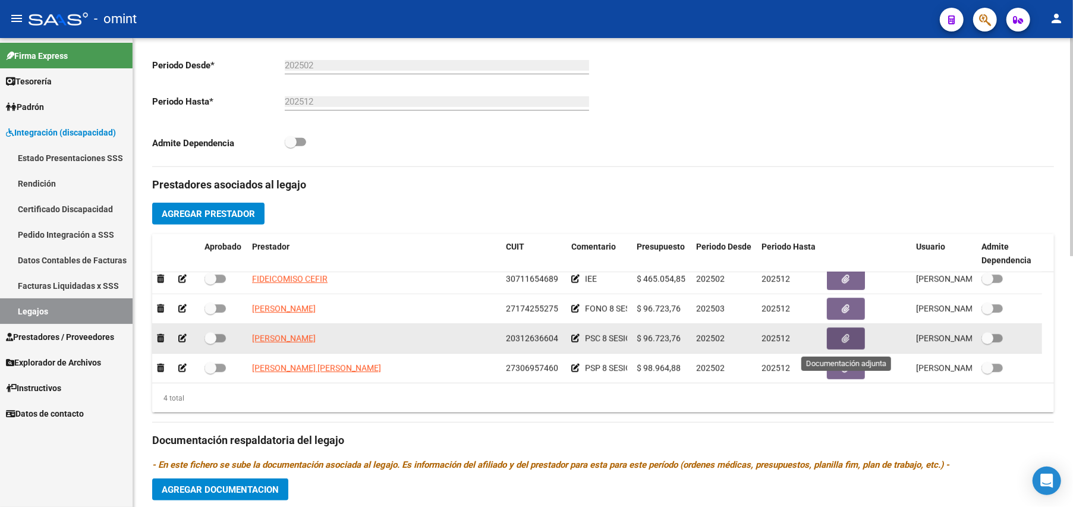
click at [853, 345] on button "button" at bounding box center [846, 339] width 38 height 22
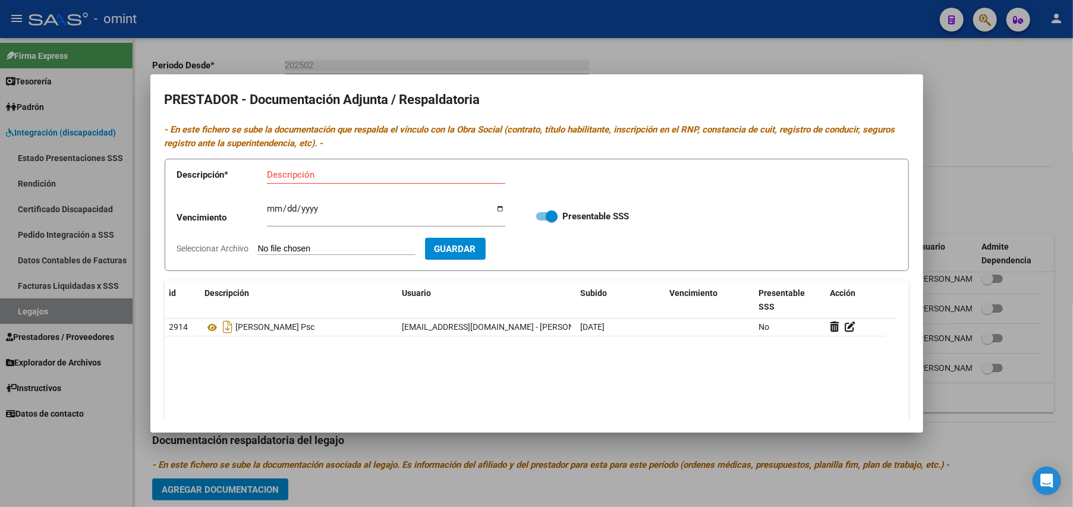
click at [364, 249] on input "Seleccionar Archivo" at bounding box center [337, 249] width 158 height 11
click at [1007, 122] on div at bounding box center [536, 253] width 1073 height 507
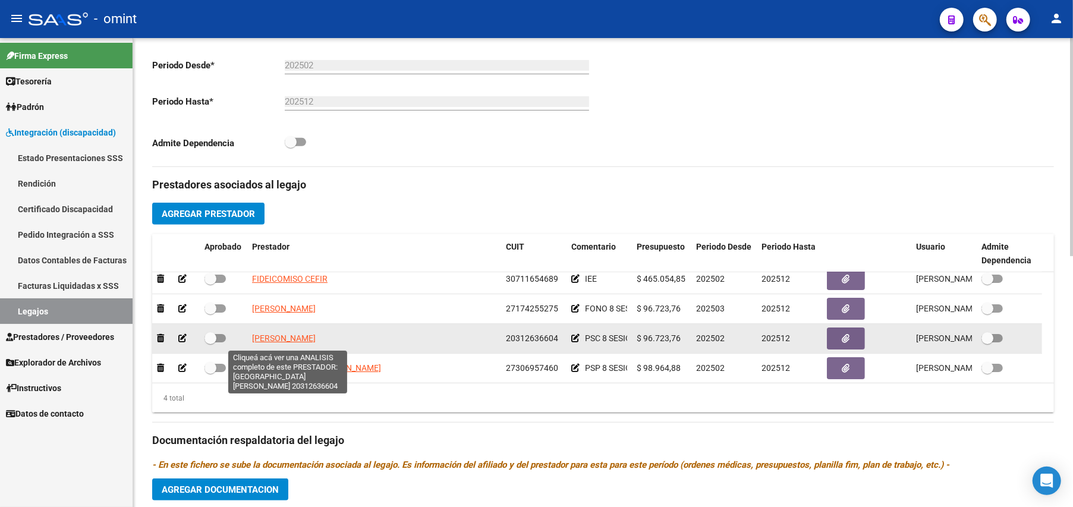
click at [295, 343] on span "TOLOSA FEDERICO" at bounding box center [284, 339] width 64 height 10
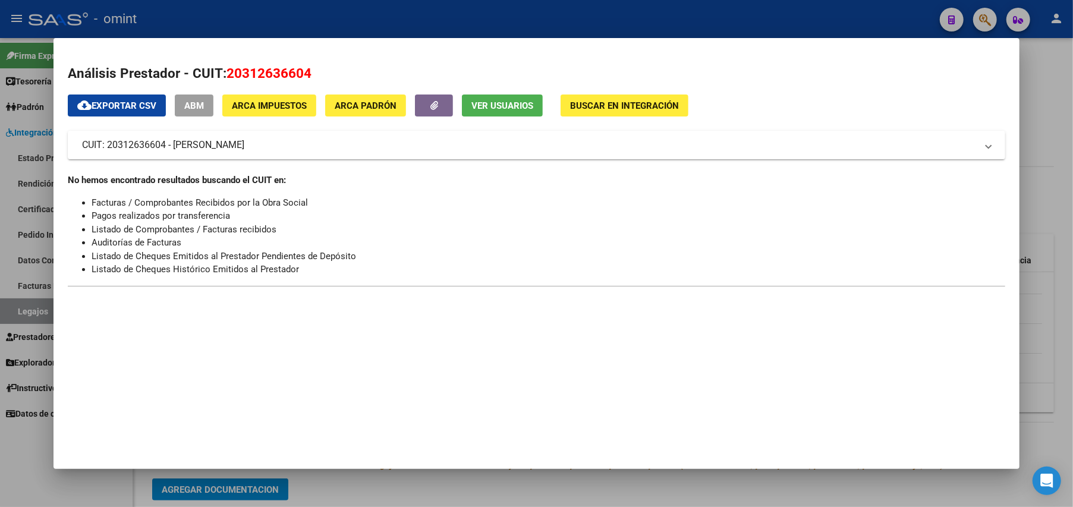
click at [1040, 95] on div at bounding box center [536, 253] width 1073 height 507
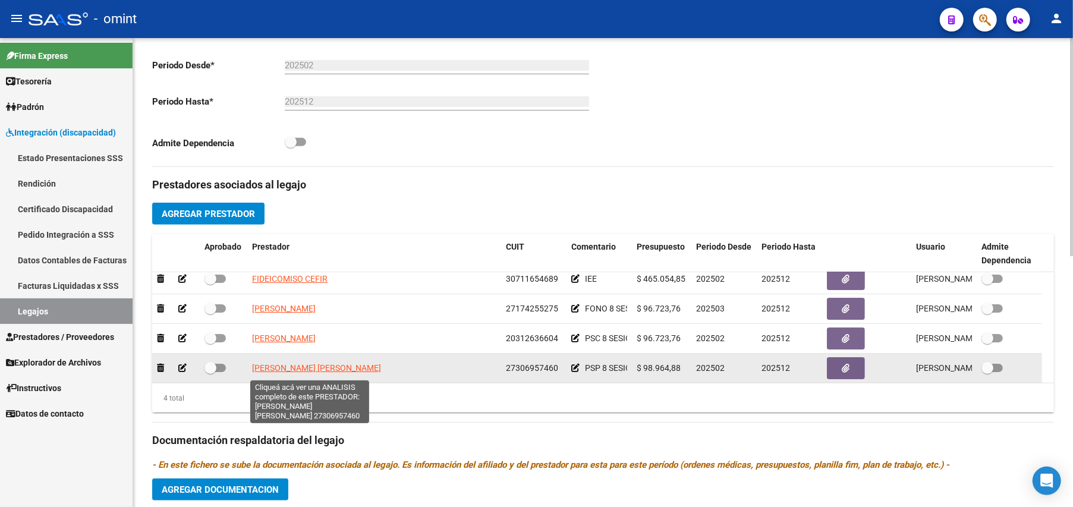
click at [307, 369] on span "GONZALEZ MARIA FLORENCIA" at bounding box center [316, 368] width 129 height 10
type textarea "27306957460"
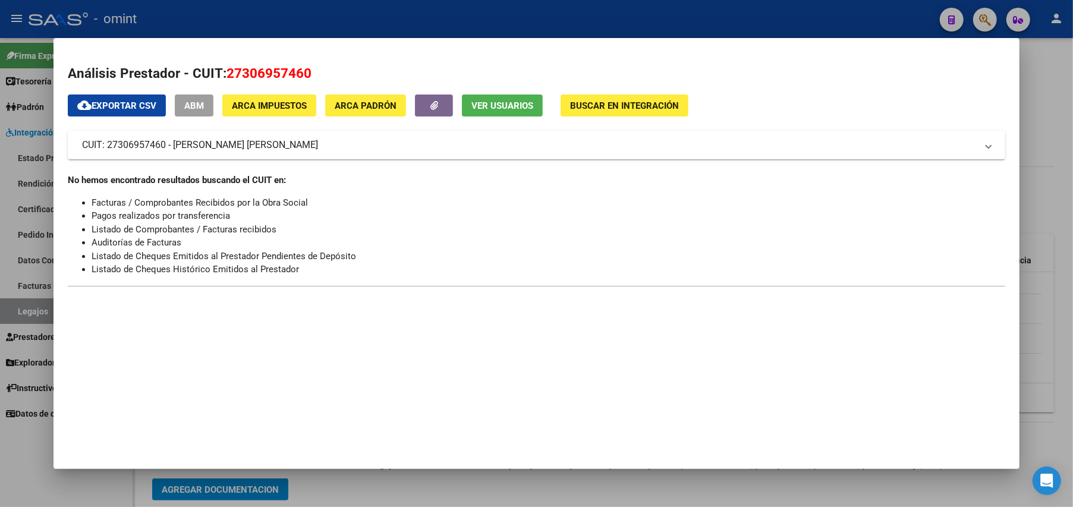
click at [1058, 103] on div at bounding box center [536, 253] width 1073 height 507
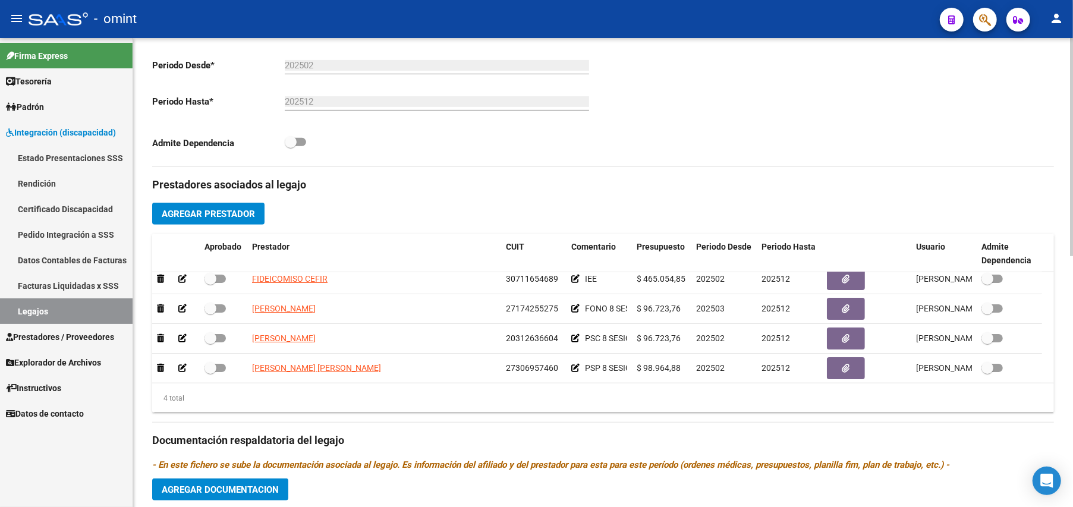
click at [1034, 132] on div "Comentarios Comentarios Administrador" at bounding box center [828, 32] width 451 height 269
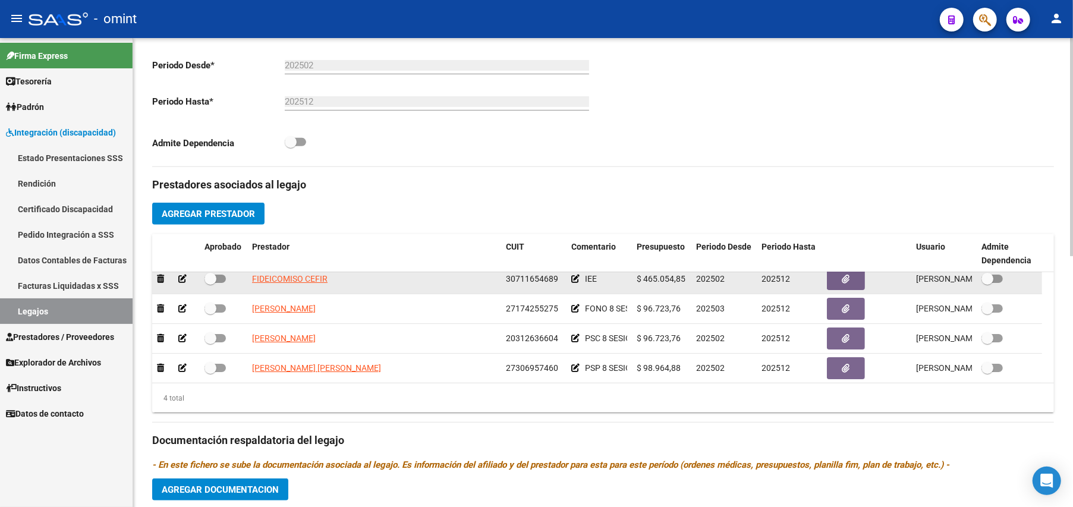
click at [215, 281] on span at bounding box center [215, 279] width 21 height 8
click at [210, 283] on input "checkbox" at bounding box center [210, 283] width 1 height 1
checkbox input "true"
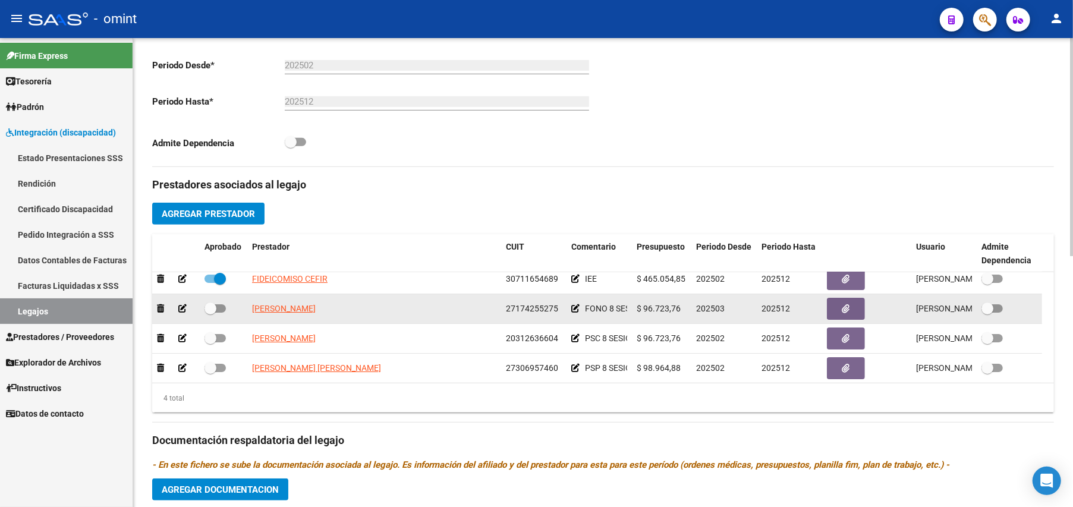
scroll to position [12, 0]
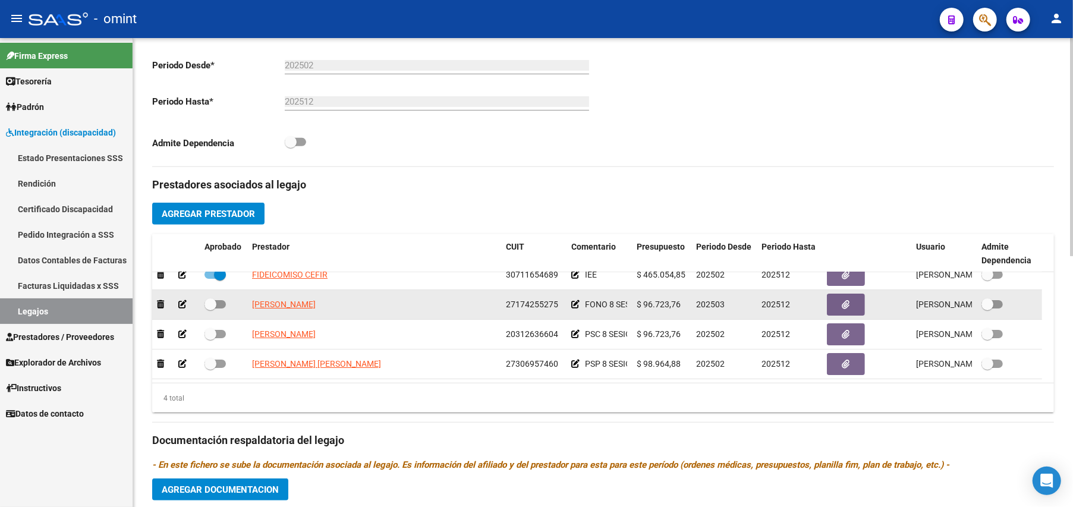
click at [218, 313] on div at bounding box center [224, 304] width 38 height 15
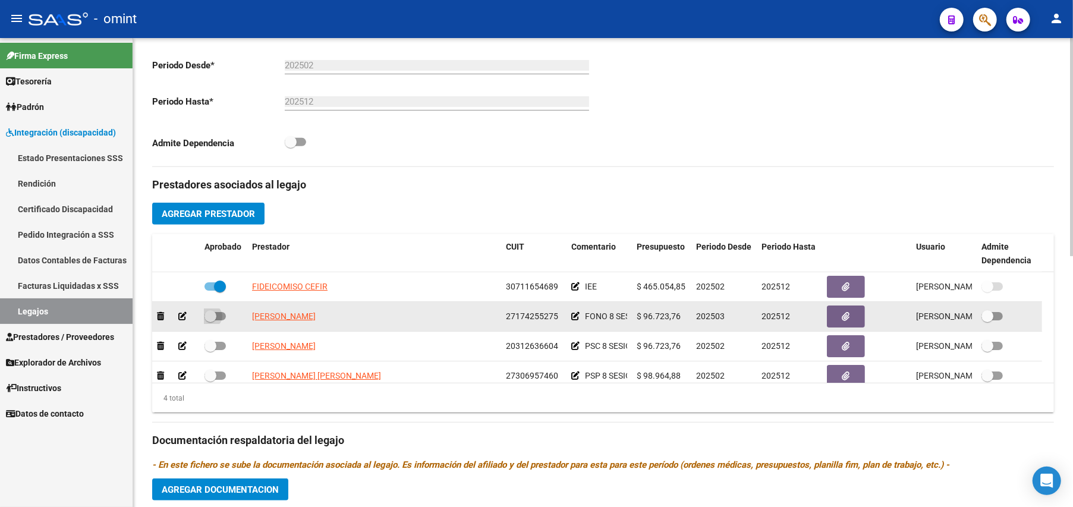
click at [220, 320] on span at bounding box center [215, 316] width 21 height 8
click at [210, 321] on input "checkbox" at bounding box center [210, 320] width 1 height 1
checkbox input "true"
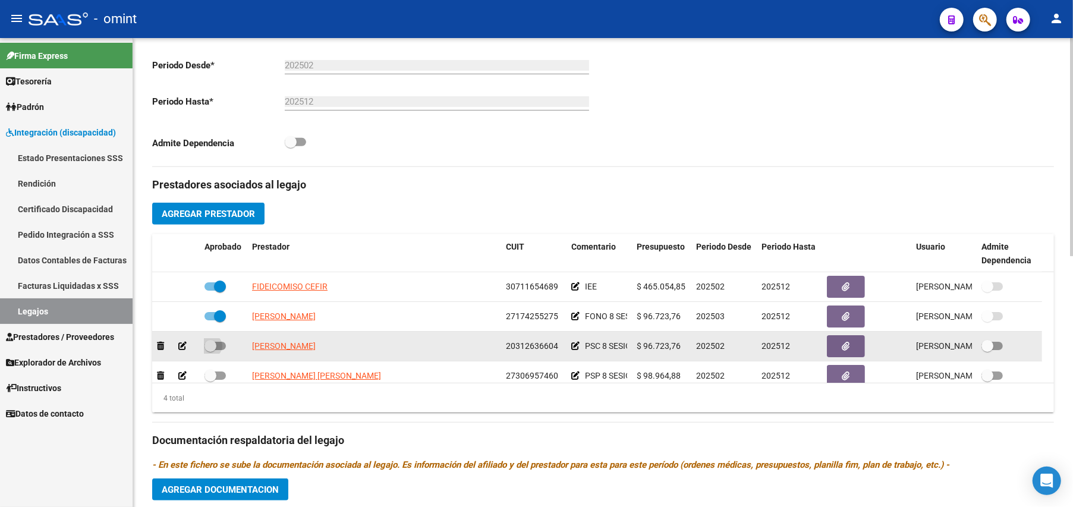
click at [222, 353] on label at bounding box center [215, 346] width 21 height 14
click at [210, 351] on input "checkbox" at bounding box center [210, 350] width 1 height 1
checkbox input "true"
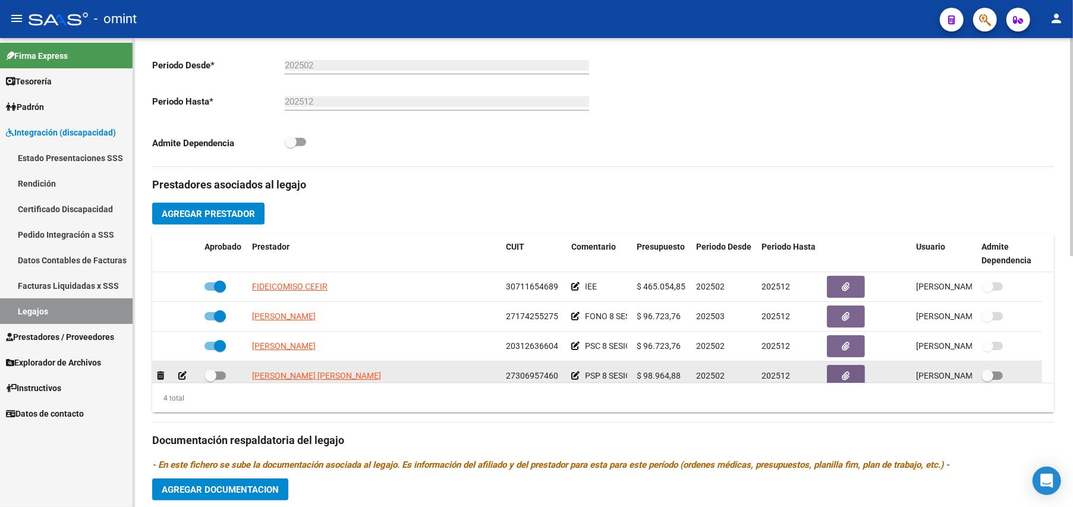
click at [221, 383] on label at bounding box center [215, 376] width 21 height 14
click at [210, 380] on input "checkbox" at bounding box center [210, 380] width 1 height 1
checkbox input "true"
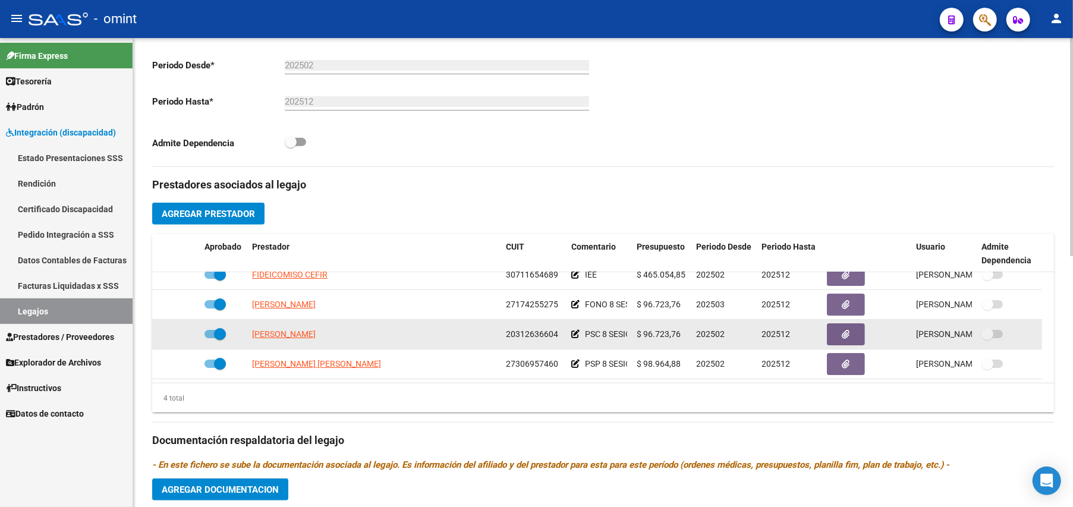
scroll to position [539, 0]
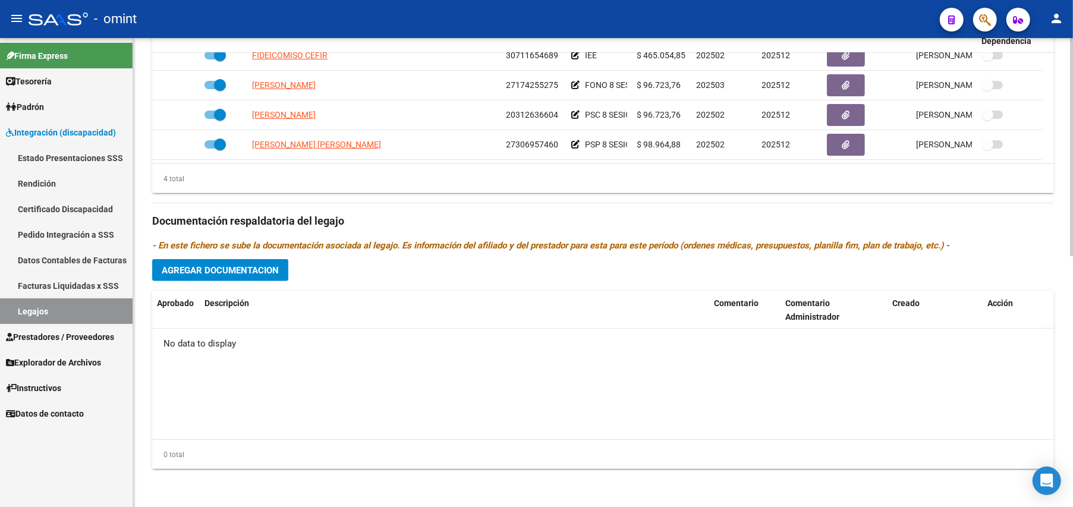
click at [200, 272] on span "Agregar Documentacion" at bounding box center [220, 270] width 117 height 11
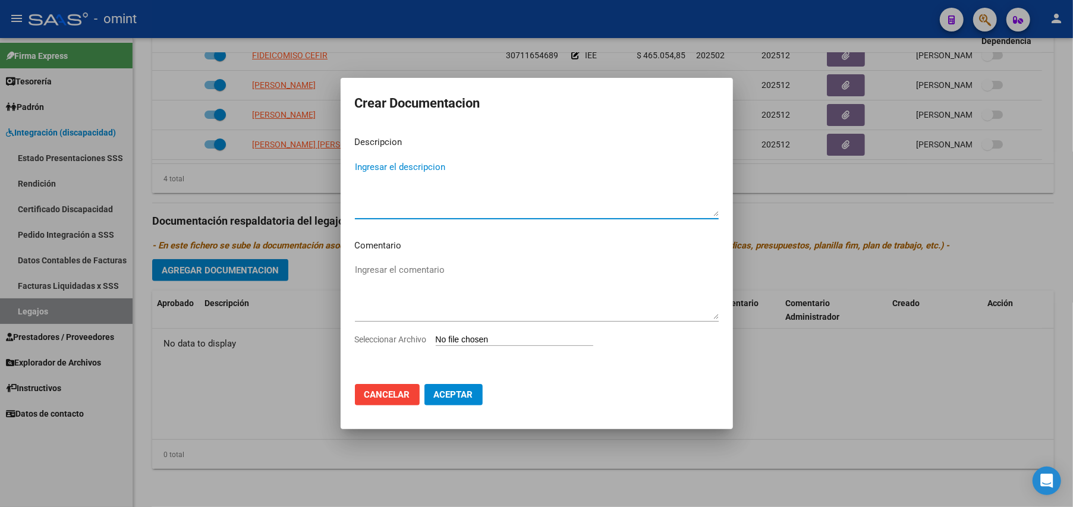
click at [498, 337] on input "Seleccionar Archivo" at bounding box center [515, 340] width 158 height 11
type input "C:\fakepath\FONO.pdf"
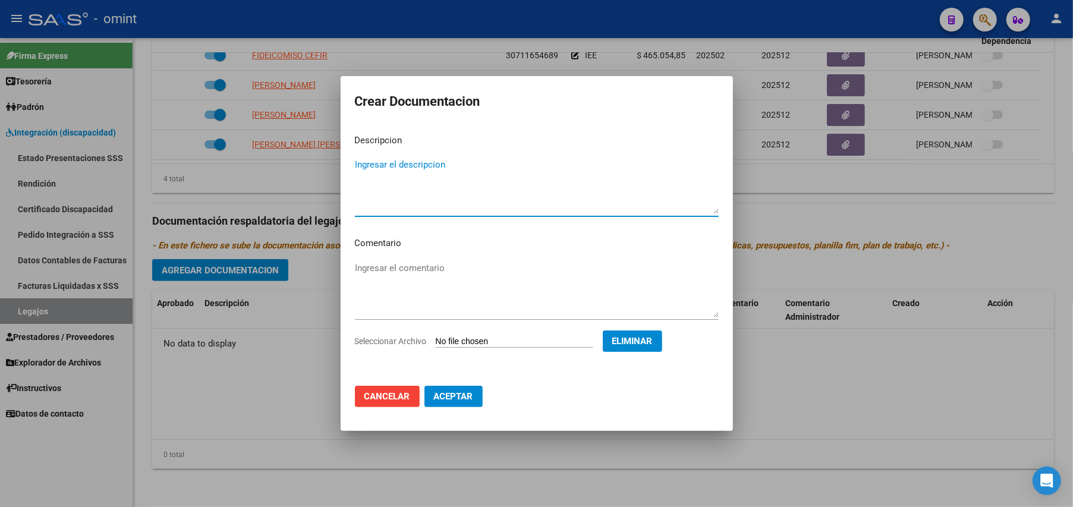
click at [394, 159] on textarea "Ingresar el descripcion" at bounding box center [537, 186] width 364 height 56
type textarea "f"
type textarea "FONO"
click at [445, 394] on span "Aceptar" at bounding box center [453, 396] width 39 height 11
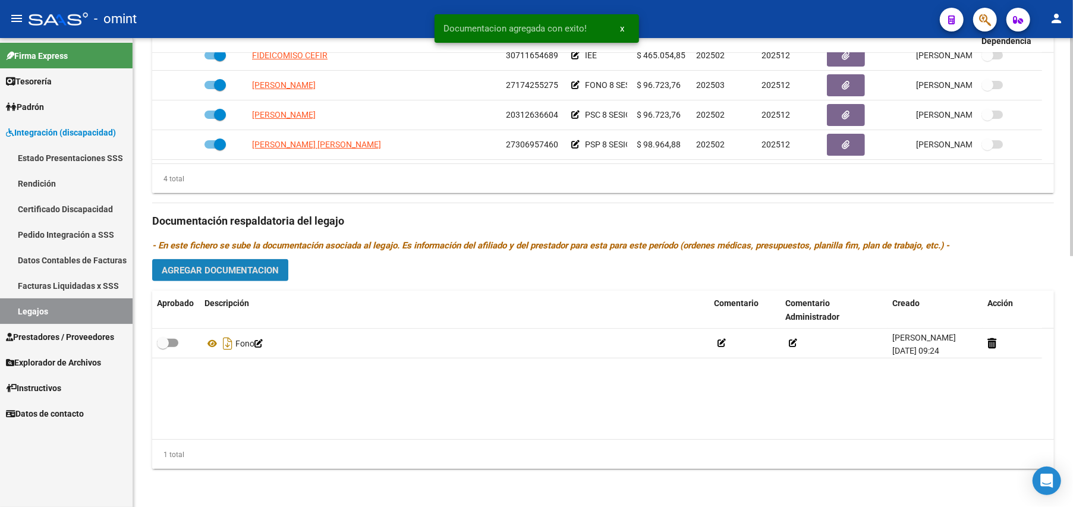
click at [205, 259] on button "Agregar Documentacion" at bounding box center [220, 270] width 136 height 22
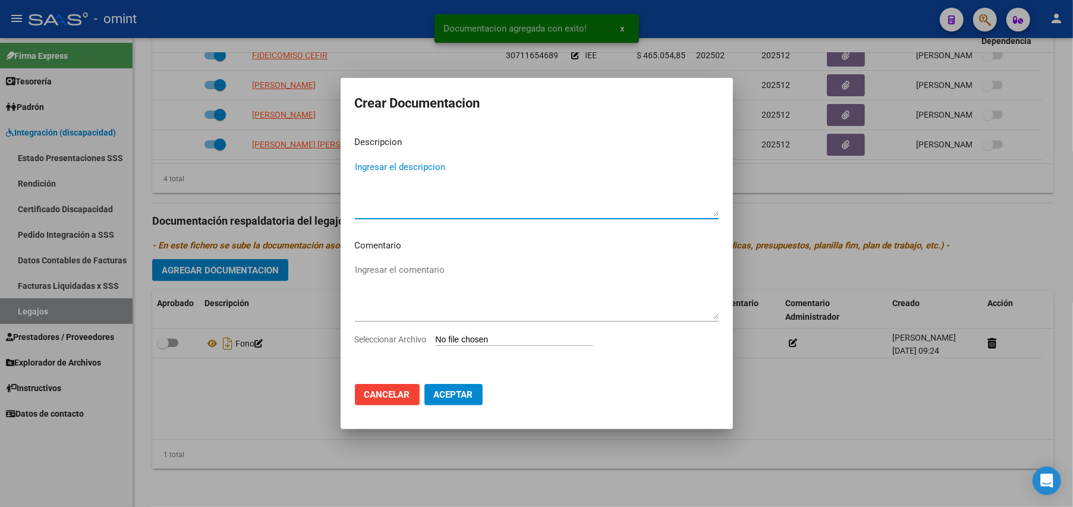
click at [515, 340] on input "Seleccionar Archivo" at bounding box center [515, 340] width 158 height 11
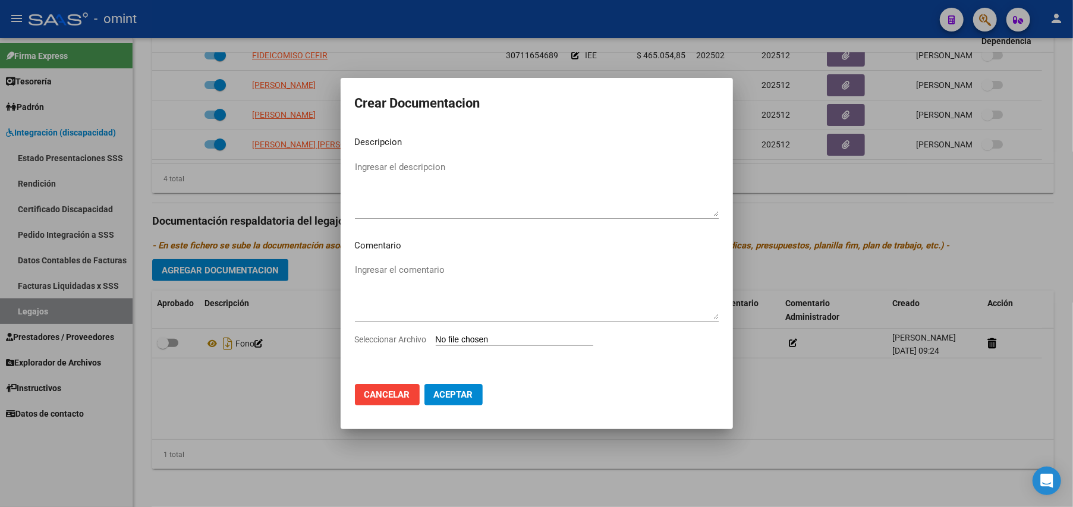
type input "C:\fakepath\IEE.pdf"
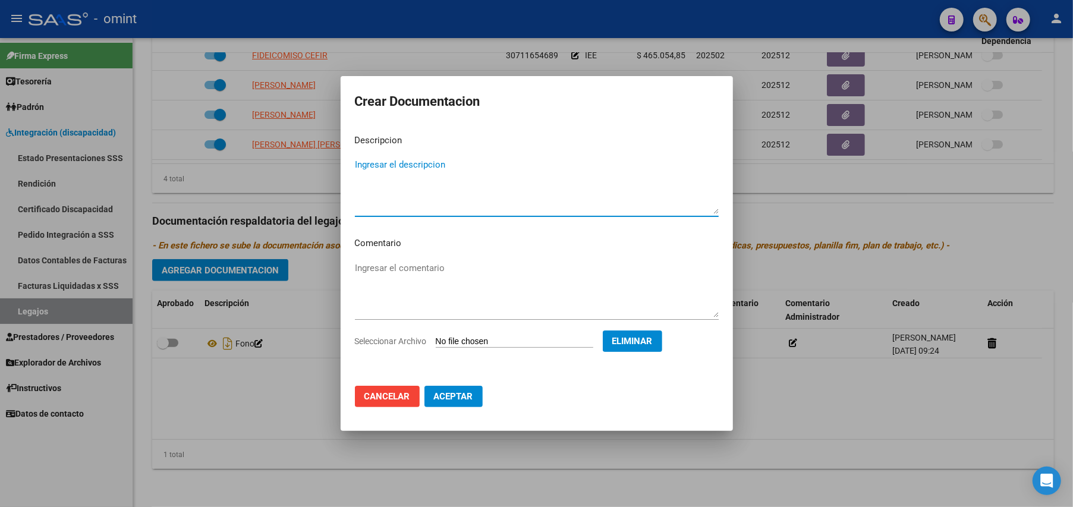
click at [388, 195] on textarea "Ingresar el descripcion" at bounding box center [537, 186] width 364 height 56
type textarea "IEE"
click at [461, 396] on span "Aceptar" at bounding box center [453, 396] width 39 height 11
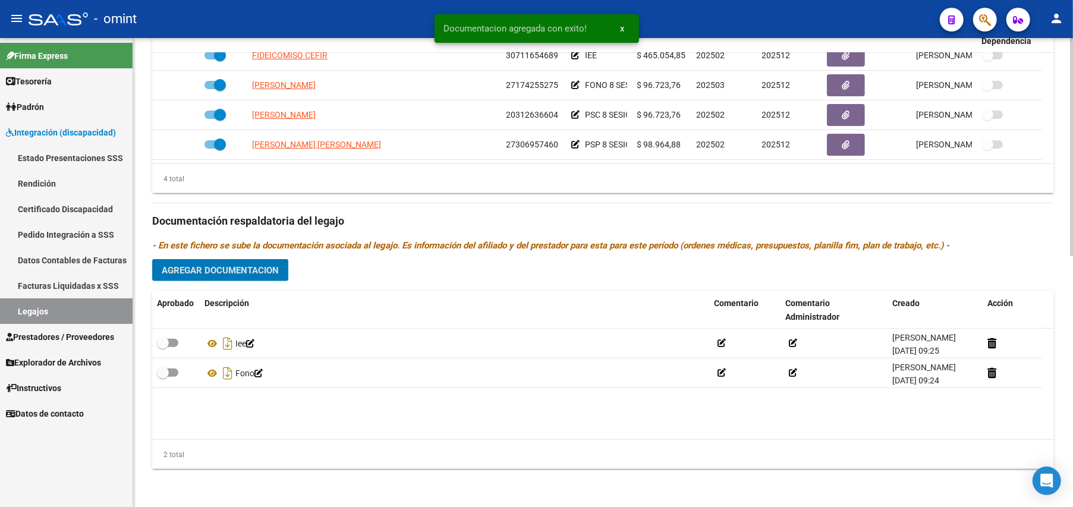
click at [226, 260] on button "Agregar Documentacion" at bounding box center [220, 270] width 136 height 22
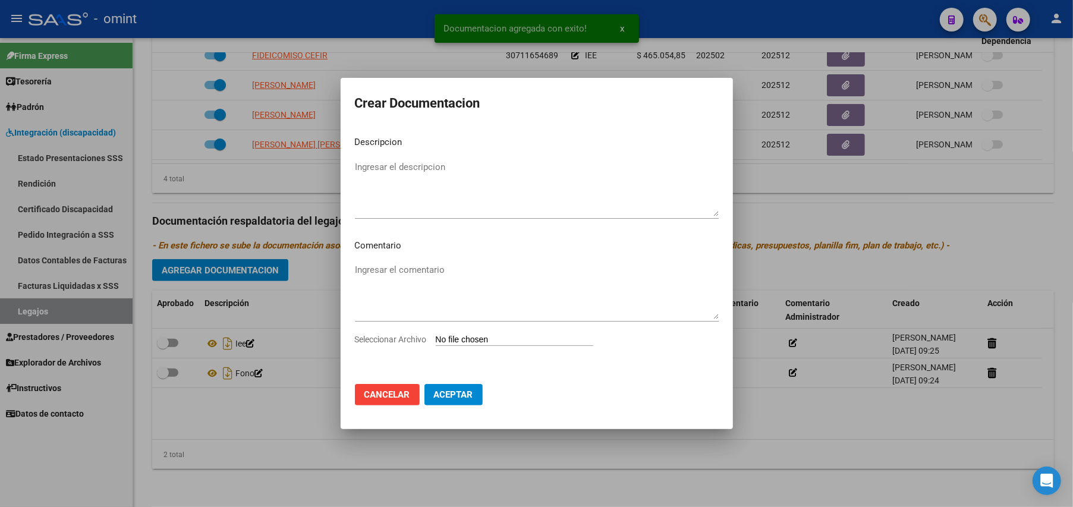
click at [390, 157] on mat-dialog-content "Descripcion Ingresar el descripcion Comentario Ingresar el comentario Seleccion…" at bounding box center [537, 251] width 392 height 248
click at [481, 341] on input "Seleccionar Archivo" at bounding box center [515, 340] width 158 height 11
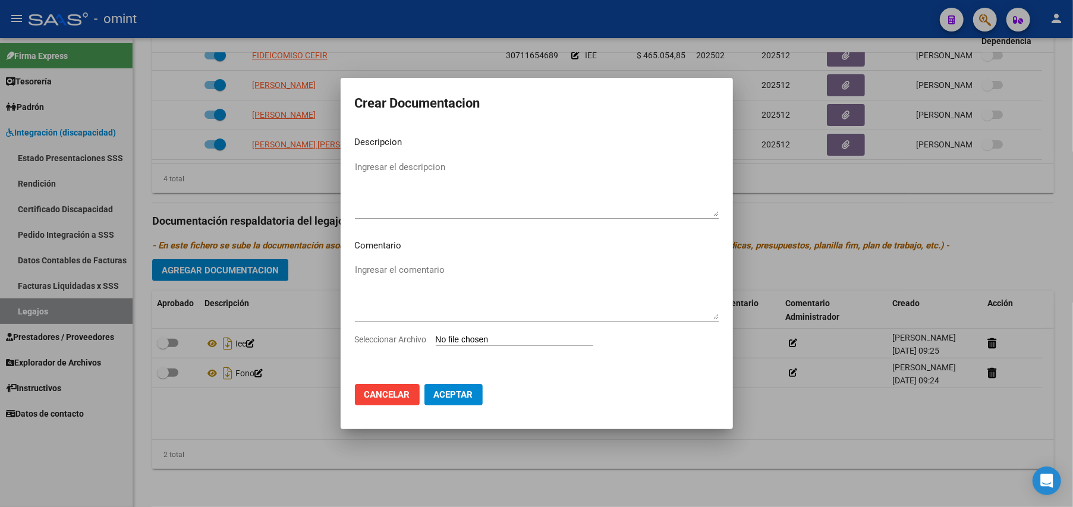
type input "C:\fakepath\PSICOLOGIA.pdf"
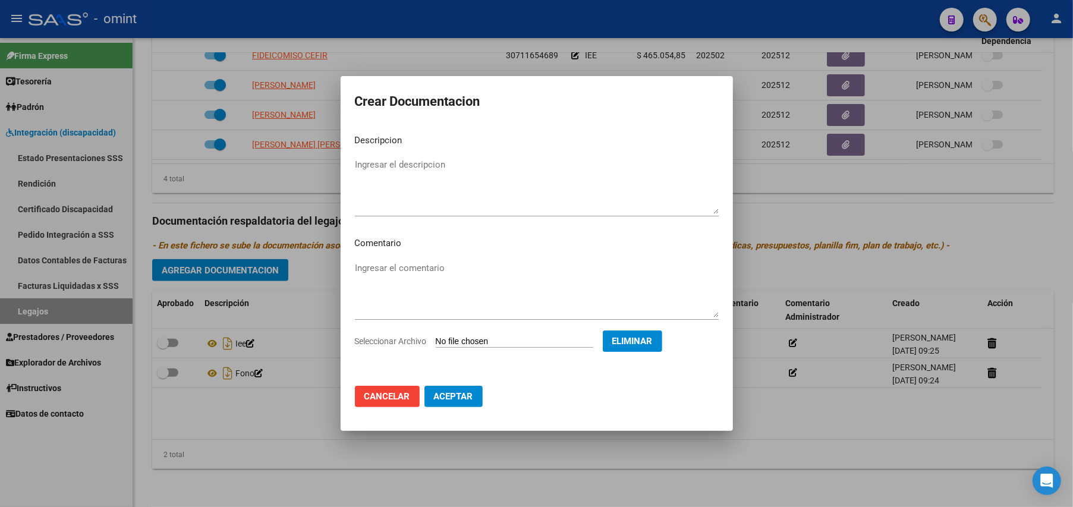
click at [389, 157] on div "Ingresar el descripcion" at bounding box center [537, 186] width 364 height 61
type textarea "PSC"
click at [460, 386] on button "Aceptar" at bounding box center [453, 396] width 58 height 21
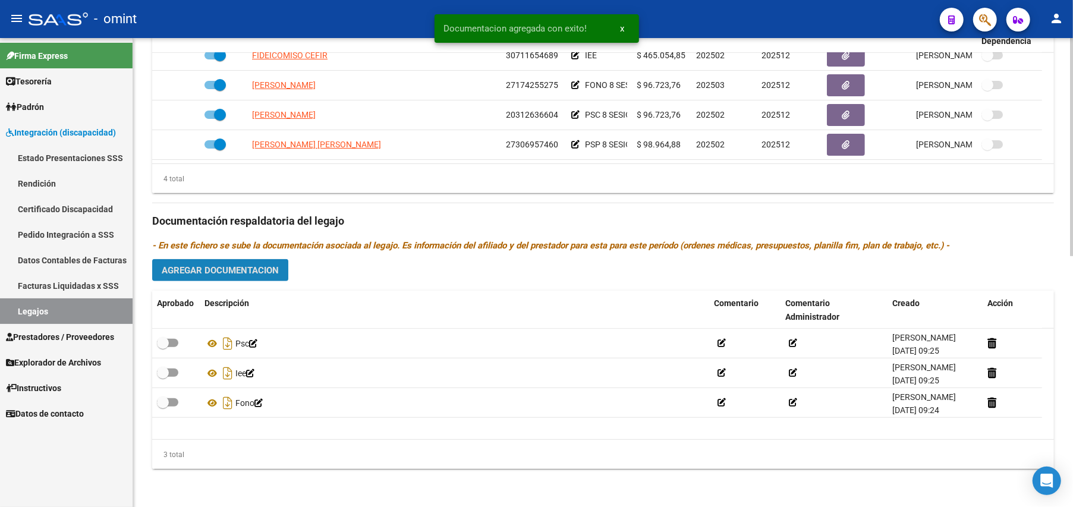
click at [210, 270] on span "Agregar Documentacion" at bounding box center [220, 270] width 117 height 11
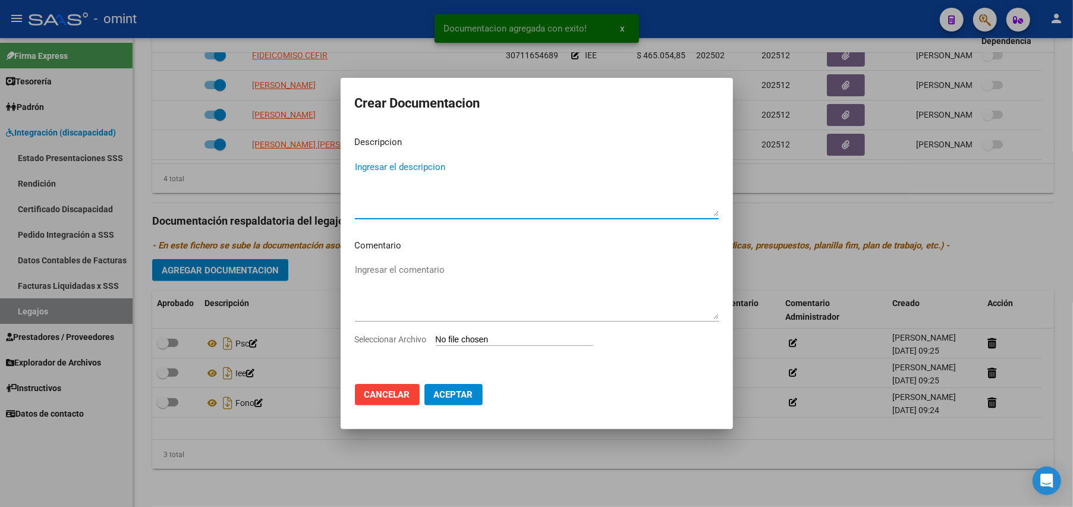
click at [405, 165] on textarea "Ingresar el descripcion" at bounding box center [537, 189] width 364 height 56
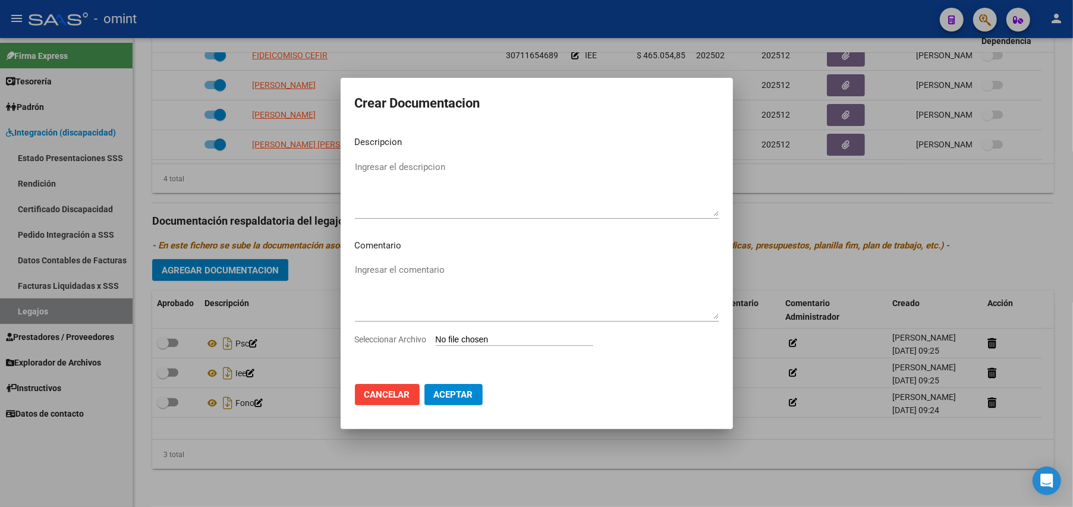
click at [510, 337] on input "Seleccionar Archivo" at bounding box center [515, 340] width 158 height 11
type input "C:\fakepath\PSP.pdf"
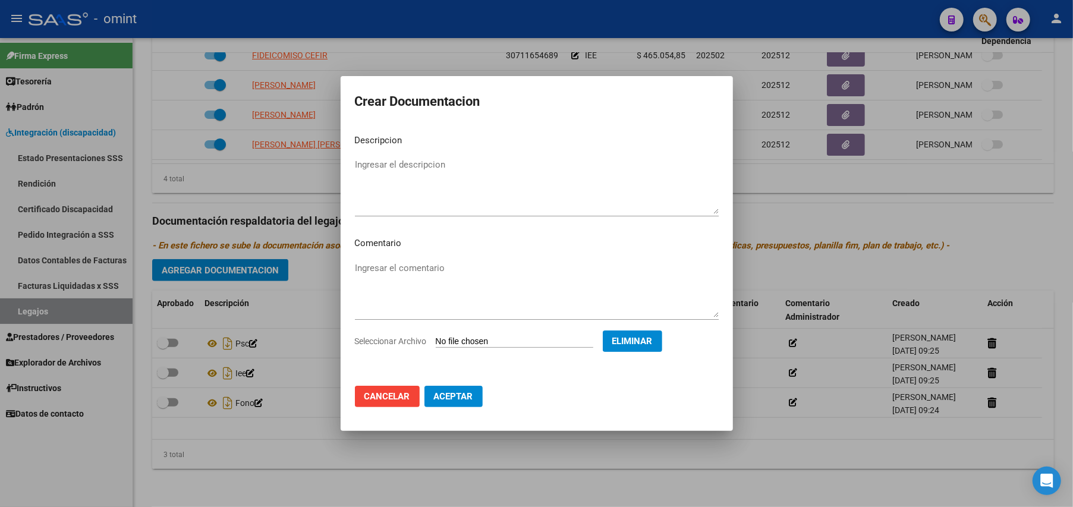
click at [386, 169] on textarea "Ingresar el descripcion" at bounding box center [537, 186] width 364 height 56
type textarea "PSP"
click at [460, 395] on span "Aceptar" at bounding box center [453, 396] width 39 height 11
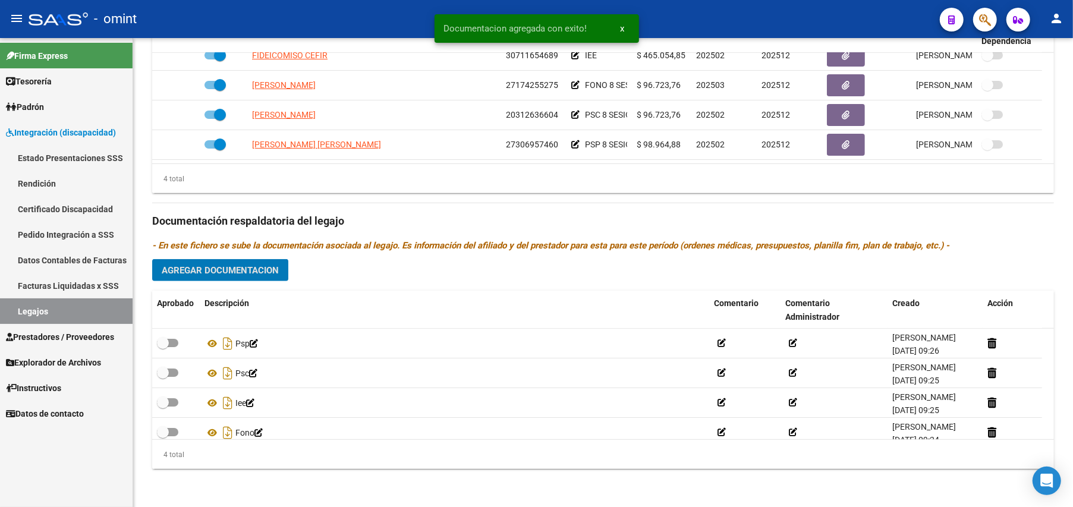
scroll to position [12, 0]
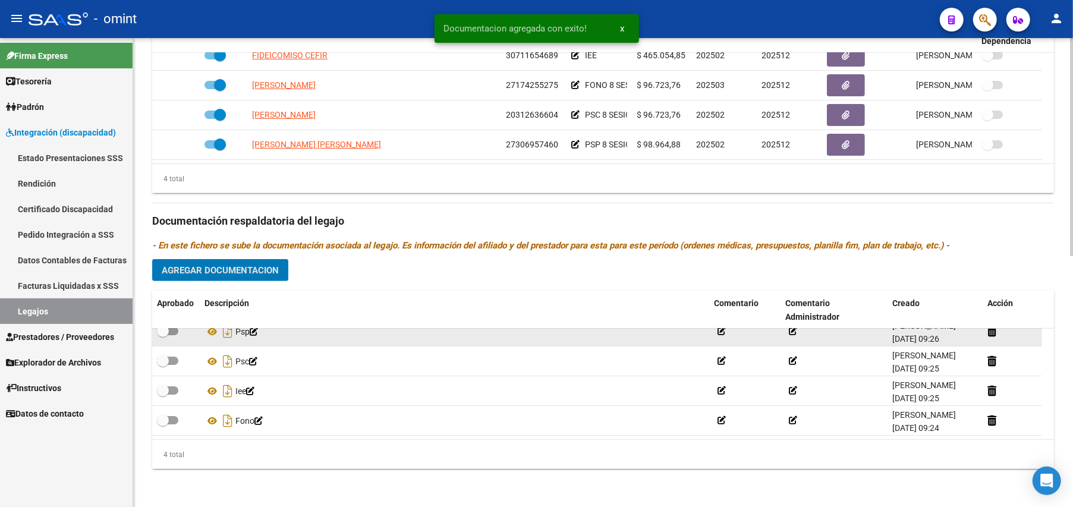
click at [177, 331] on span at bounding box center [167, 331] width 21 height 8
click at [163, 335] on input "checkbox" at bounding box center [162, 335] width 1 height 1
checkbox input "true"
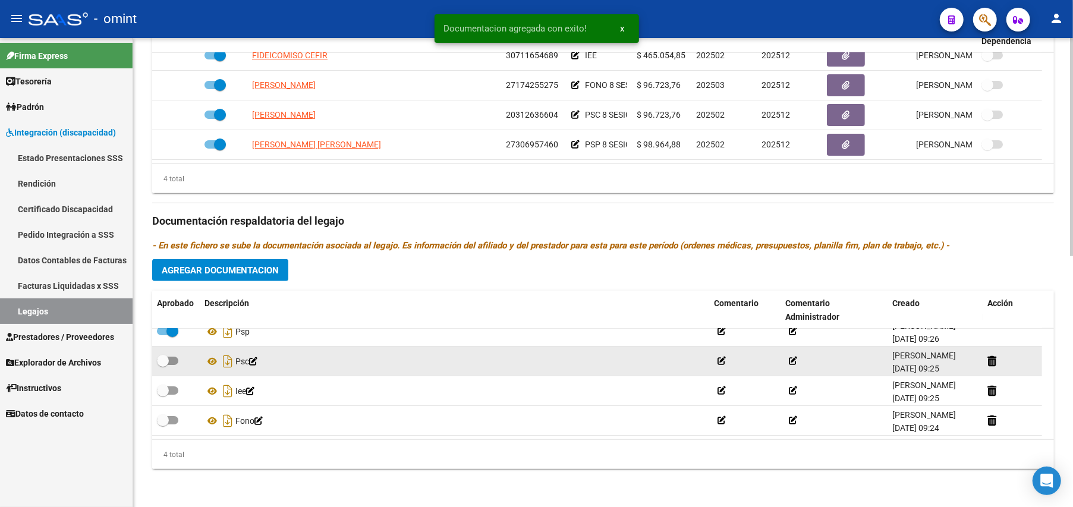
click at [177, 360] on span at bounding box center [167, 361] width 21 height 8
click at [163, 365] on input "checkbox" at bounding box center [162, 365] width 1 height 1
checkbox input "true"
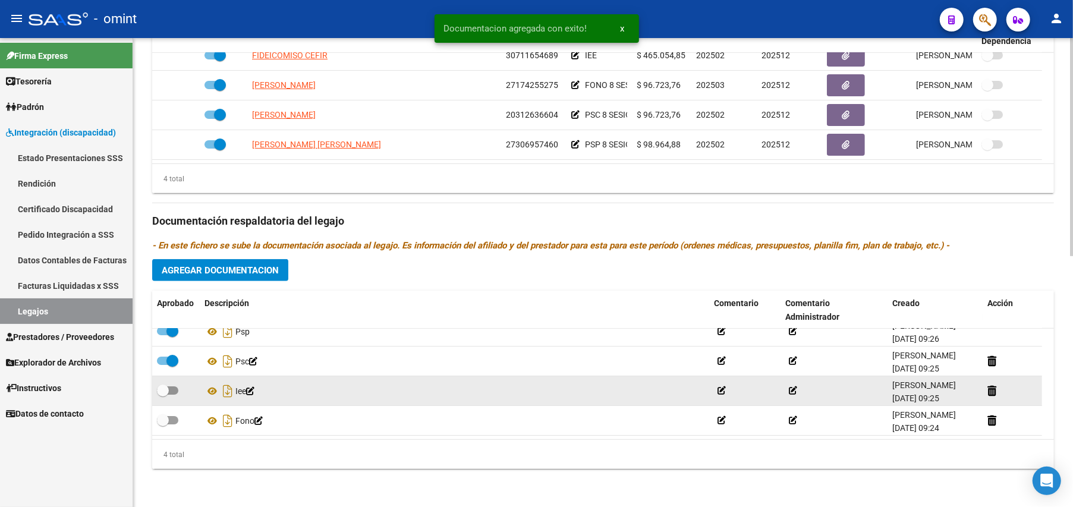
click at [174, 383] on label at bounding box center [167, 390] width 21 height 14
click at [163, 395] on input "checkbox" at bounding box center [162, 395] width 1 height 1
checkbox input "true"
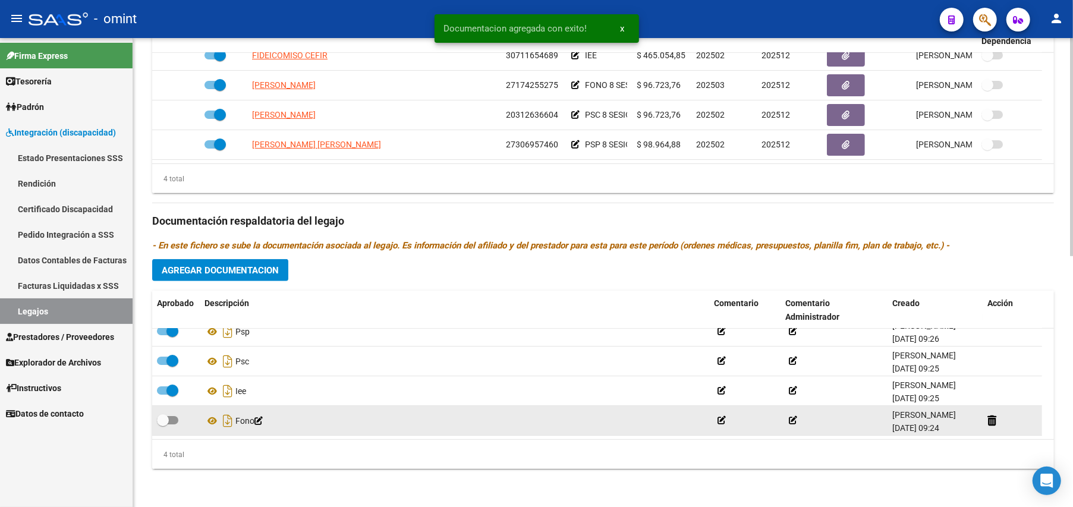
click at [171, 431] on datatable-body-cell at bounding box center [176, 420] width 48 height 29
click at [170, 422] on span at bounding box center [167, 420] width 21 height 8
click at [163, 424] on input "checkbox" at bounding box center [162, 424] width 1 height 1
checkbox input "true"
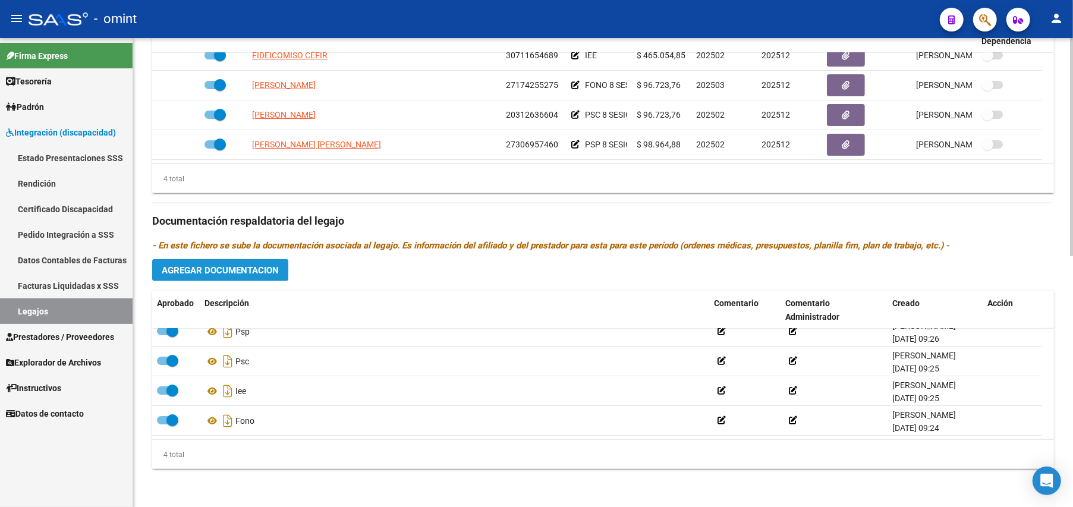
click at [229, 264] on button "Agregar Documentacion" at bounding box center [220, 270] width 136 height 22
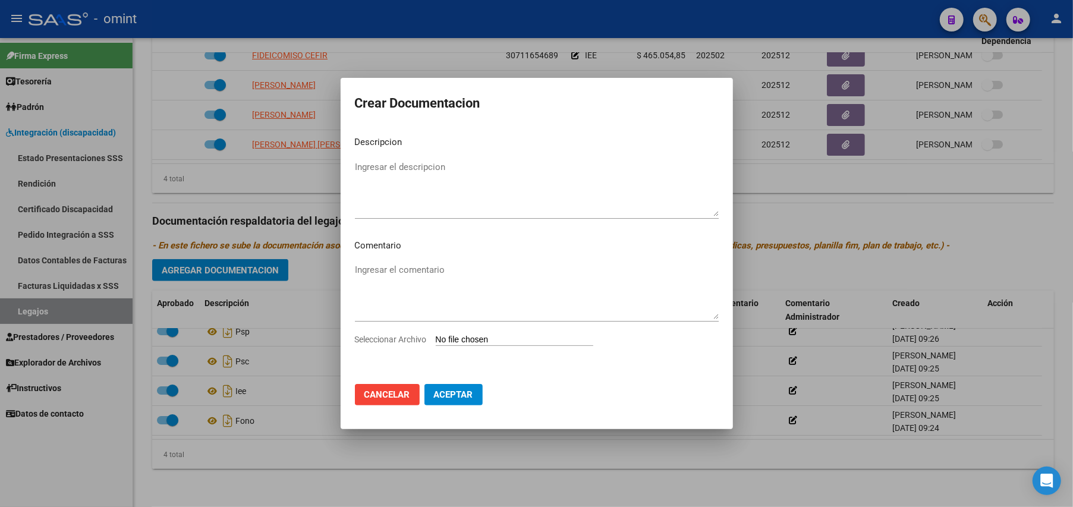
click at [537, 338] on input "Seleccionar Archivo" at bounding box center [515, 340] width 158 height 11
click at [479, 339] on input "Seleccionar Archivo" at bounding box center [515, 340] width 158 height 11
type input "C:\fakepath\RHC.pdf"
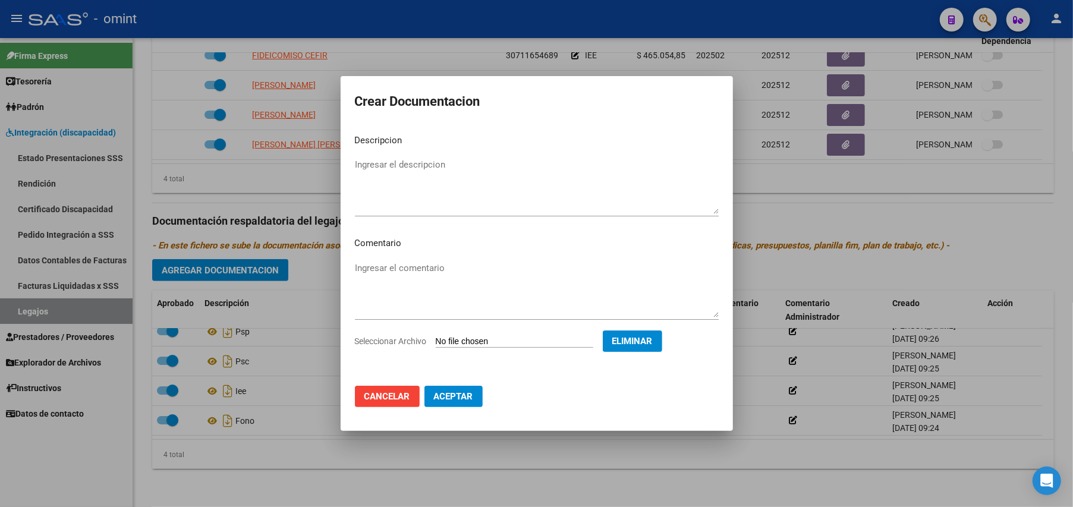
click at [392, 162] on textarea "Ingresar el descripcion" at bounding box center [537, 186] width 364 height 56
type textarea "RHC"
click at [460, 397] on span "Aceptar" at bounding box center [453, 396] width 39 height 11
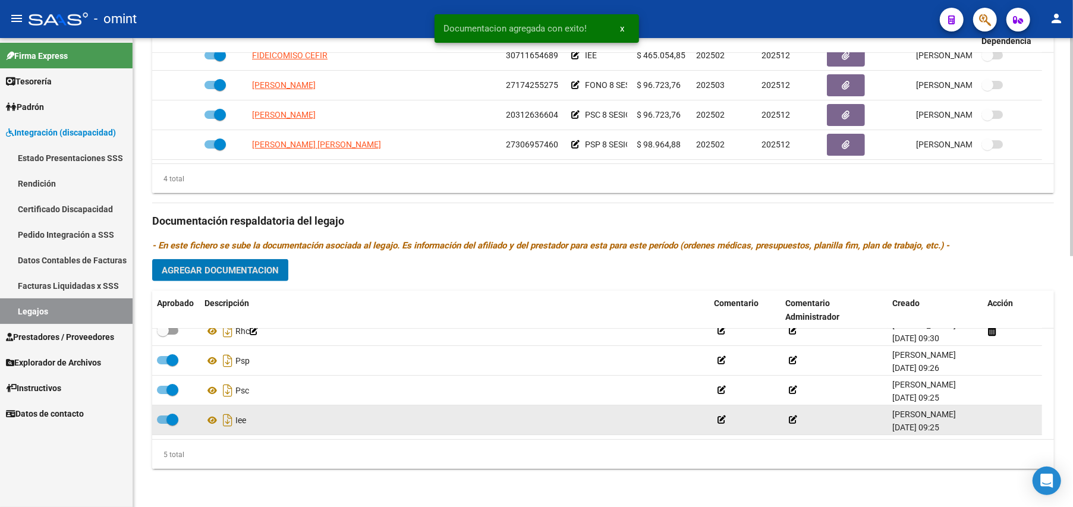
scroll to position [0, 0]
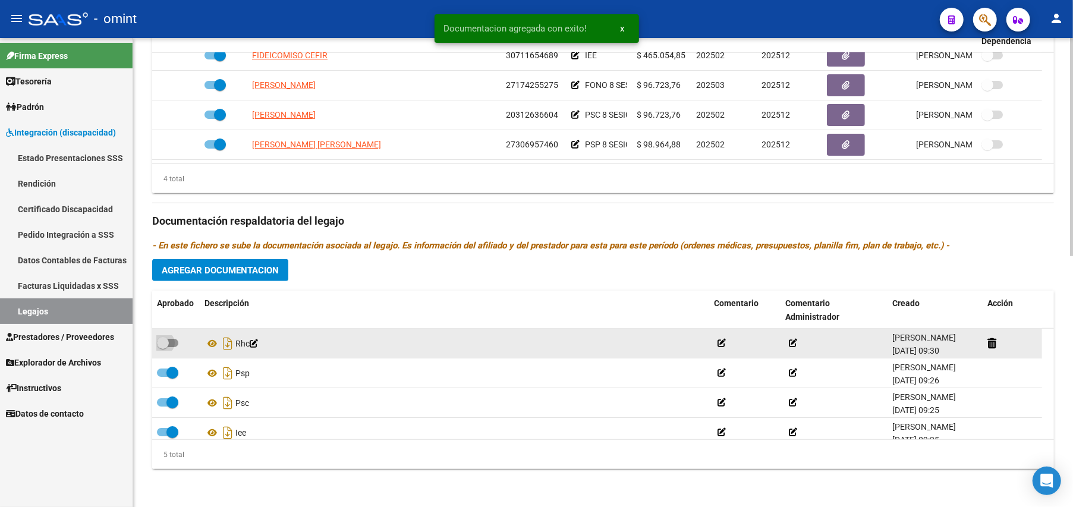
click at [177, 343] on span at bounding box center [167, 343] width 21 height 8
click at [163, 347] on input "checkbox" at bounding box center [162, 347] width 1 height 1
checkbox input "true"
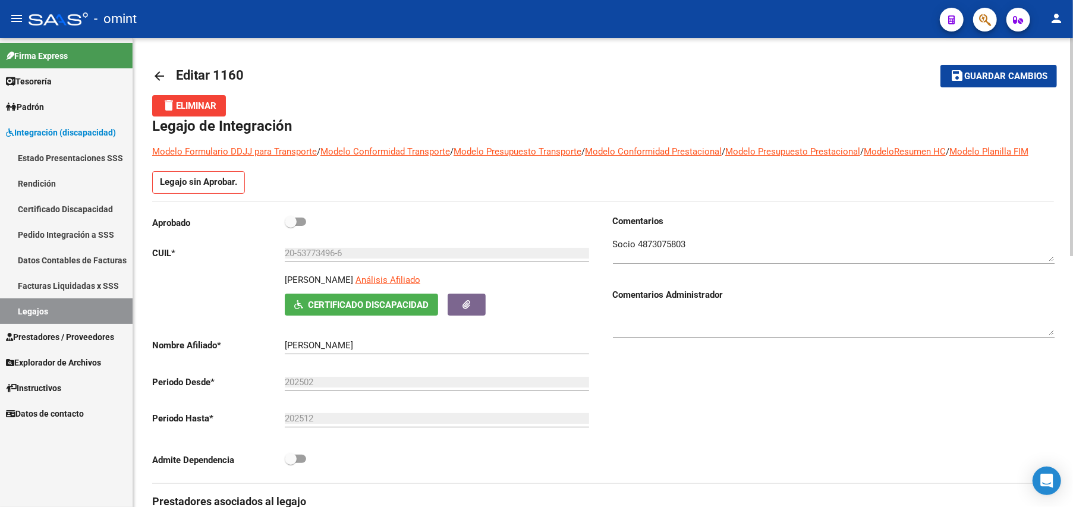
click at [298, 225] on span at bounding box center [295, 222] width 21 height 8
click at [291, 226] on input "checkbox" at bounding box center [290, 226] width 1 height 1
checkbox input "true"
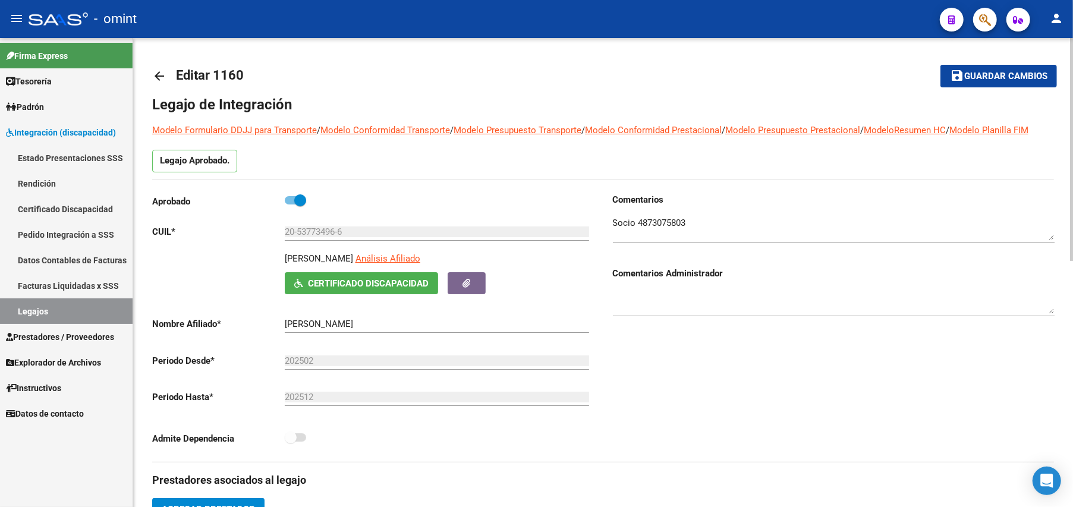
click at [1019, 77] on span "Guardar cambios" at bounding box center [1005, 76] width 83 height 11
